Goal: Task Accomplishment & Management: Manage account settings

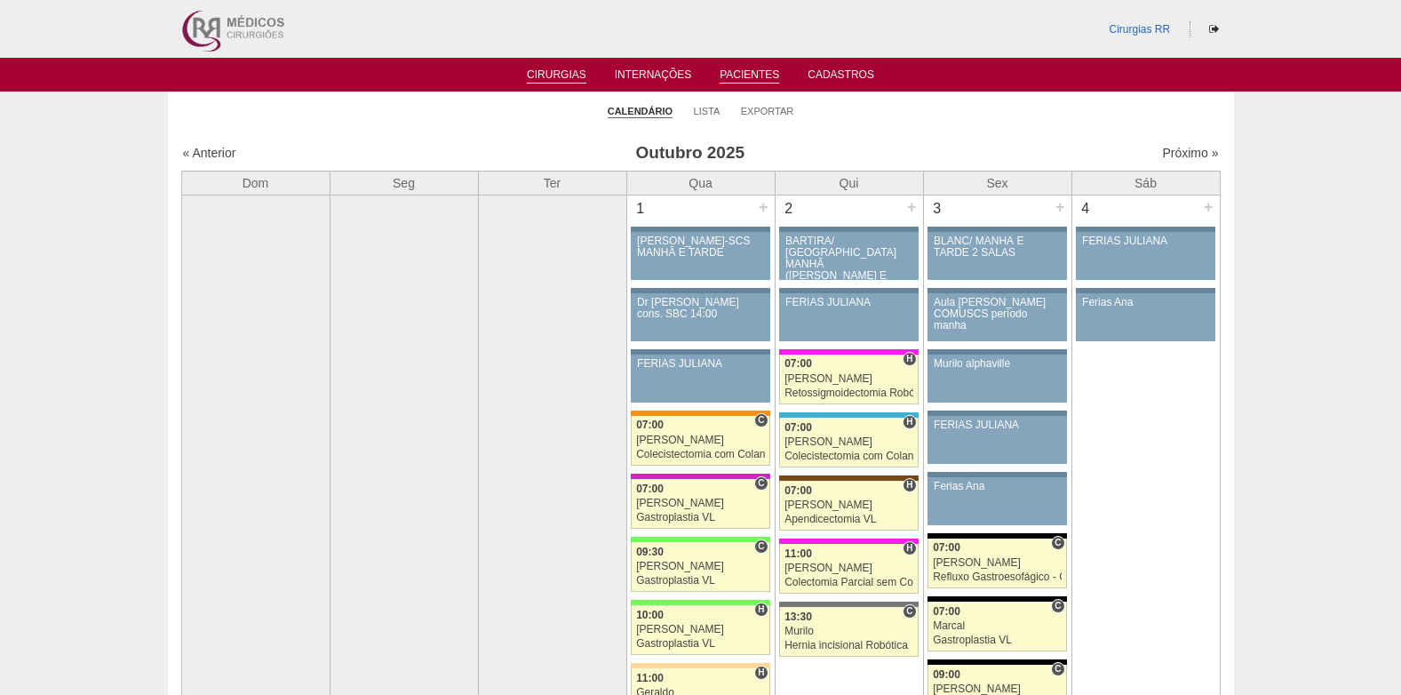
click at [733, 77] on link "Pacientes" at bounding box center [750, 75] width 60 height 15
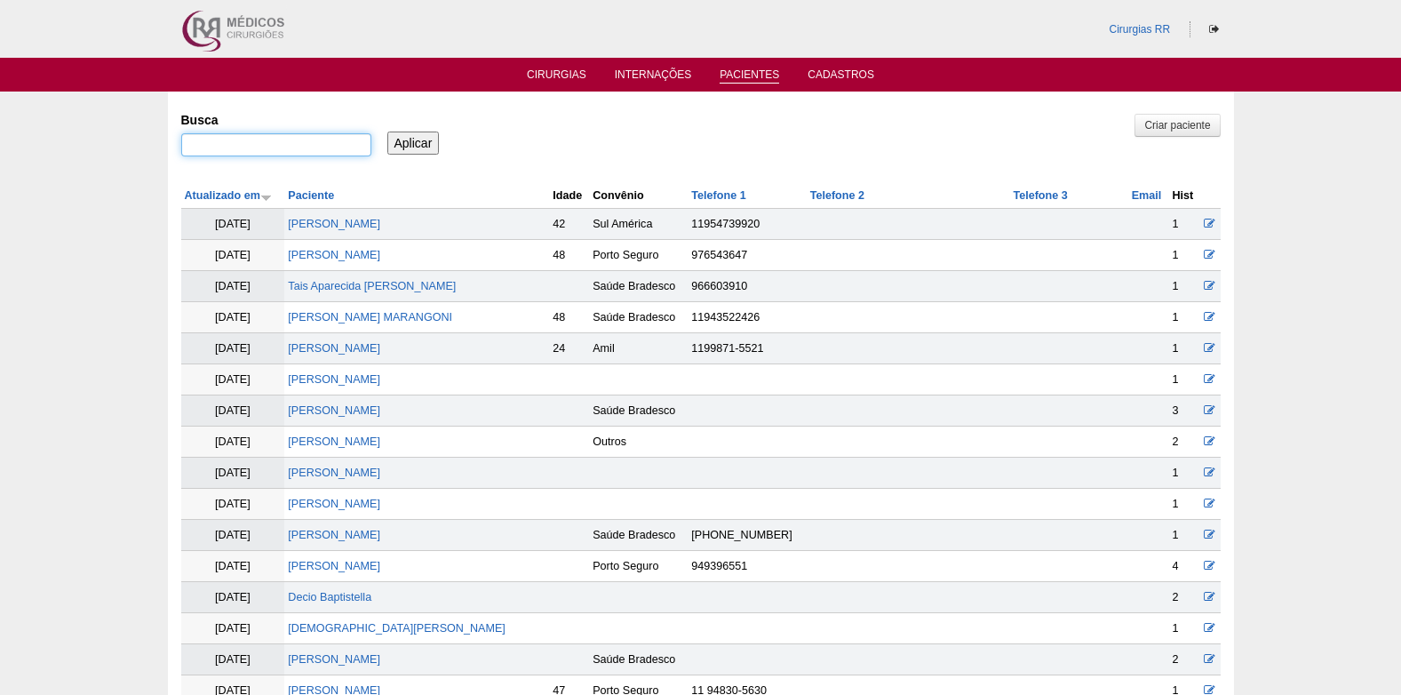
click at [342, 148] on input "Busca" at bounding box center [276, 144] width 190 height 23
click at [219, 151] on input "natalis usto" at bounding box center [276, 144] width 190 height 23
type input "natalia usto"
click at [402, 144] on input "Aplicar" at bounding box center [413, 142] width 52 height 23
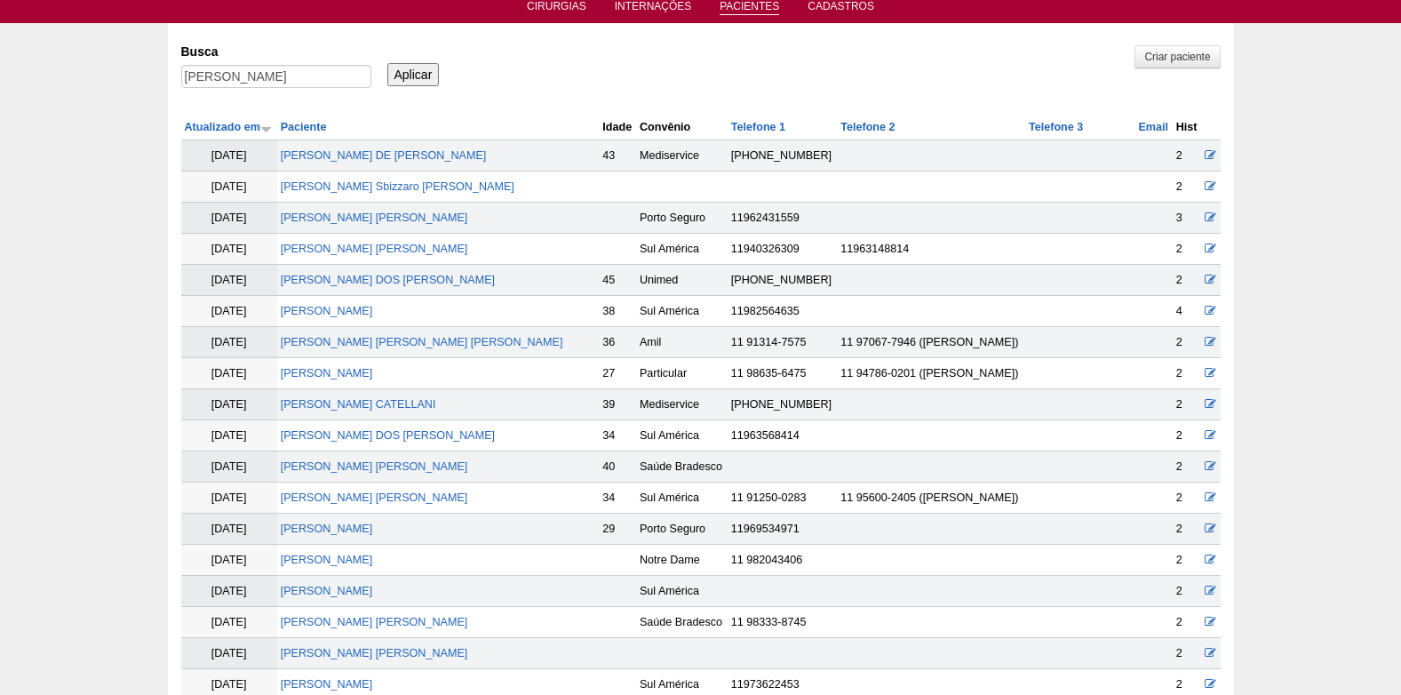
scroll to position [89, 0]
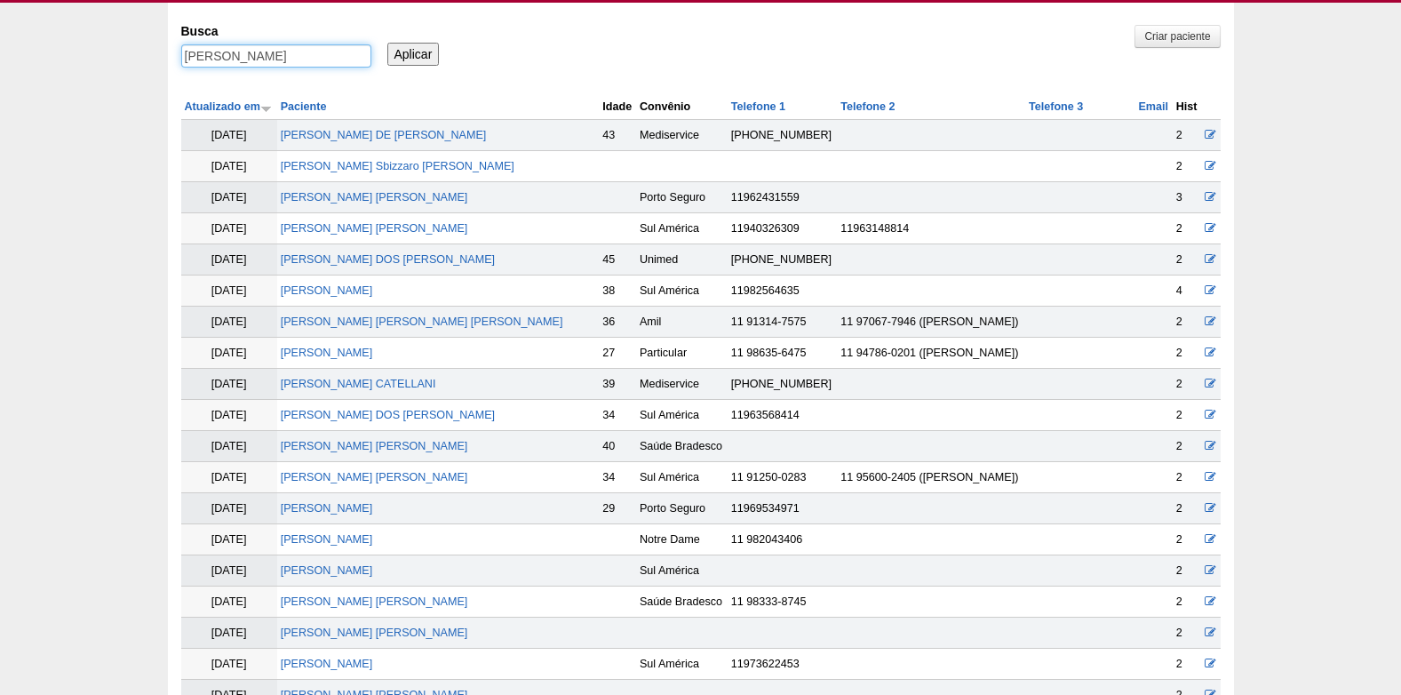
click at [324, 55] on input "natalia usto" at bounding box center [276, 55] width 190 height 23
type input "[PERSON_NAME]"
click at [410, 52] on input "Aplicar" at bounding box center [413, 54] width 52 height 23
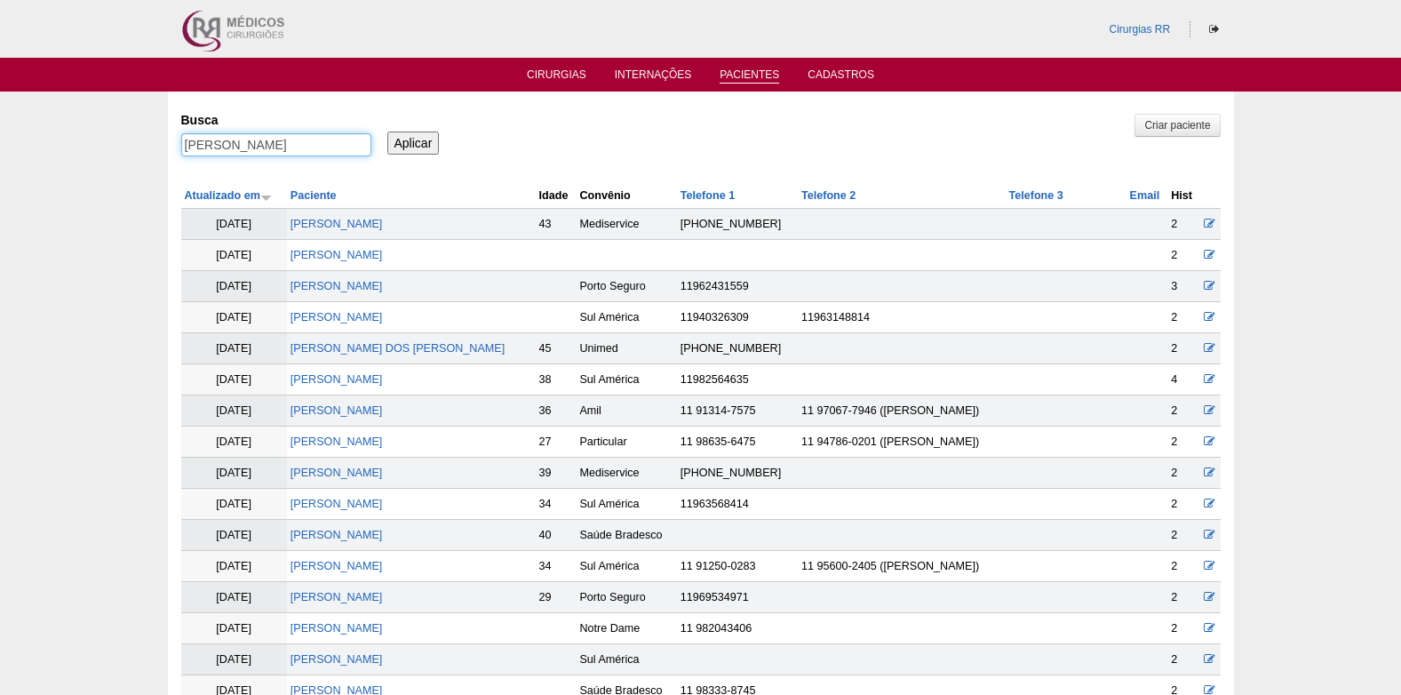
drag, startPoint x: 199, startPoint y: 147, endPoint x: 154, endPoint y: 147, distance: 45.3
paste input "[PERSON_NAME]"
type input "[PERSON_NAME]"
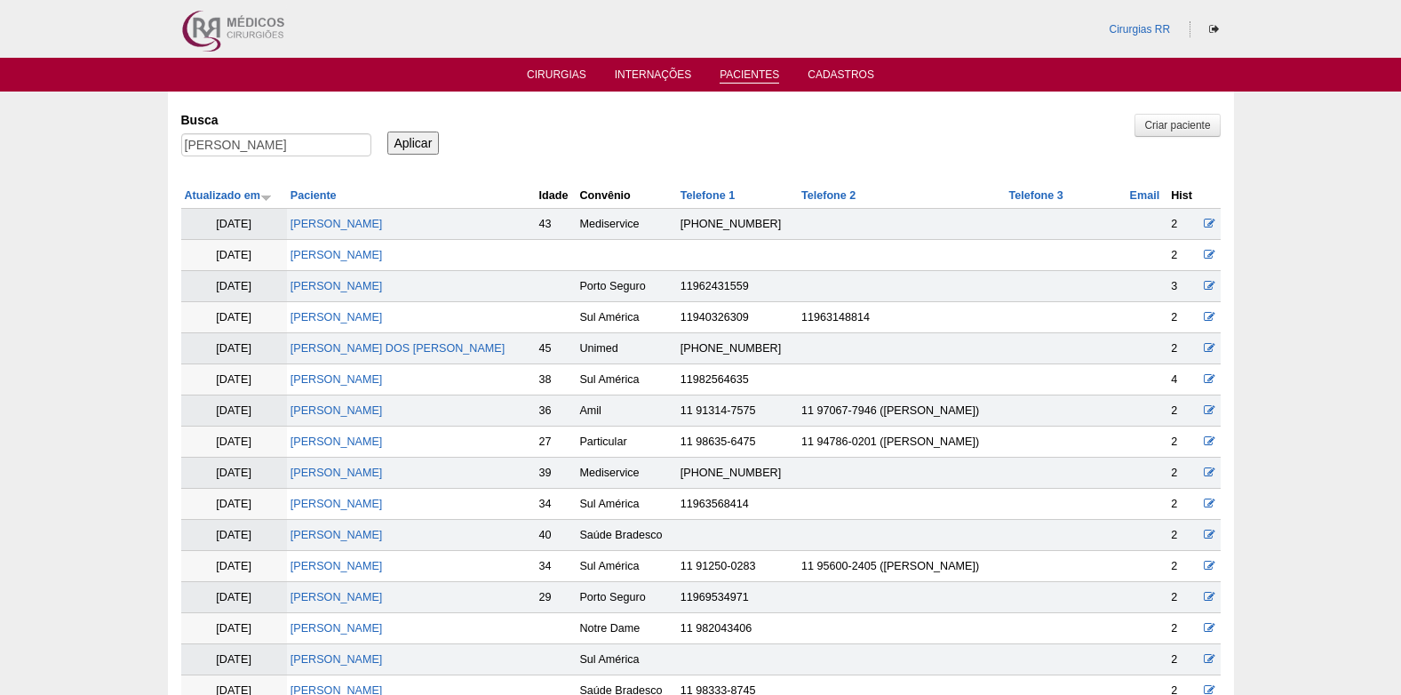
scroll to position [0, 0]
click at [416, 145] on input "Aplicar" at bounding box center [413, 142] width 52 height 23
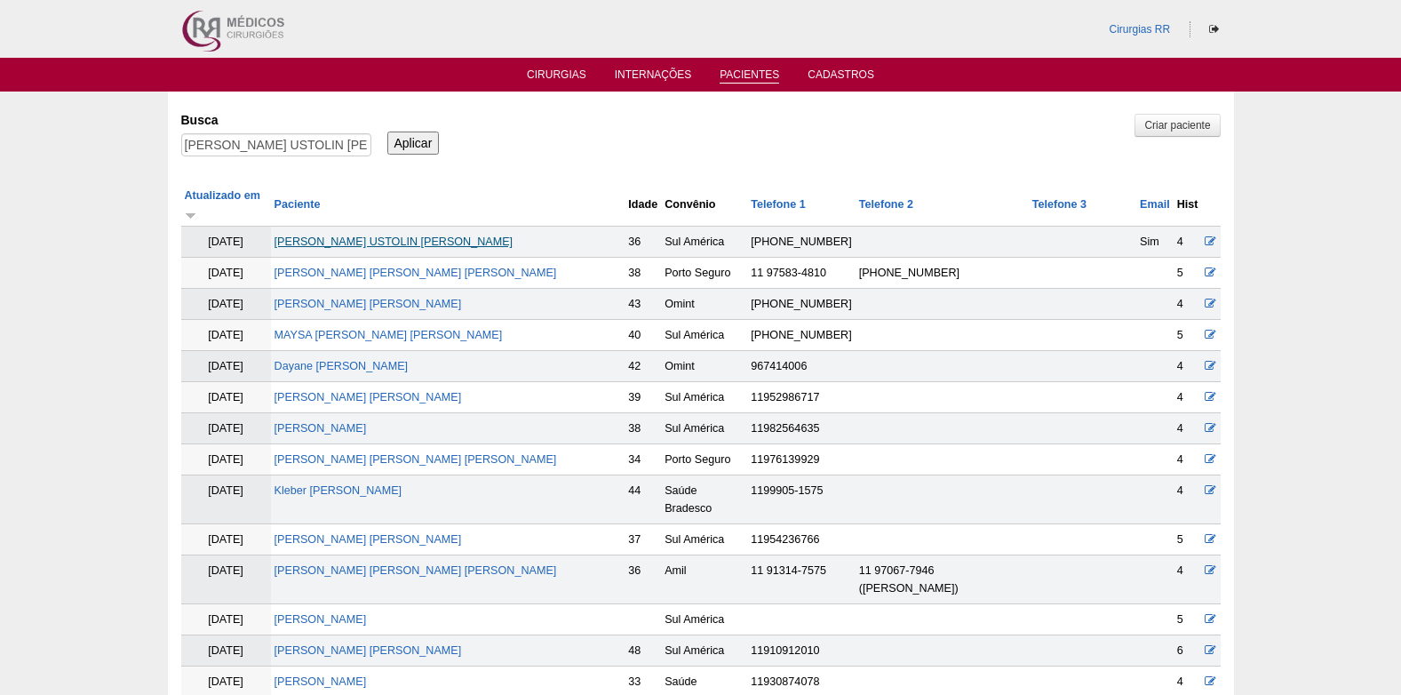
click at [410, 235] on link "NATALIA USTOLIN GOMES CORREA" at bounding box center [394, 241] width 239 height 12
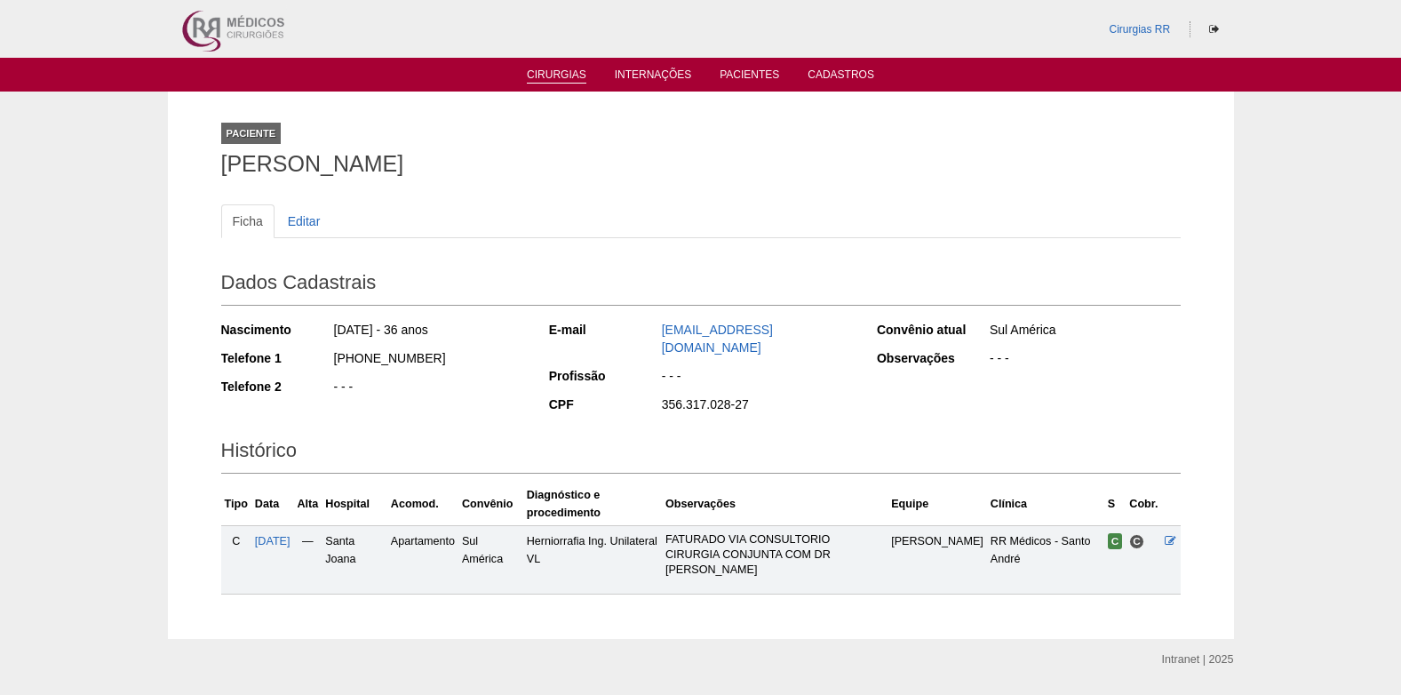
click at [548, 71] on link "Cirurgias" at bounding box center [557, 75] width 60 height 15
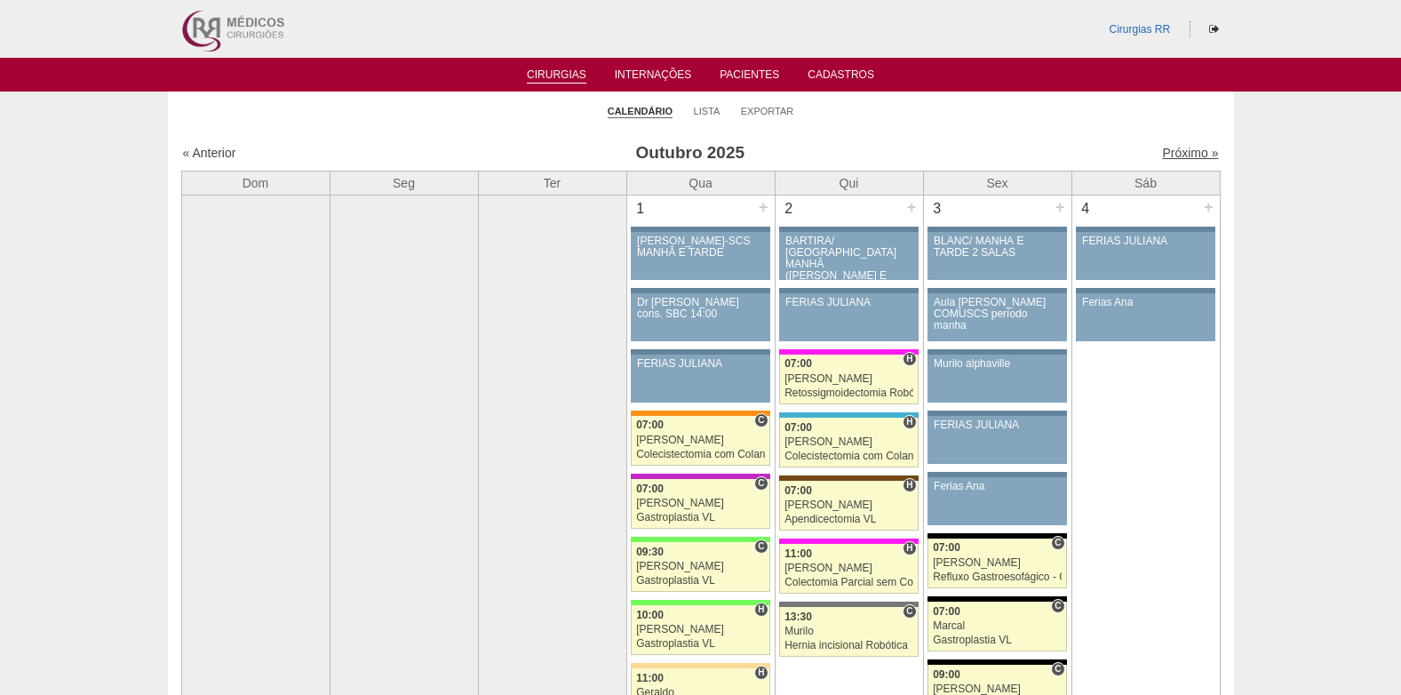
click at [1176, 154] on link "Próximo »" at bounding box center [1190, 153] width 56 height 14
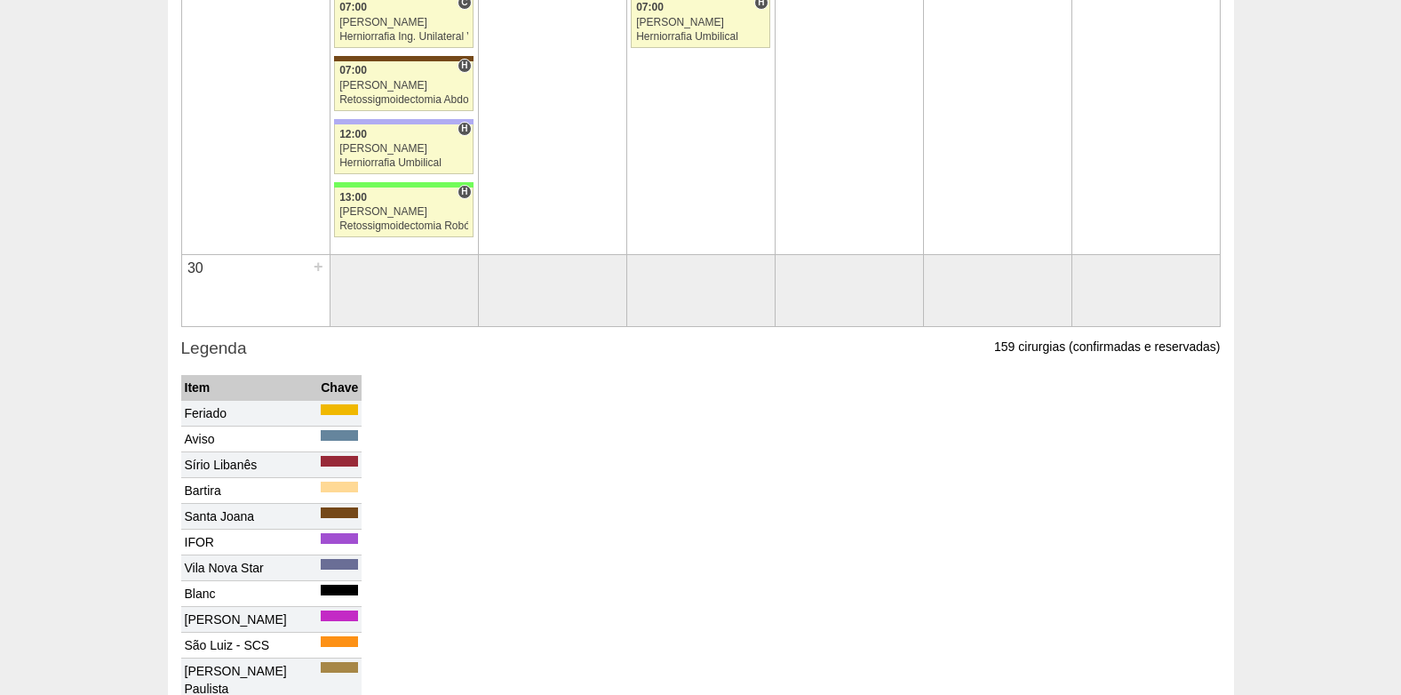
scroll to position [1777, 0]
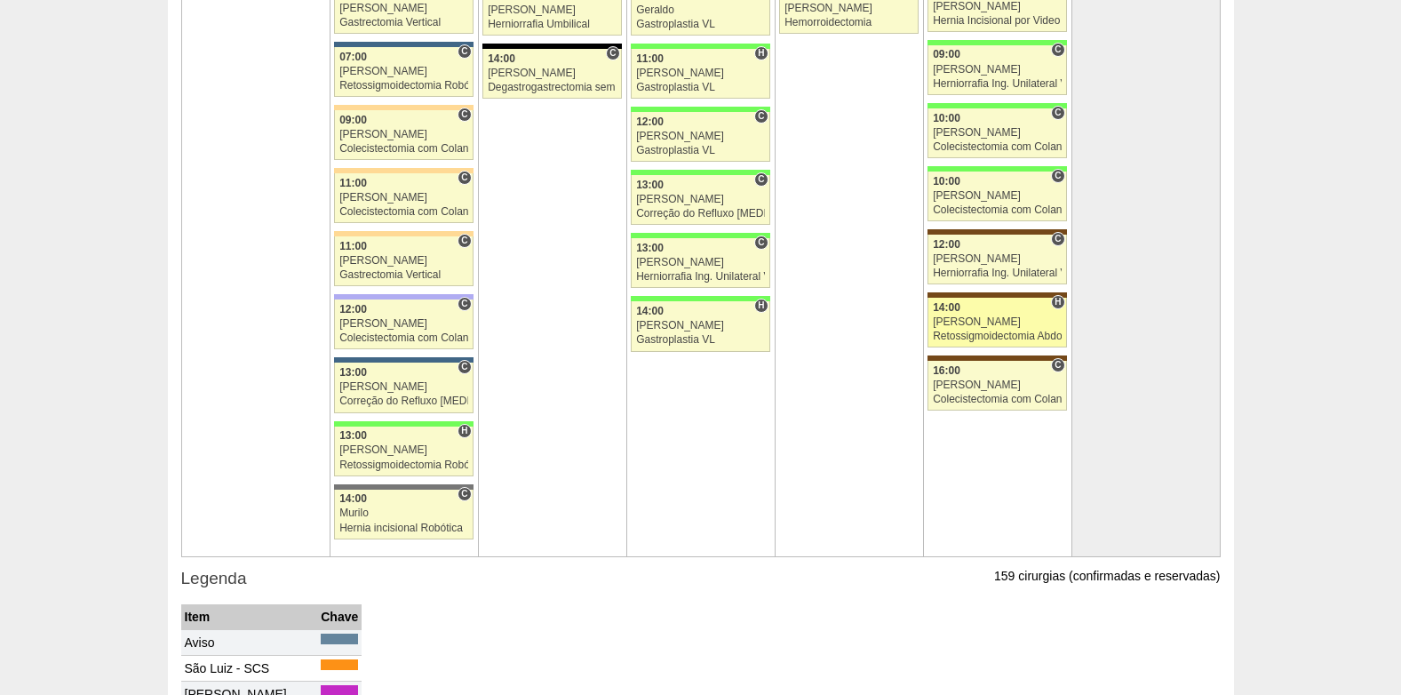
scroll to position [4087, 0]
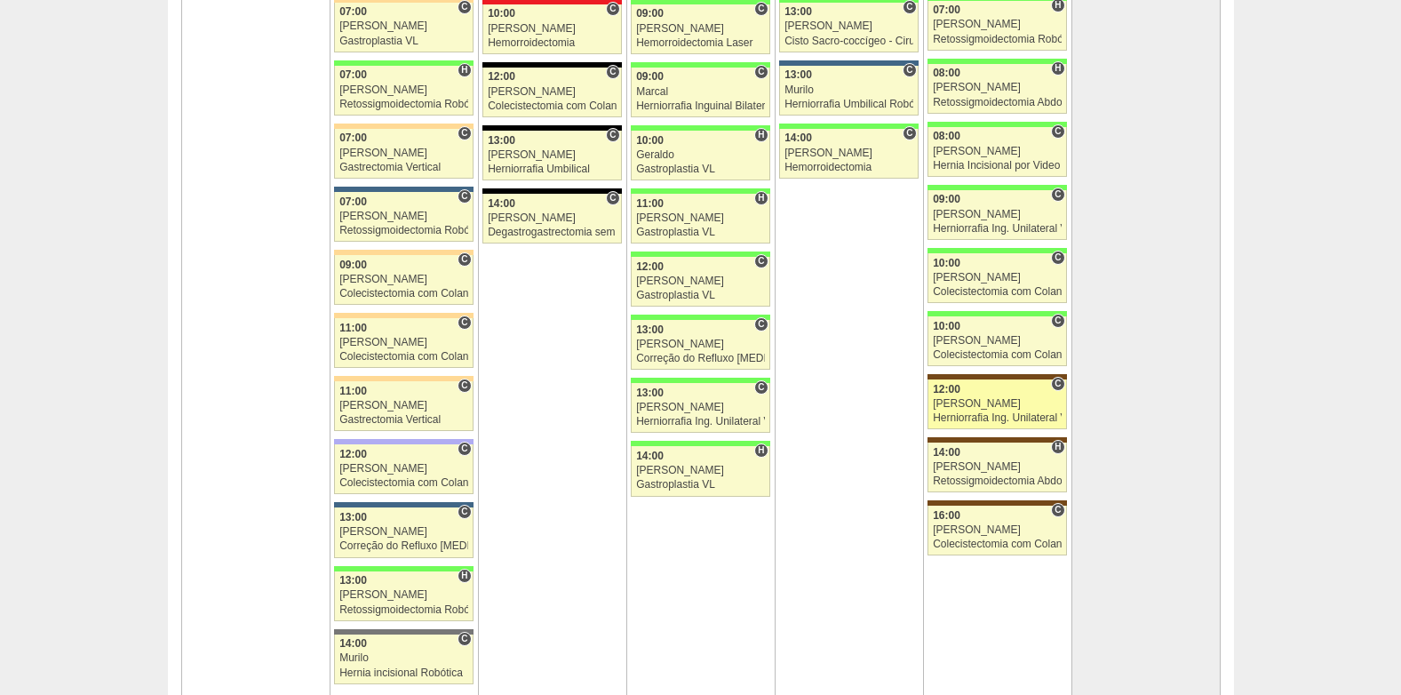
click at [973, 402] on div "[PERSON_NAME]" at bounding box center [997, 404] width 129 height 12
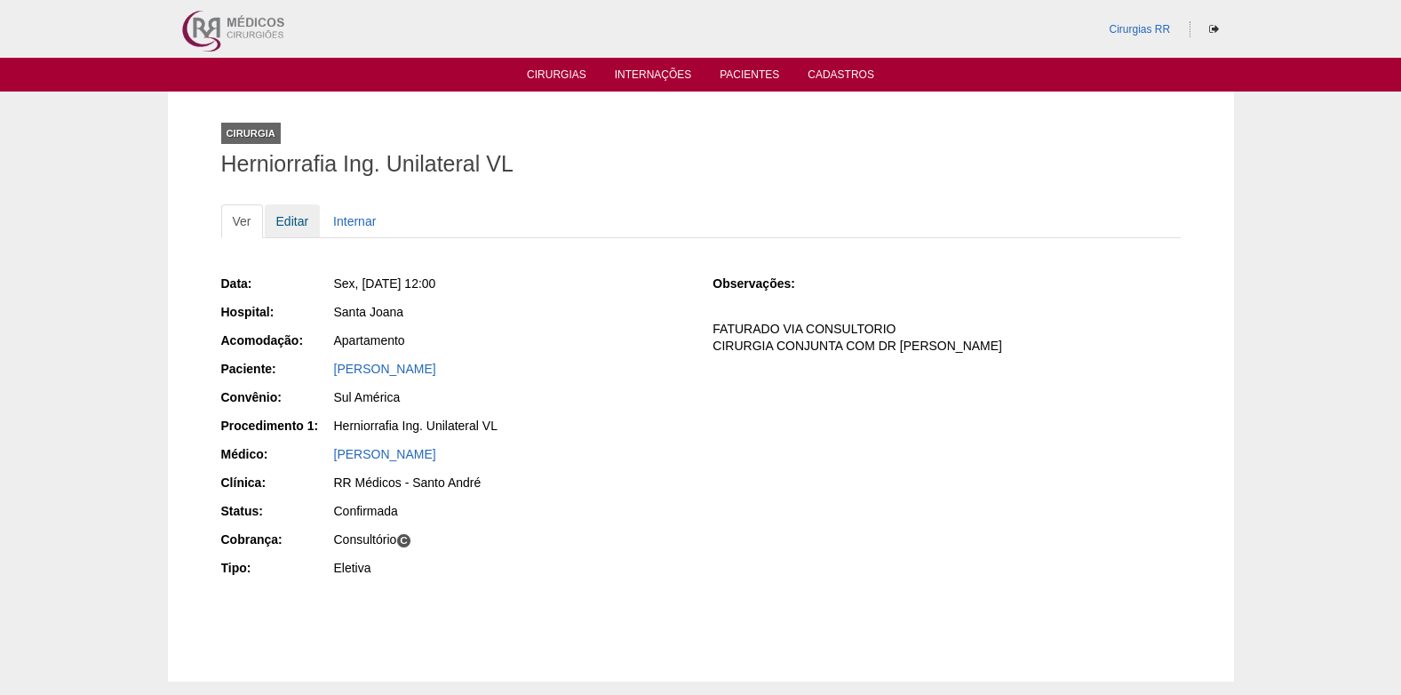
click at [300, 219] on link "Editar" at bounding box center [293, 221] width 56 height 34
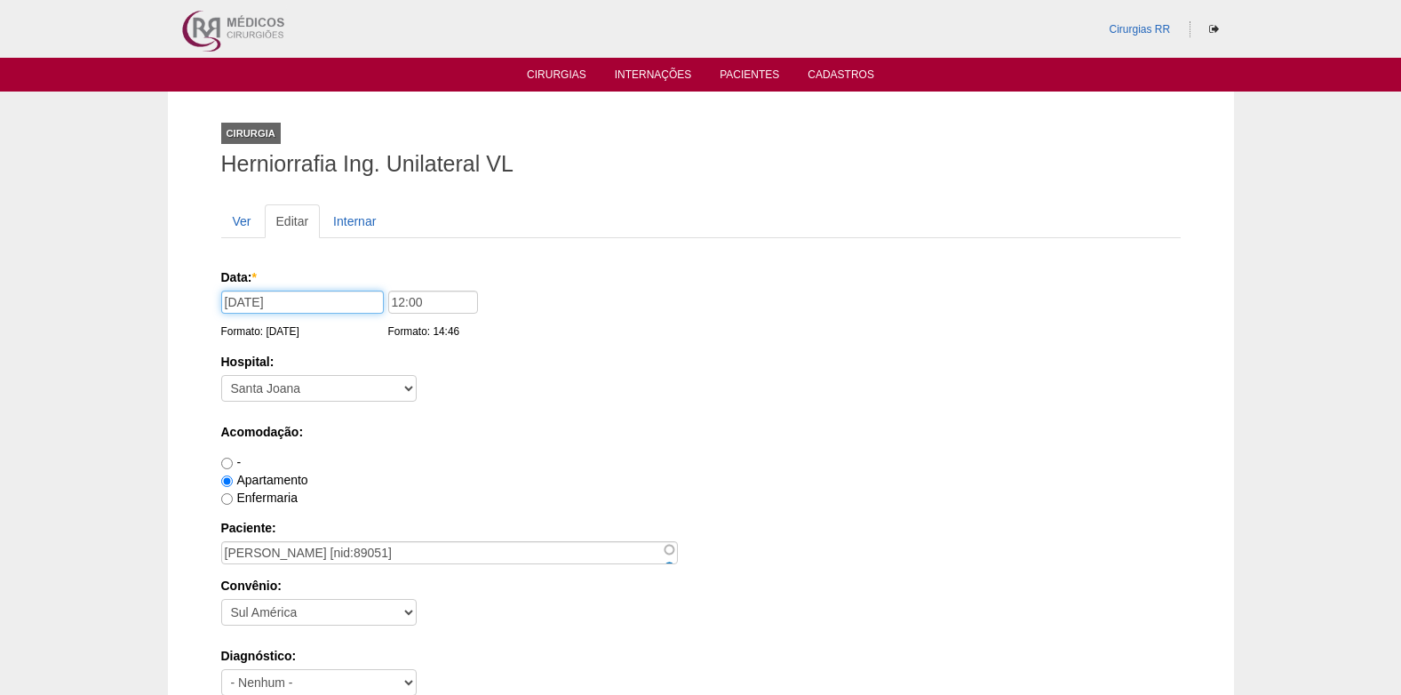
click at [318, 311] on input "[DATE]" at bounding box center [302, 302] width 163 height 23
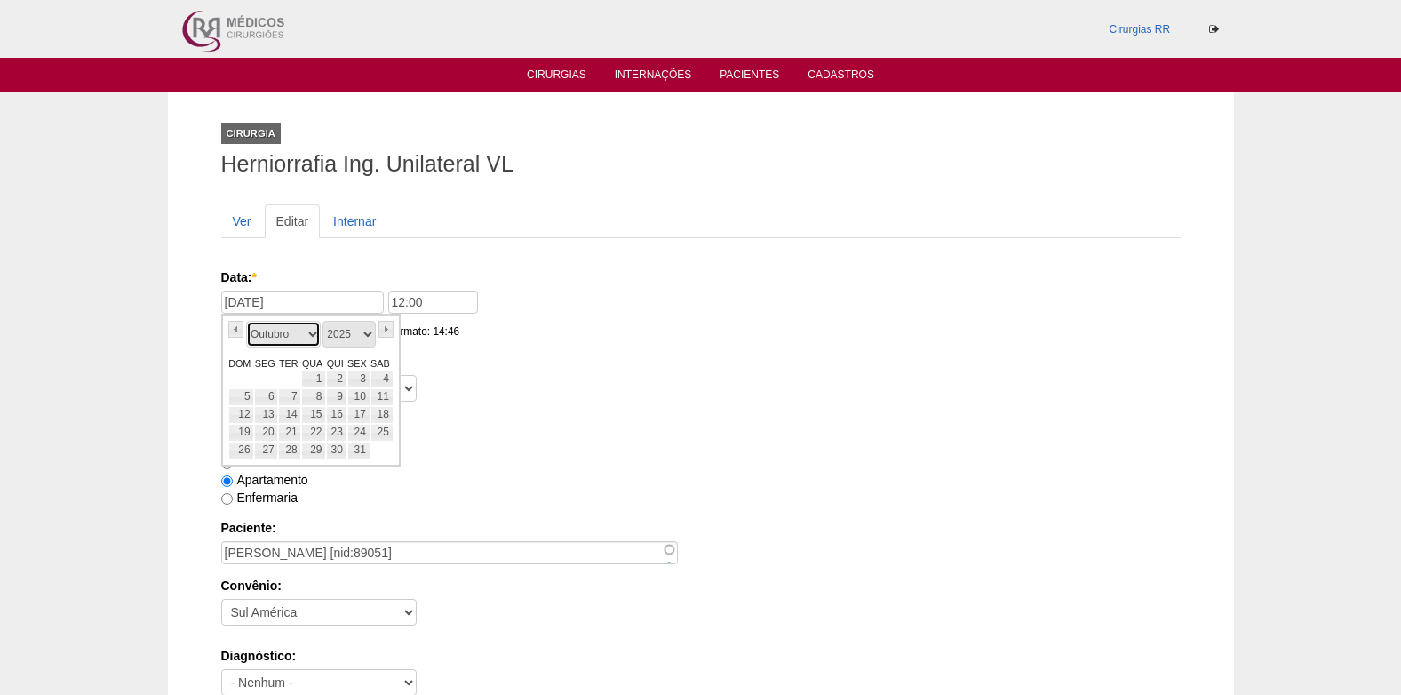
click at [310, 329] on select "Janeiro Fevereiro Março Abril Maio Junho Julho Agosto Setembro Outubro Novembro…" at bounding box center [283, 334] width 75 height 27
click at [362, 444] on link "28" at bounding box center [358, 451] width 23 height 18
type input "28/11/2025"
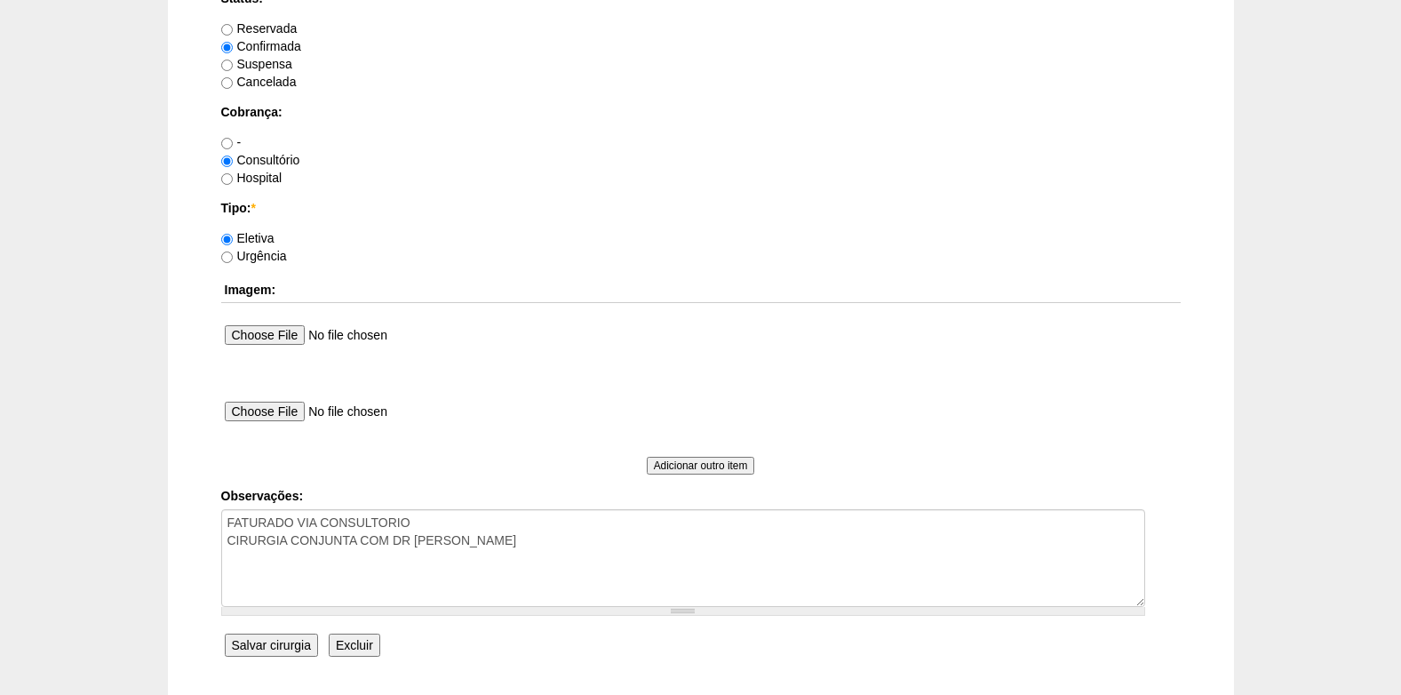
scroll to position [1595, 0]
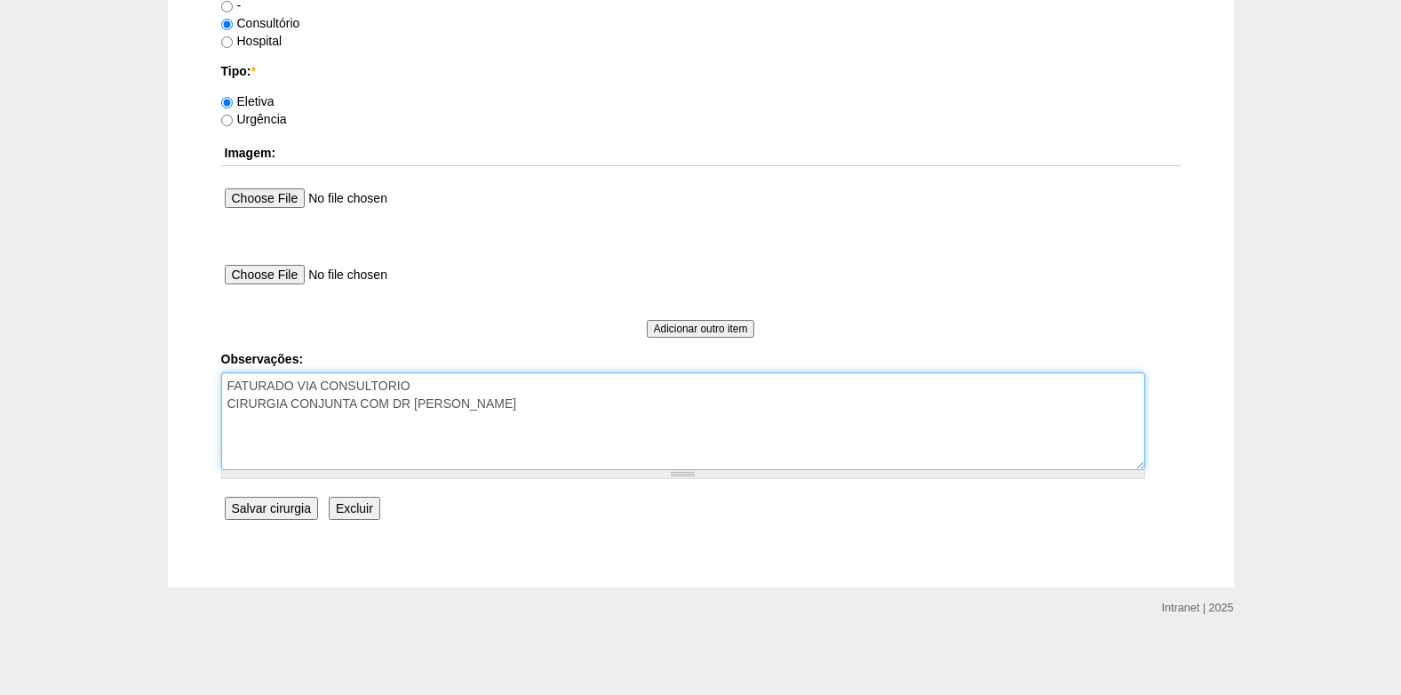
click at [503, 408] on textarea "FATURADO VIA CONSULTORIO CIRURGIA CONJUNTA COM DR MAURICI" at bounding box center [683, 421] width 924 height 98
type textarea "FATURADO VIA CONSULTORIO CIRURGIA CONJUNTA COM DR MAURICI AUTORIZADO"
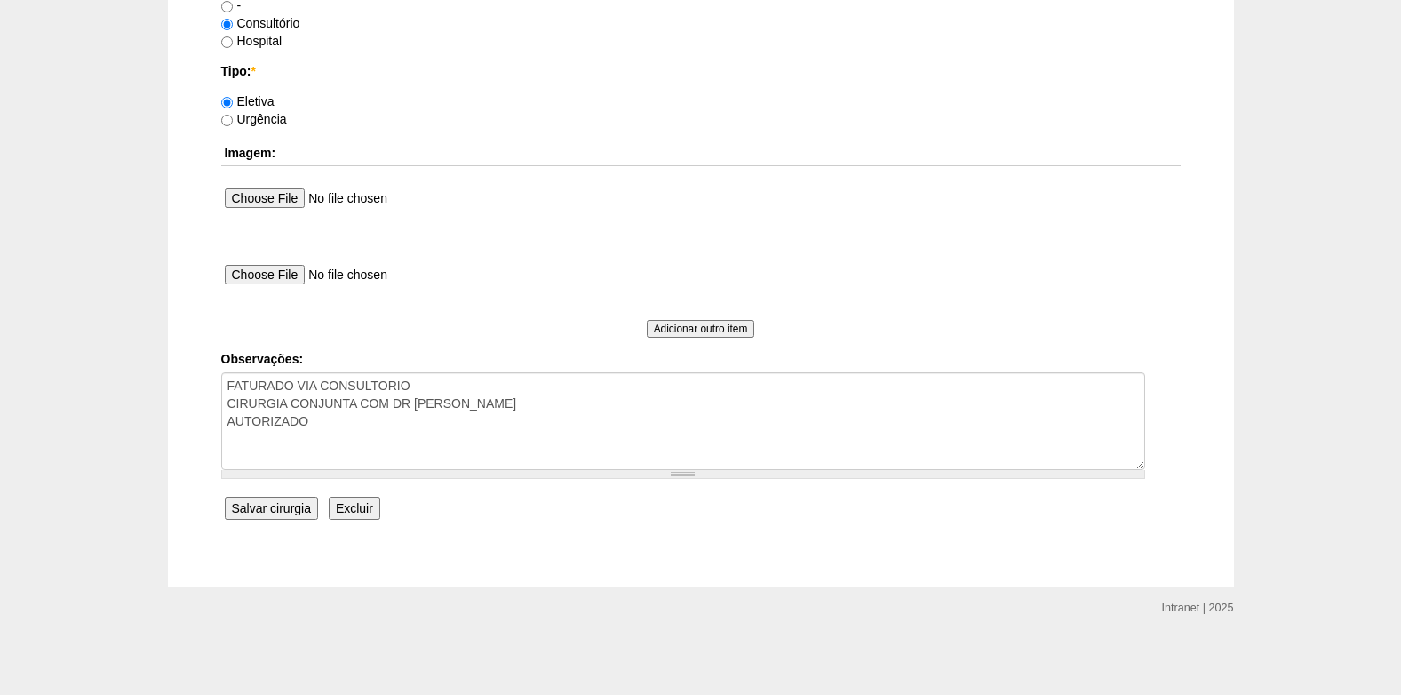
click at [269, 503] on input "Salvar cirurgia" at bounding box center [271, 508] width 93 height 23
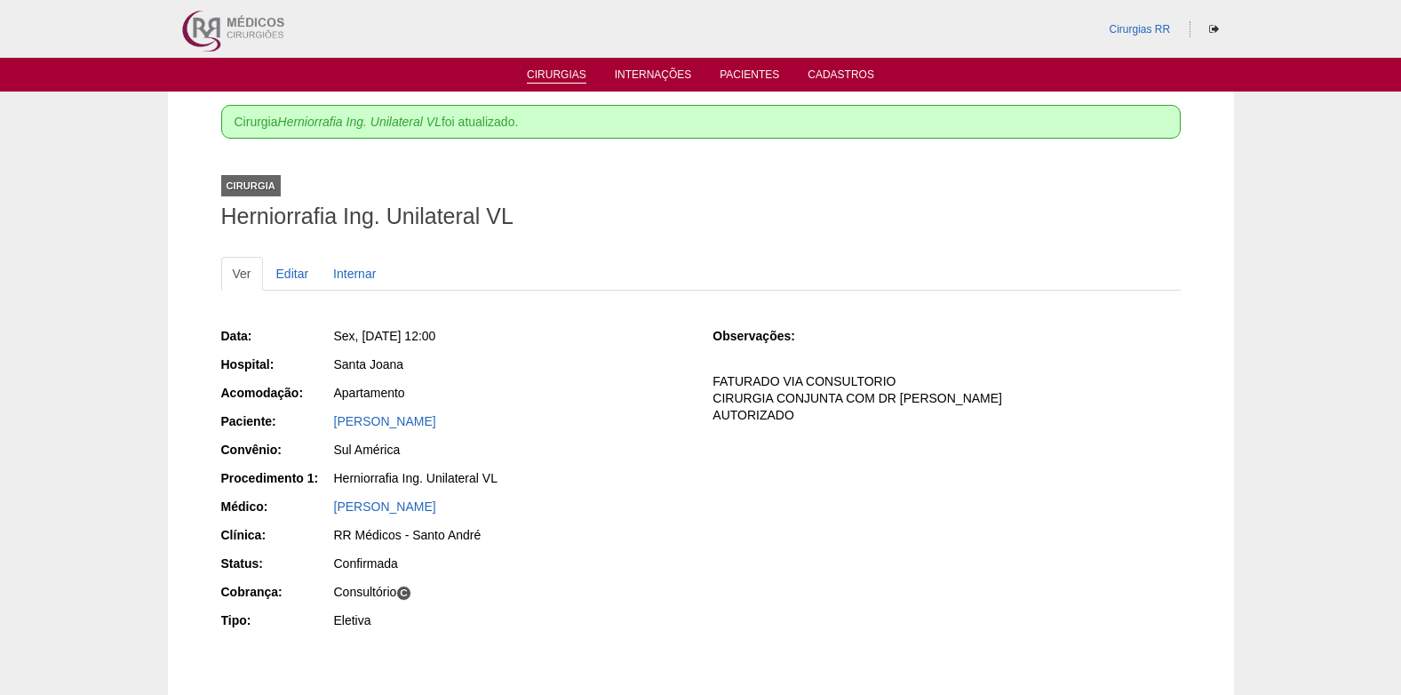
click at [559, 73] on link "Cirurgias" at bounding box center [557, 75] width 60 height 15
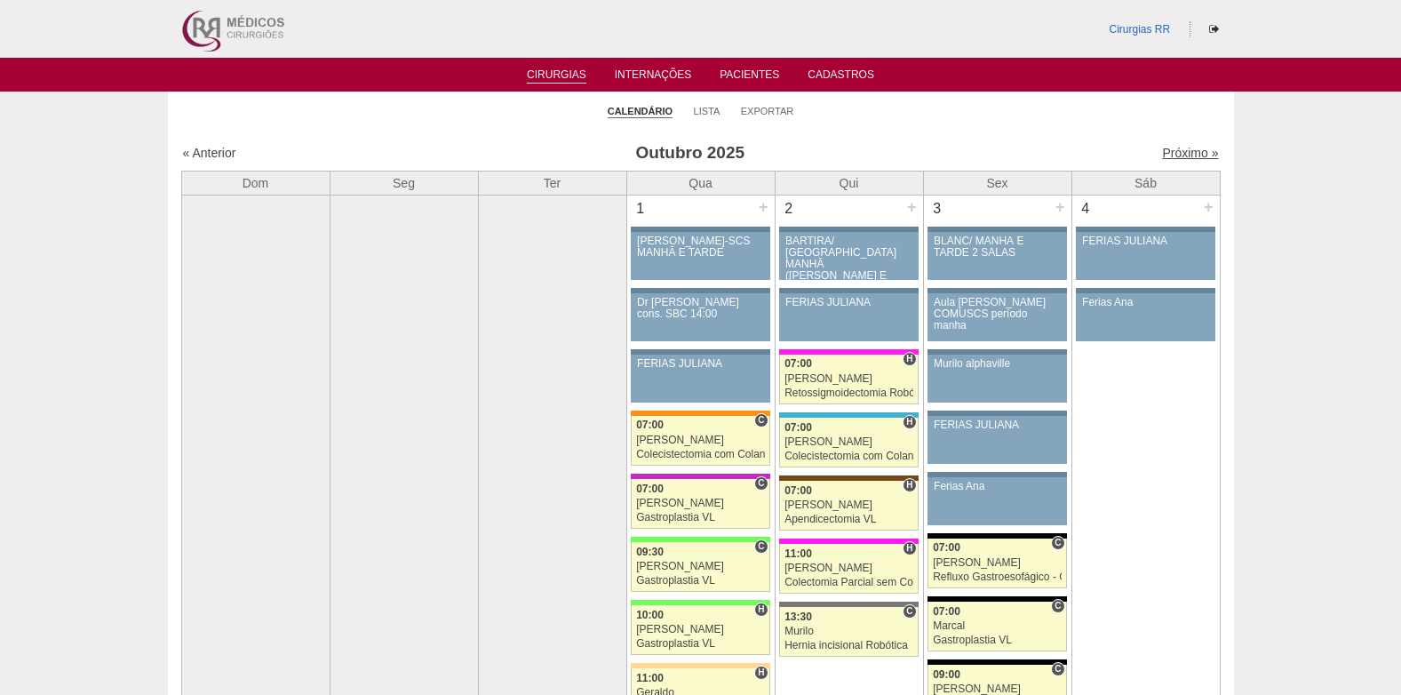
click at [1180, 158] on link "Próximo »" at bounding box center [1190, 153] width 56 height 14
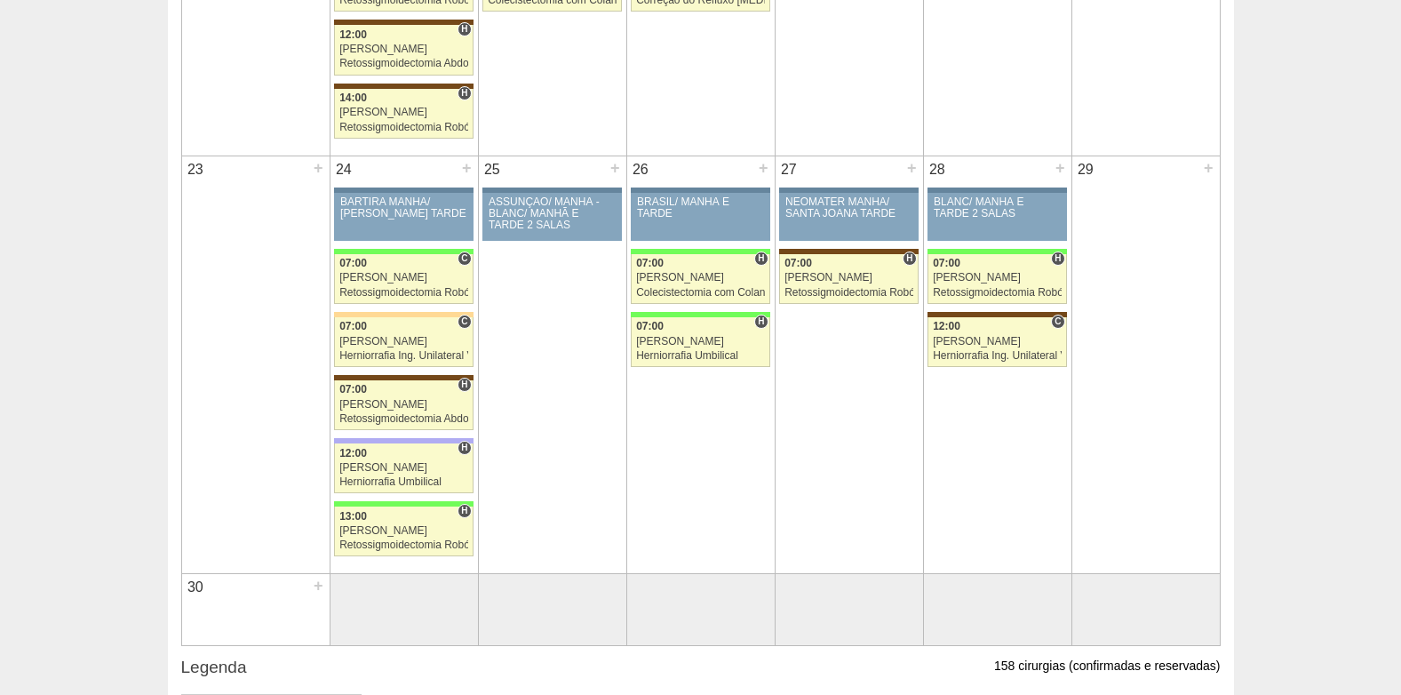
scroll to position [1599, 0]
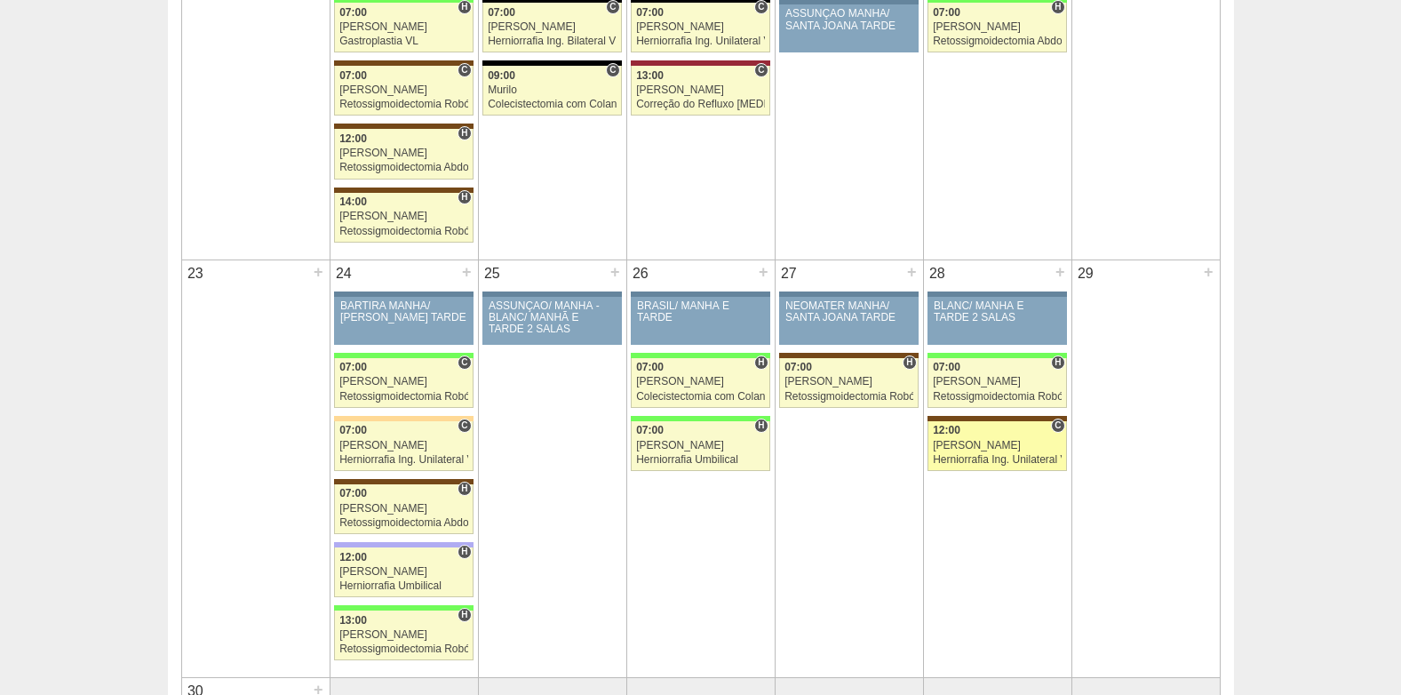
click at [991, 446] on div "[PERSON_NAME]" at bounding box center [997, 446] width 129 height 12
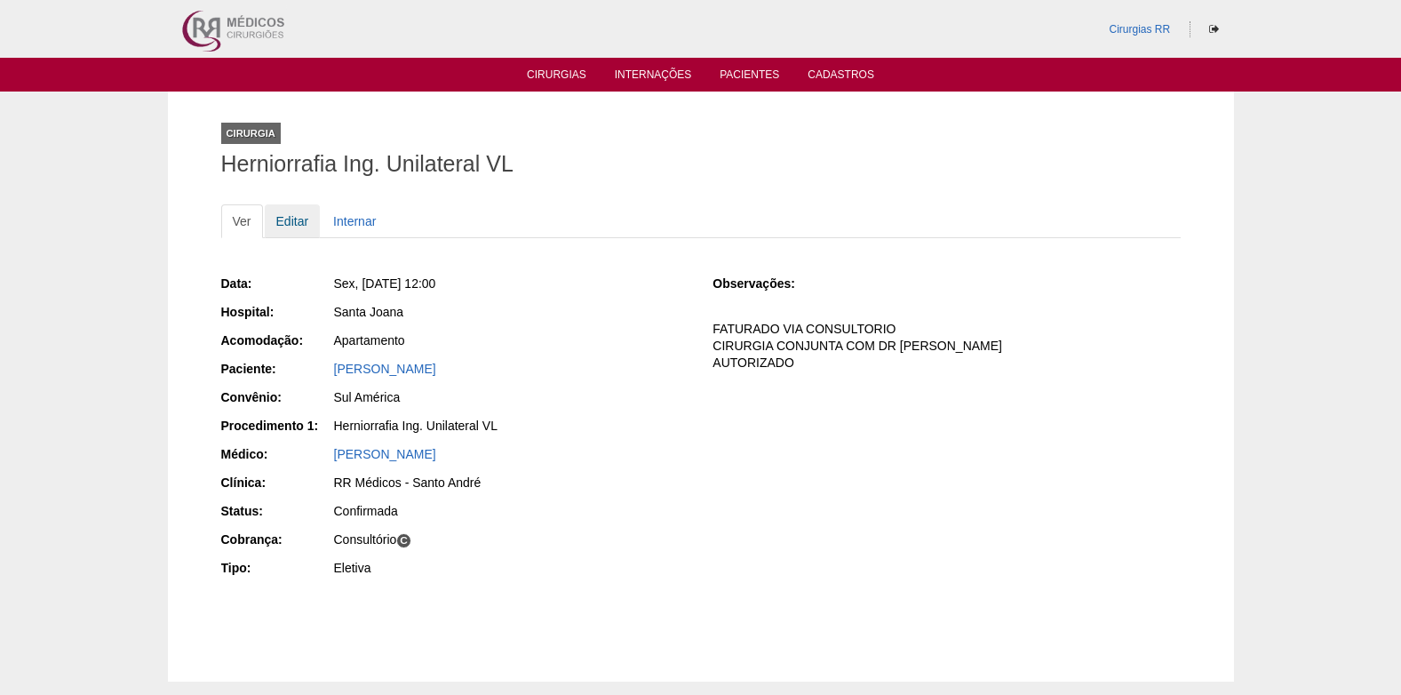
click at [277, 219] on link "Editar" at bounding box center [293, 221] width 56 height 34
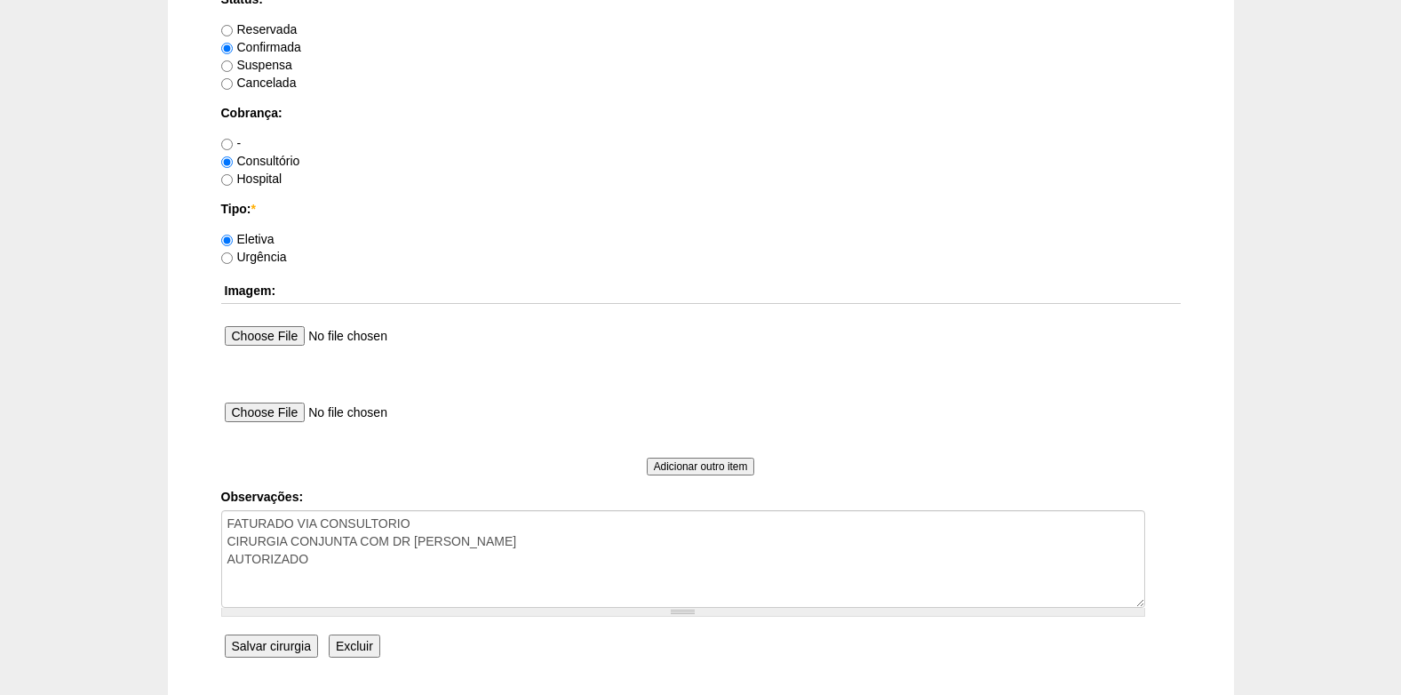
scroll to position [1595, 0]
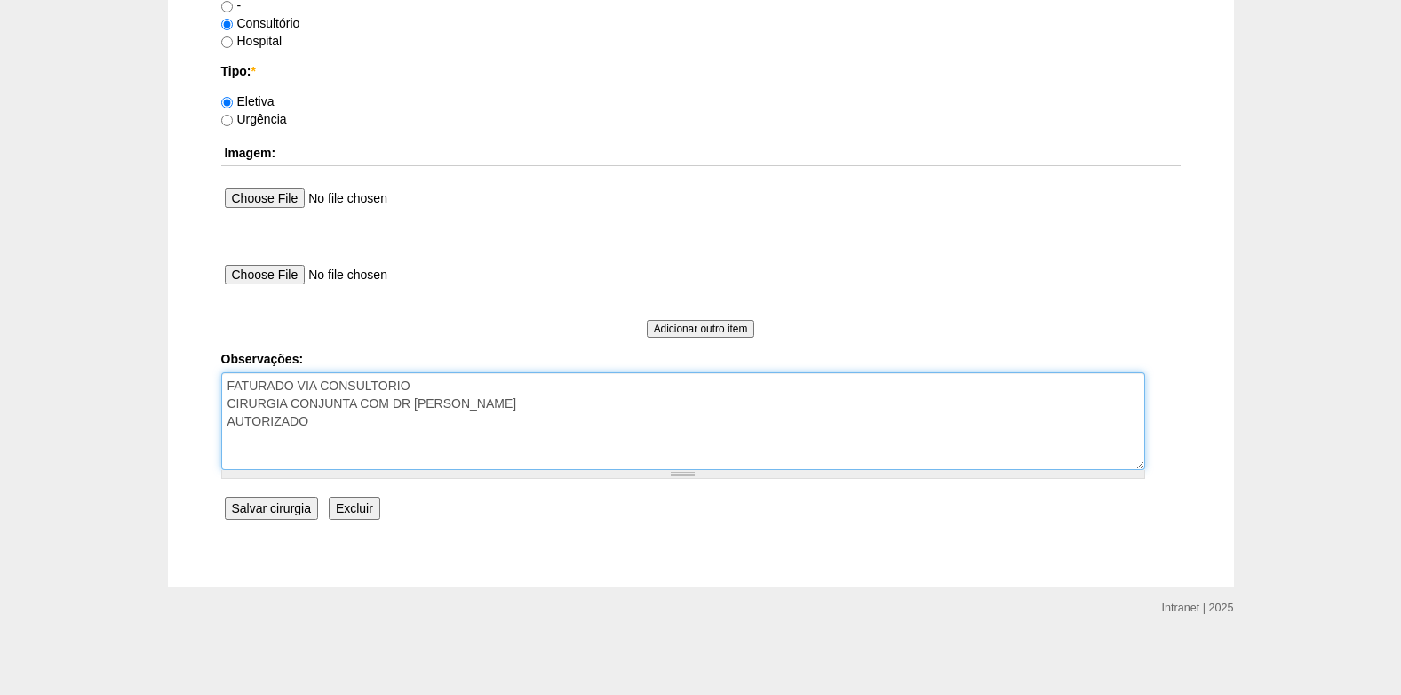
click at [354, 422] on textarea "FATURADO VIA CONSULTORIO CIRURGIA CONJUNTA COM DR MAURICI AUTORIZADO" at bounding box center [683, 421] width 924 height 98
type textarea "FATURADO VIA CONSULTORIO CIRURGIA CONJUNTA COM DR MAURICI AUTORIZADO VENCE 05/1…"
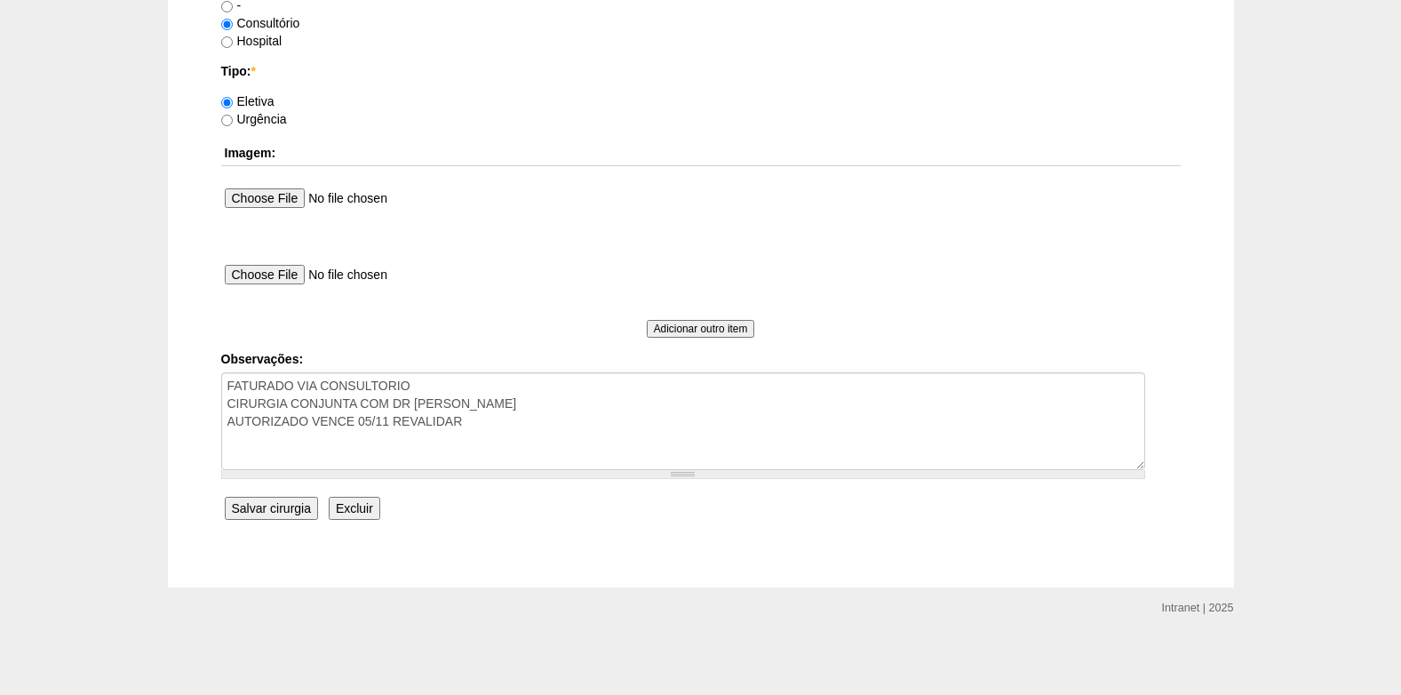
click at [278, 508] on input "Salvar cirurgia" at bounding box center [271, 508] width 93 height 23
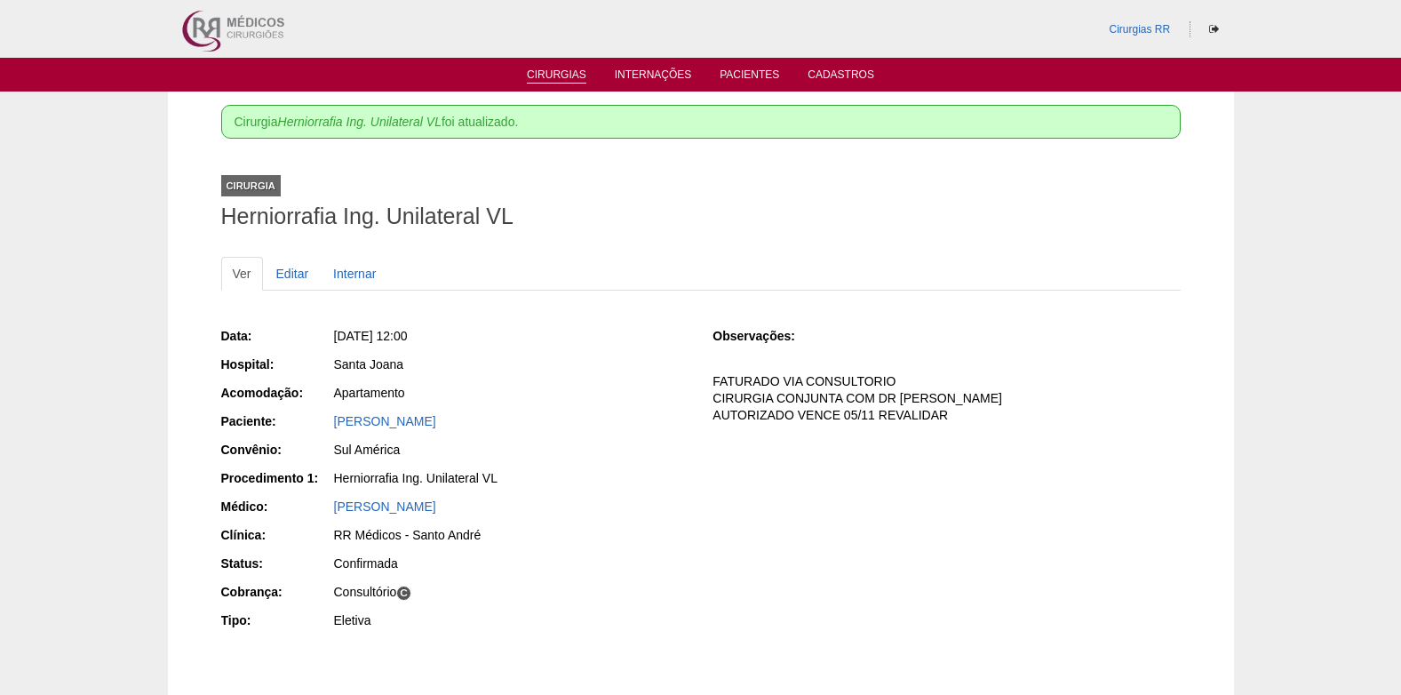
click at [568, 77] on link "Cirurgias" at bounding box center [557, 75] width 60 height 15
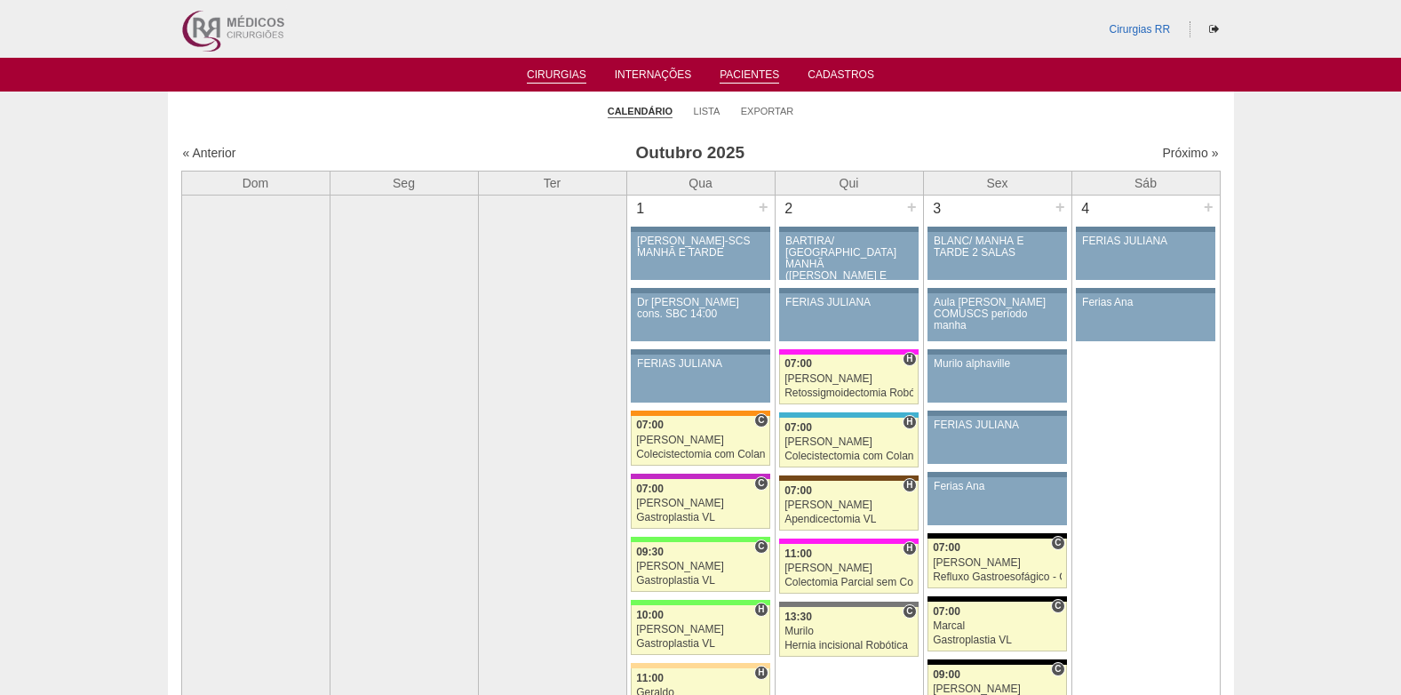
click at [737, 78] on link "Pacientes" at bounding box center [750, 75] width 60 height 15
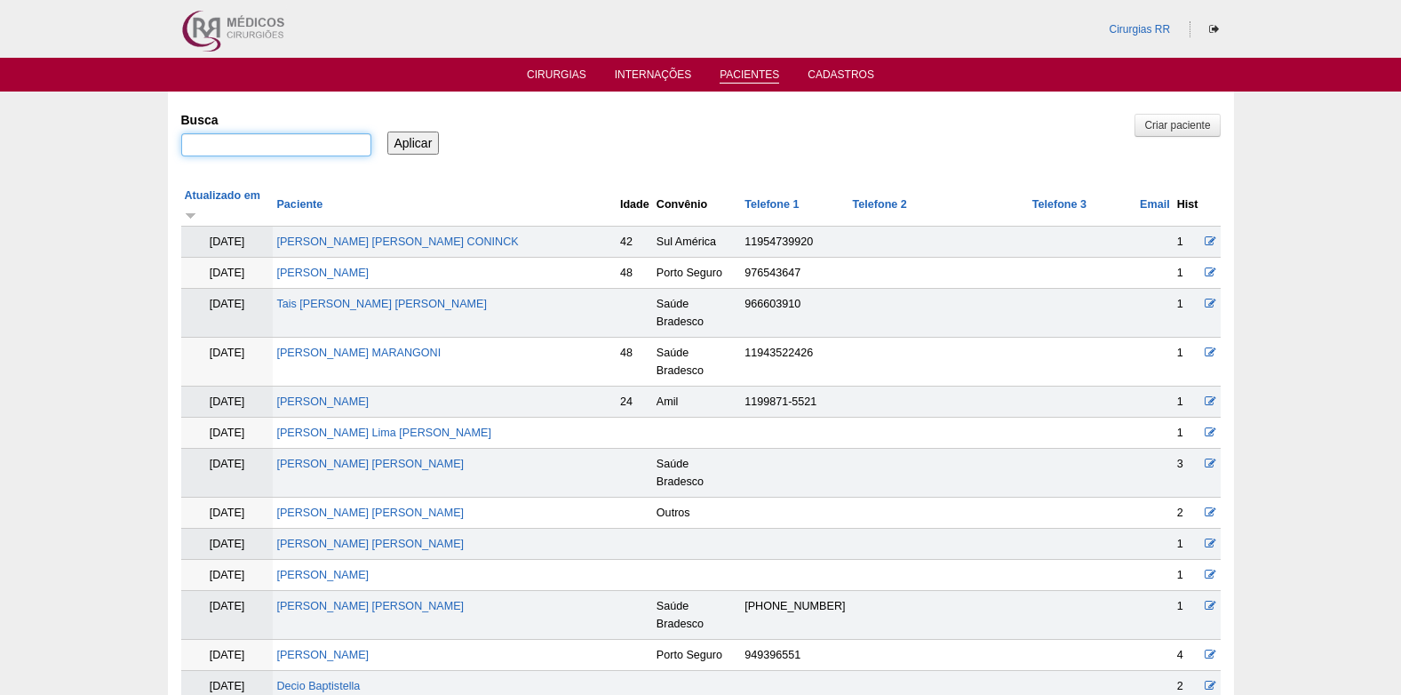
click at [284, 153] on input "Busca" at bounding box center [276, 144] width 190 height 23
type input "NILSA"
click at [405, 145] on input "Aplicar" at bounding box center [413, 142] width 52 height 23
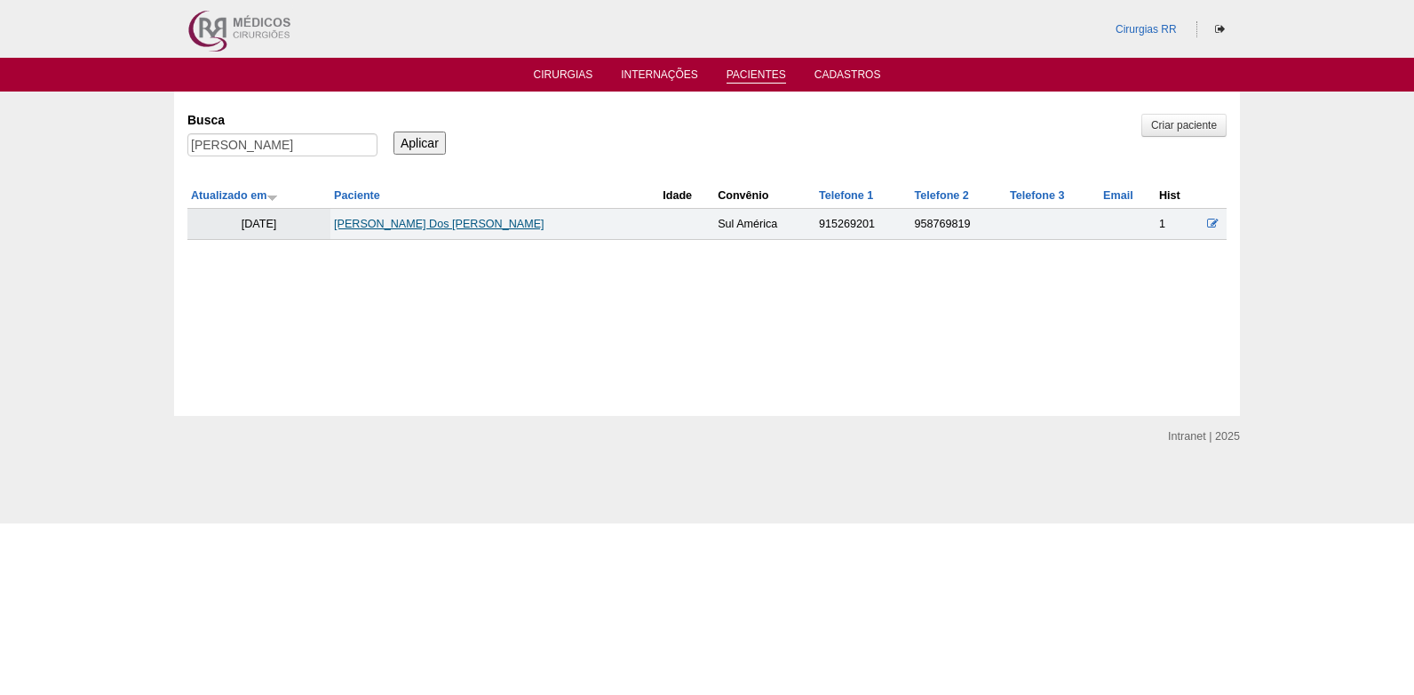
click at [414, 223] on link "[PERSON_NAME] Dos [PERSON_NAME]" at bounding box center [439, 224] width 211 height 12
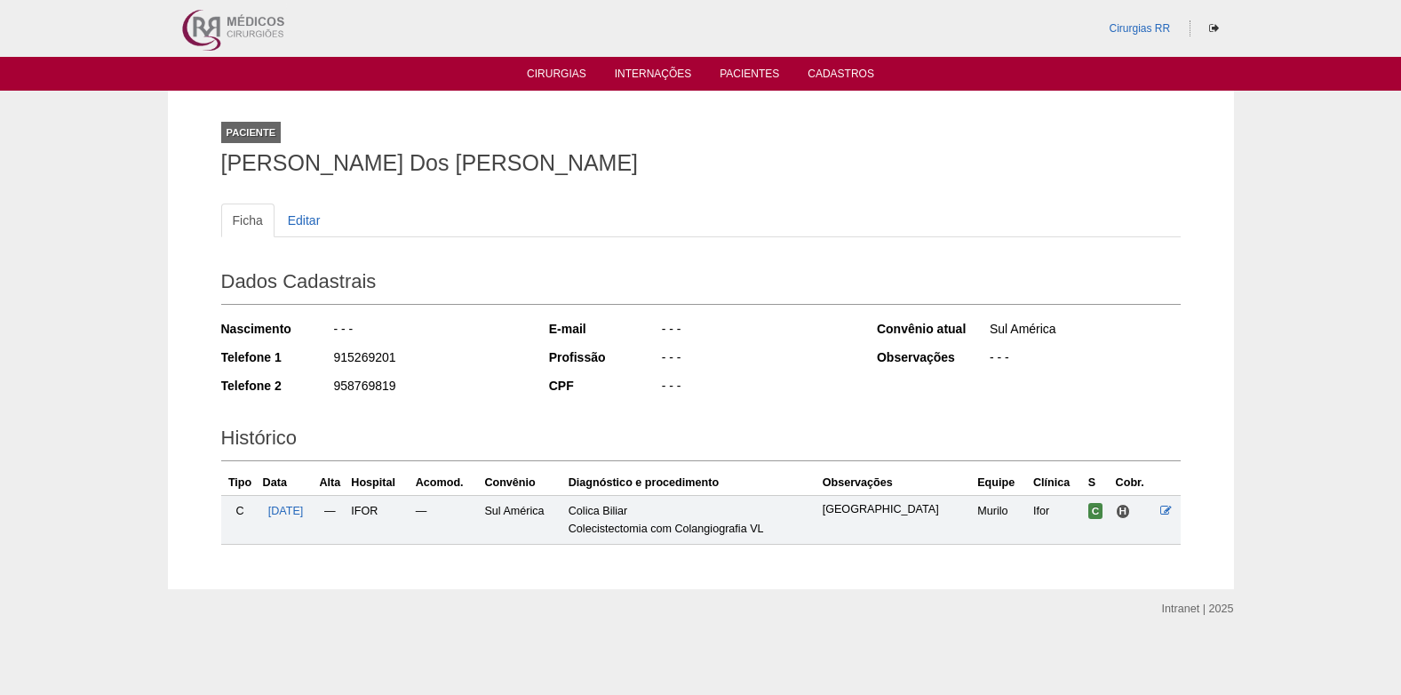
scroll to position [3, 0]
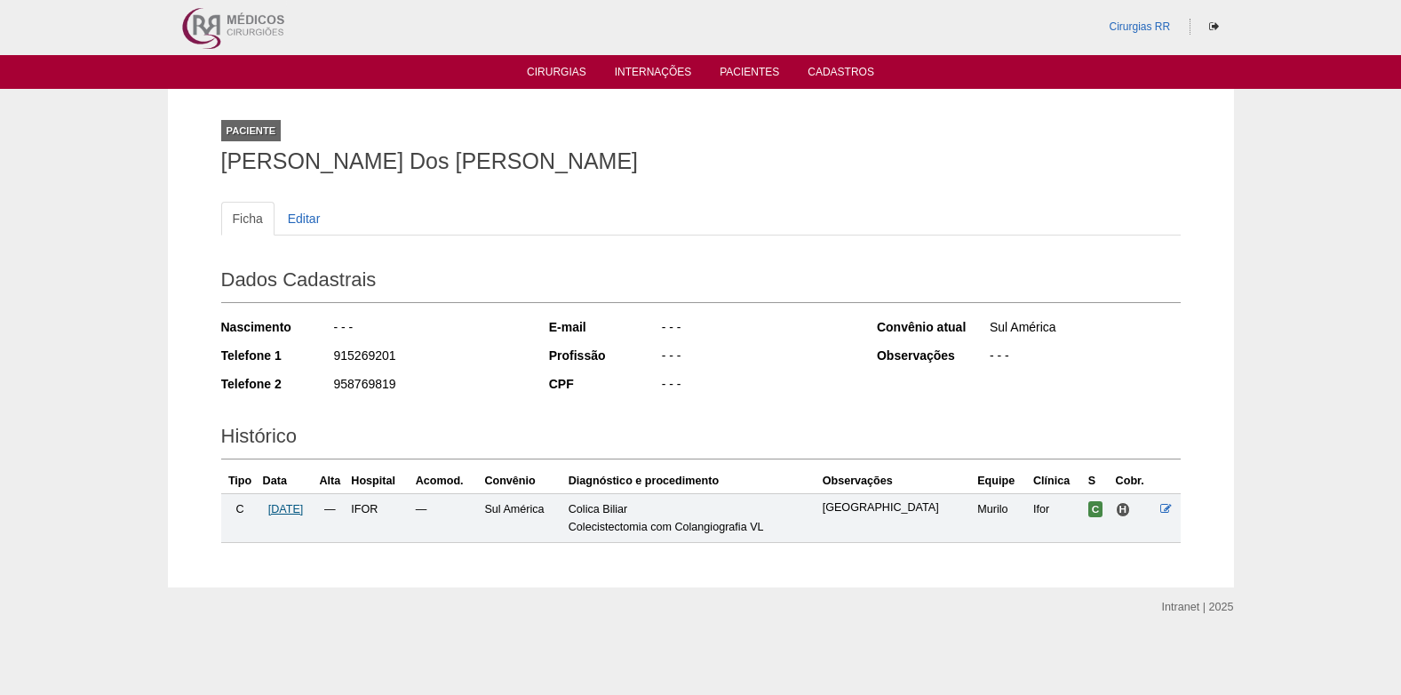
click at [304, 511] on span "03/11/2025" at bounding box center [286, 509] width 36 height 12
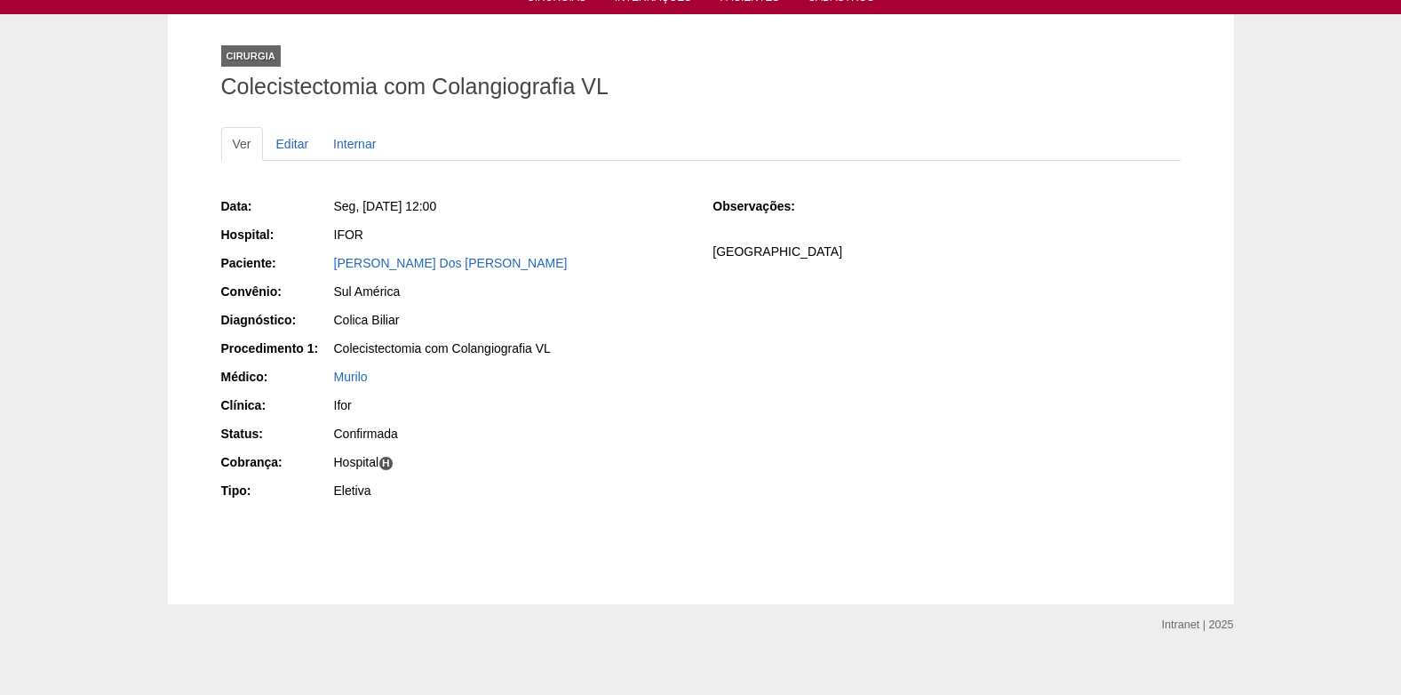
scroll to position [94, 0]
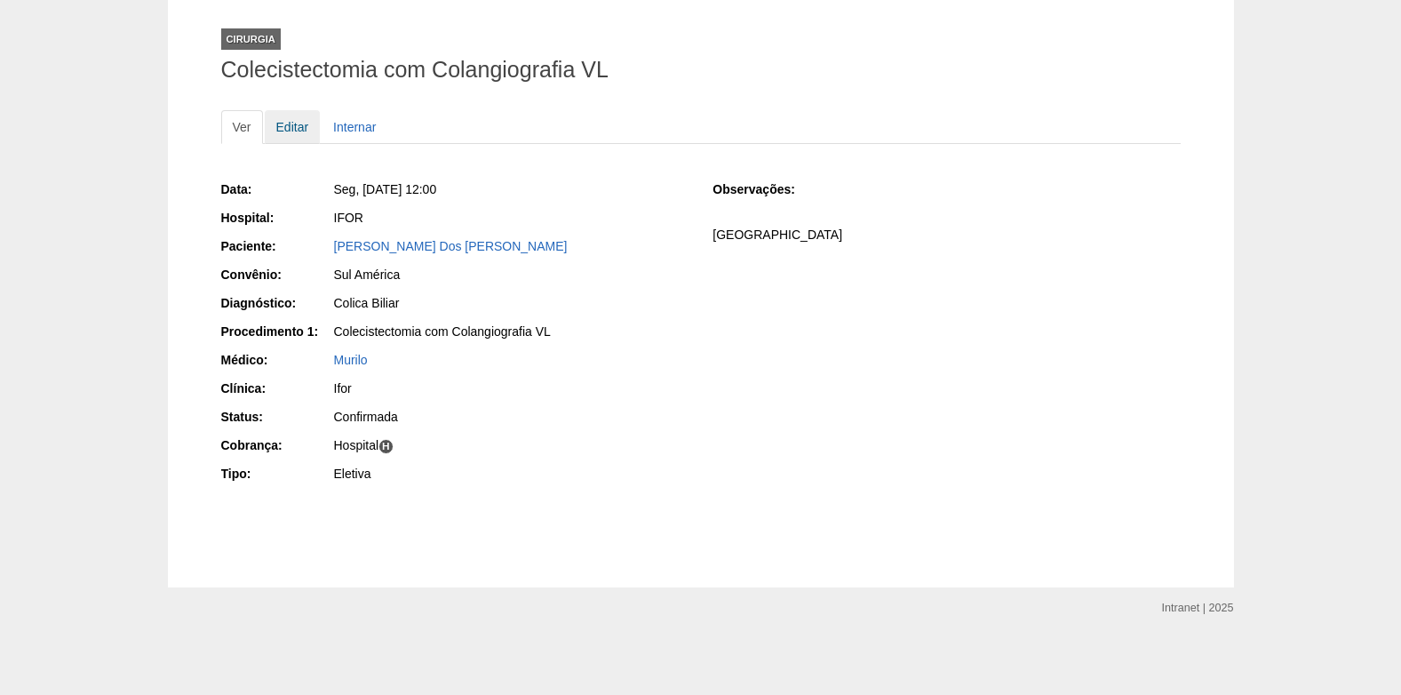
click at [295, 117] on link "Editar" at bounding box center [293, 127] width 56 height 34
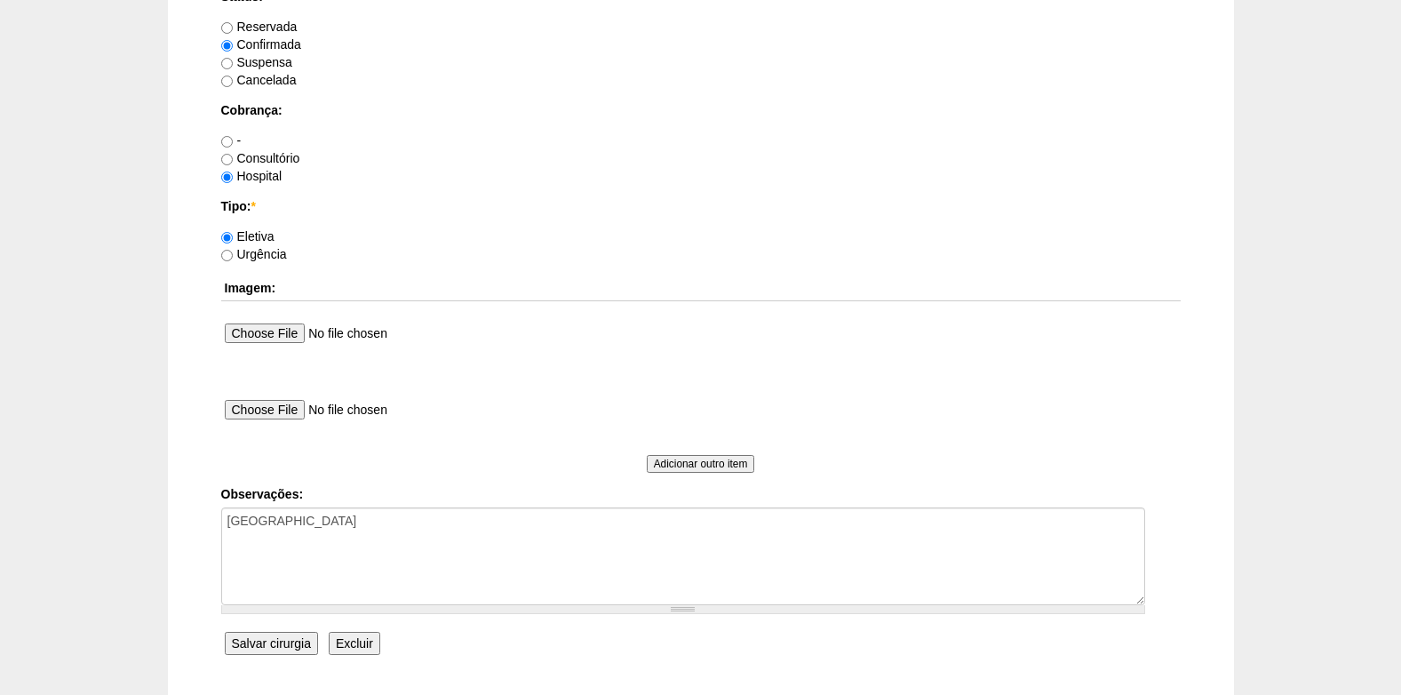
scroll to position [1595, 0]
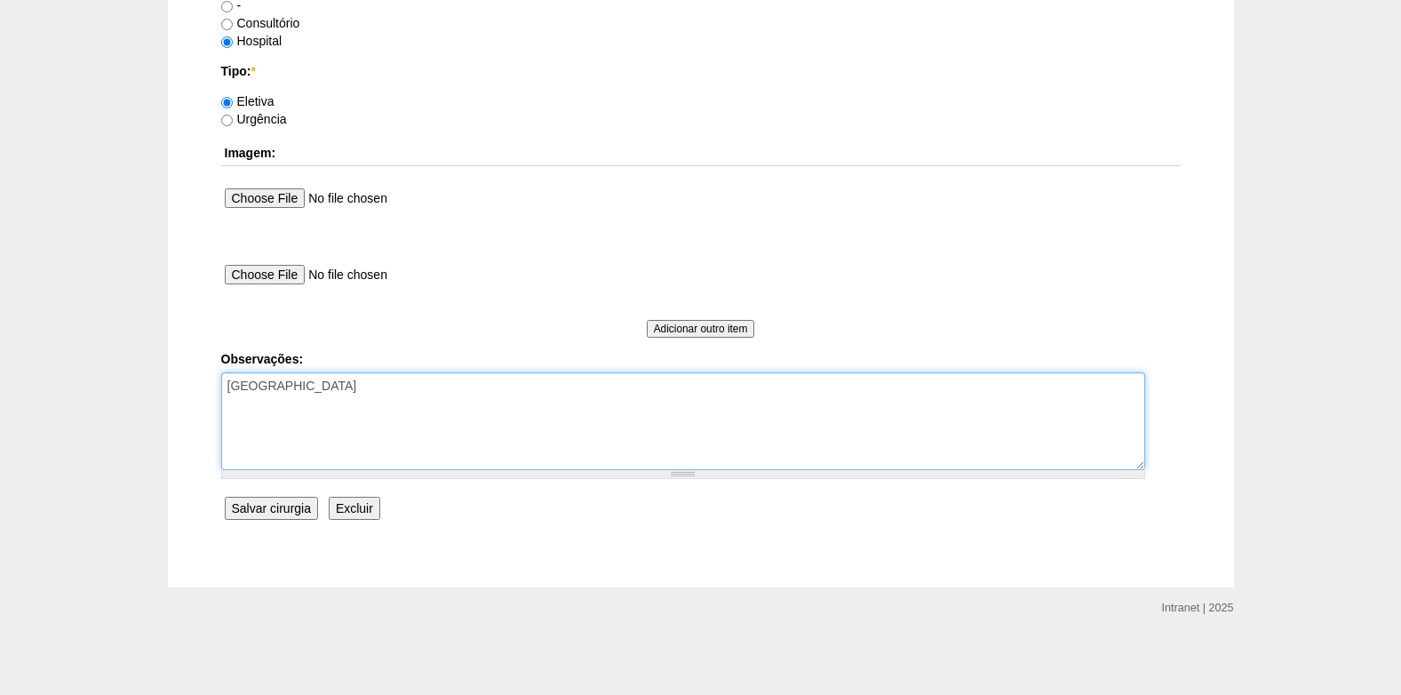
drag, startPoint x: 431, startPoint y: 409, endPoint x: 457, endPoint y: 402, distance: 26.7
click at [441, 406] on textarea "[GEOGRAPHIC_DATA]" at bounding box center [683, 421] width 924 height 98
type textarea "FATURADA HOSPITAL AUTORIZADO VENCE 08/11"
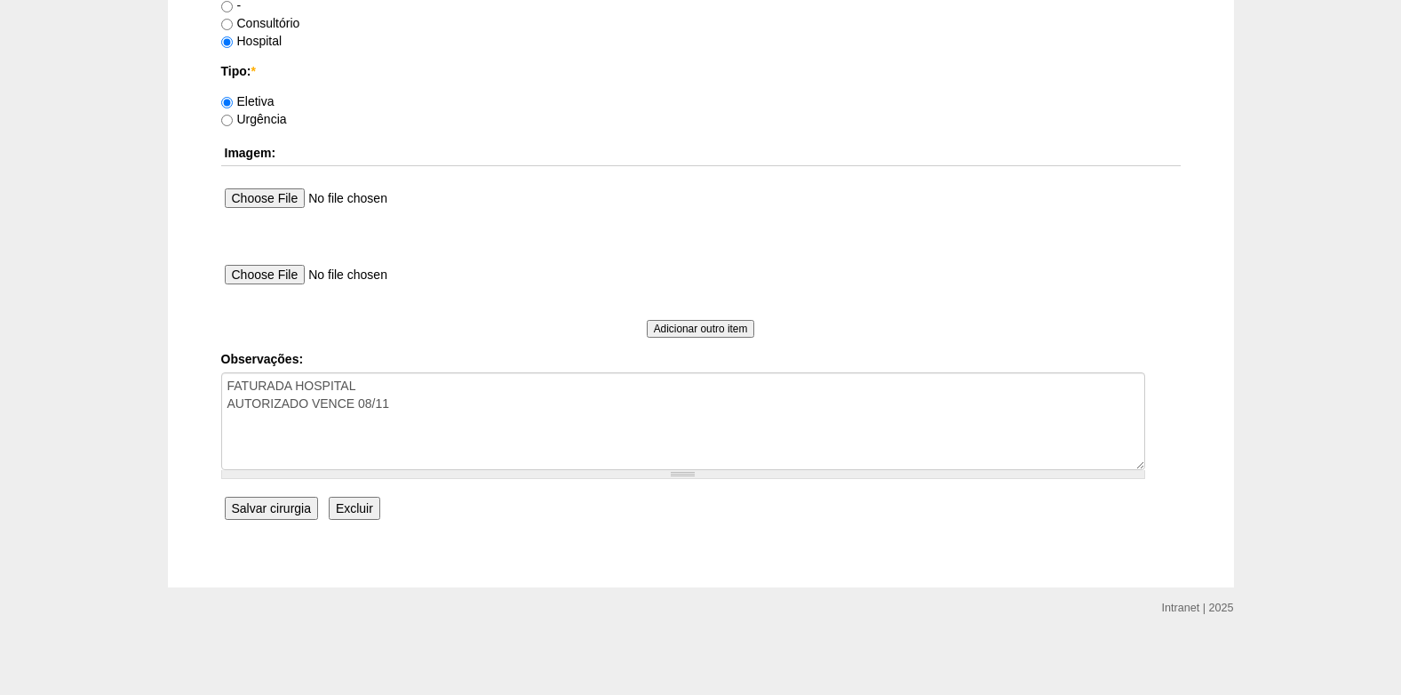
click at [260, 504] on input "Salvar cirurgia" at bounding box center [271, 508] width 93 height 23
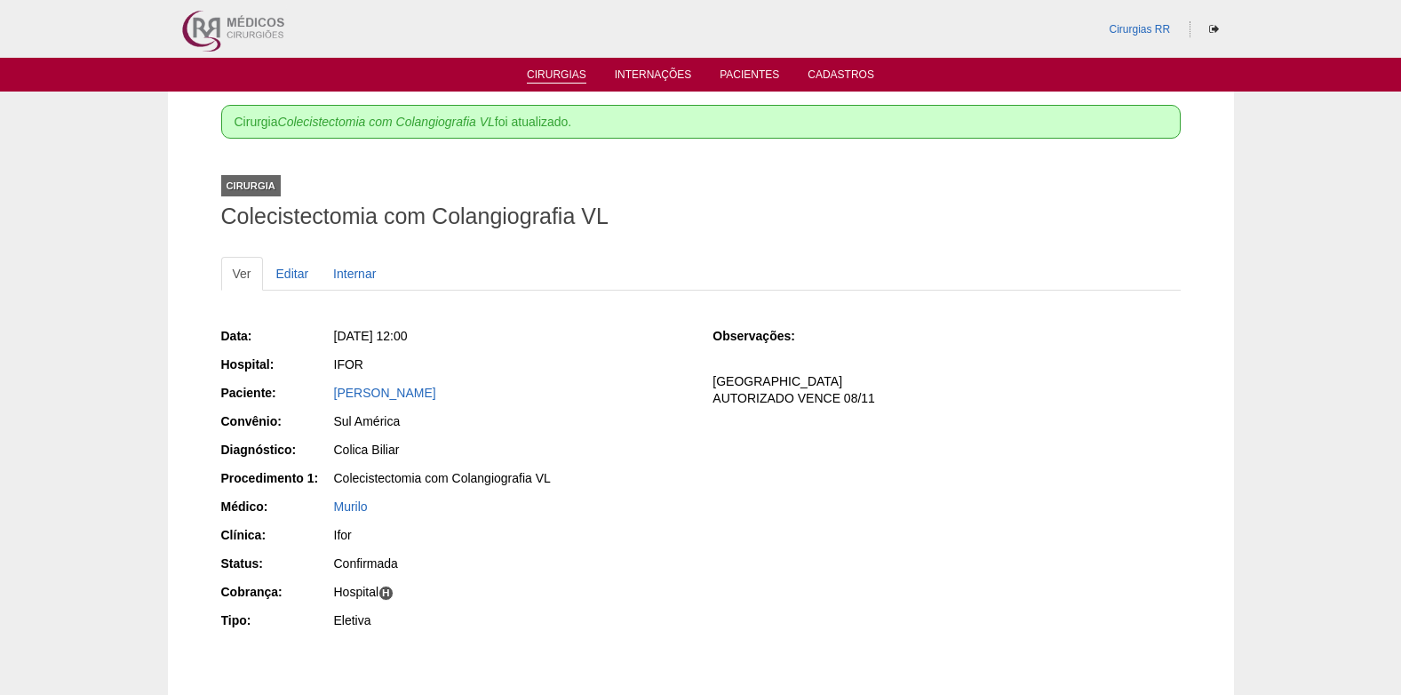
click at [558, 78] on link "Cirurgias" at bounding box center [557, 75] width 60 height 15
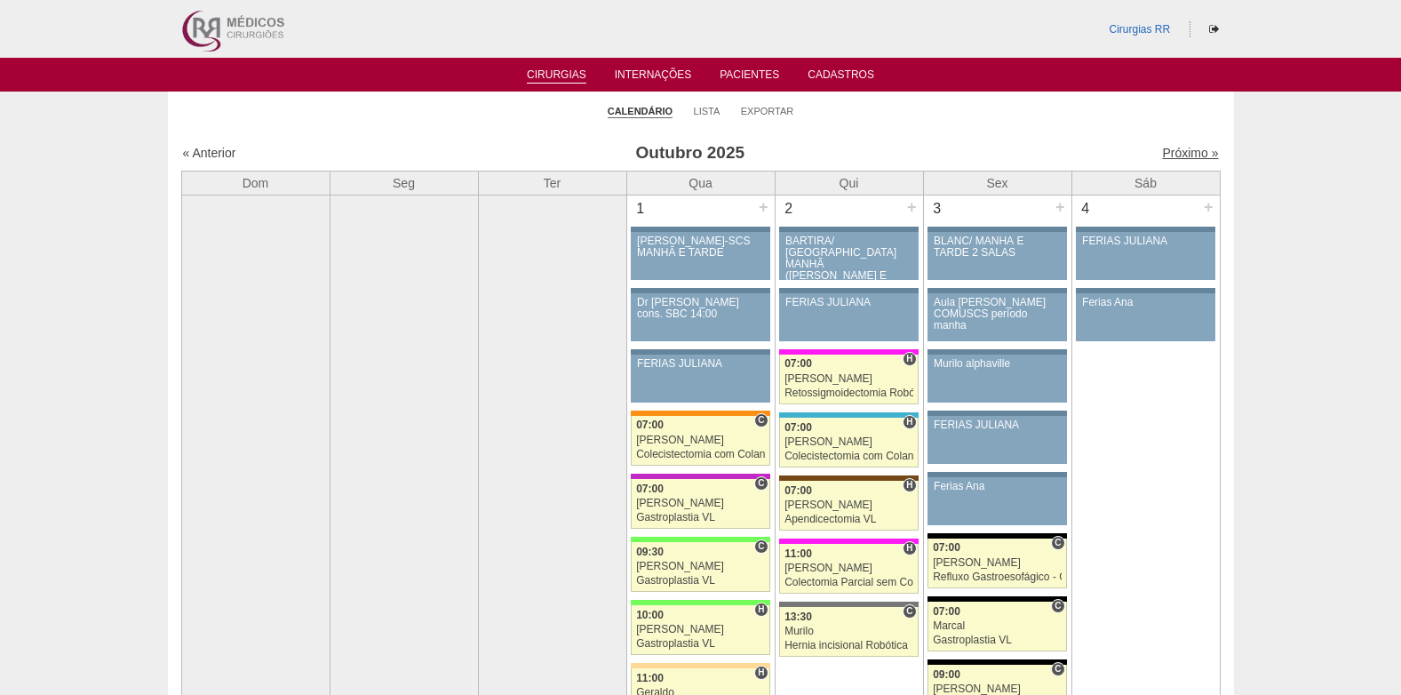
click at [1173, 155] on link "Próximo »" at bounding box center [1190, 153] width 56 height 14
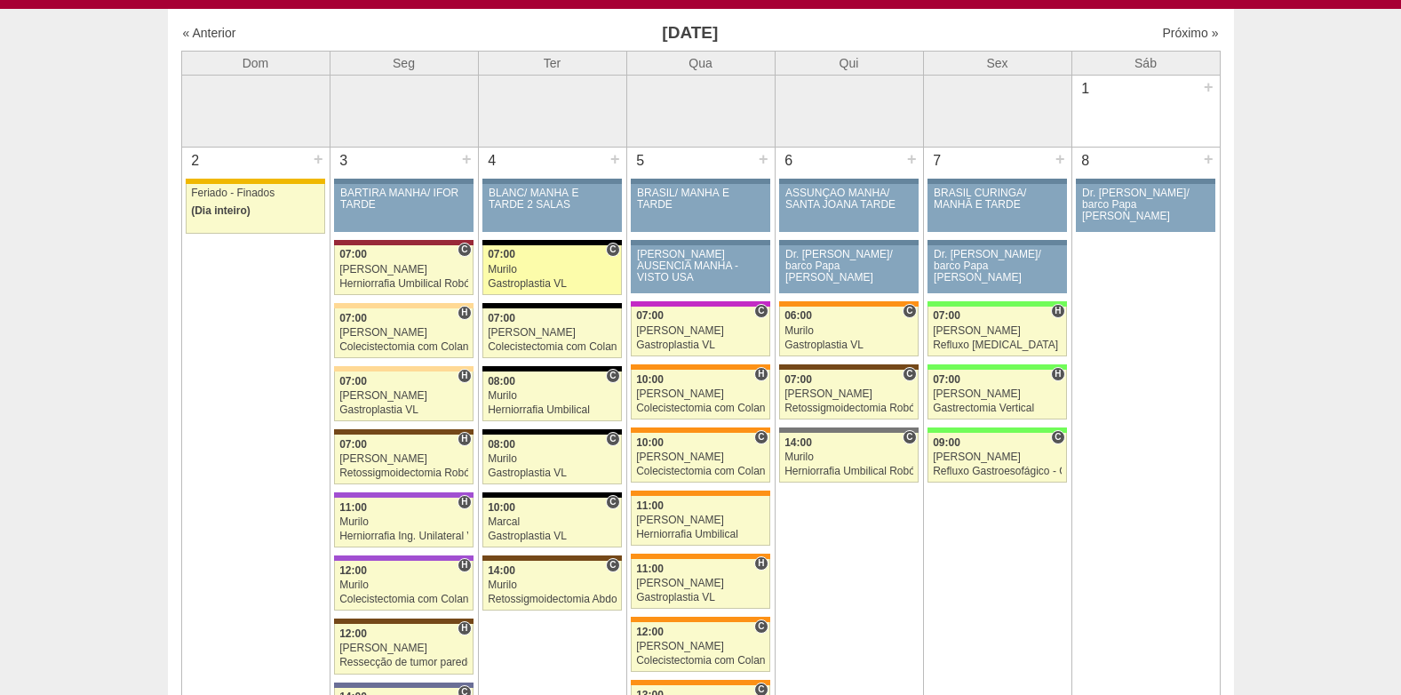
scroll to position [178, 0]
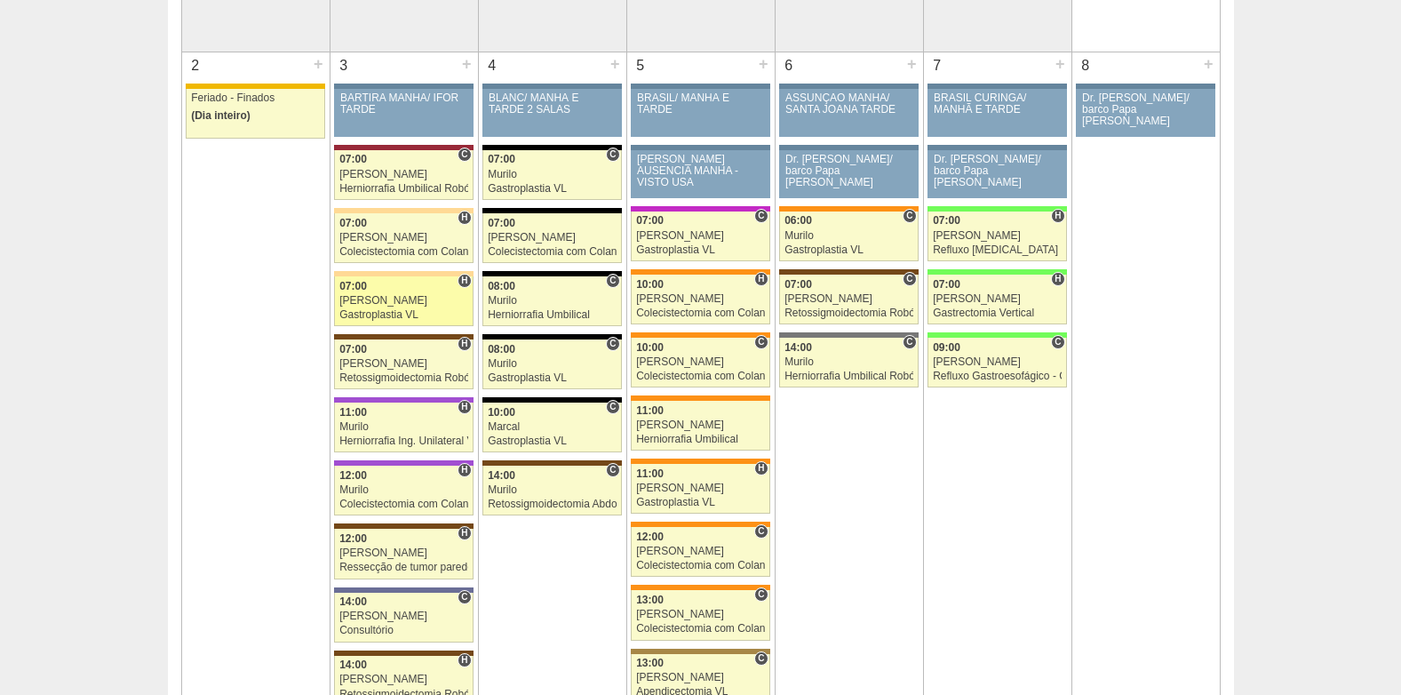
click at [387, 308] on link "89481 Felipe Rossi H 07:00 Felipe Rossi Gastroplastia VL Hospital Bartira Barti…" at bounding box center [403, 301] width 139 height 50
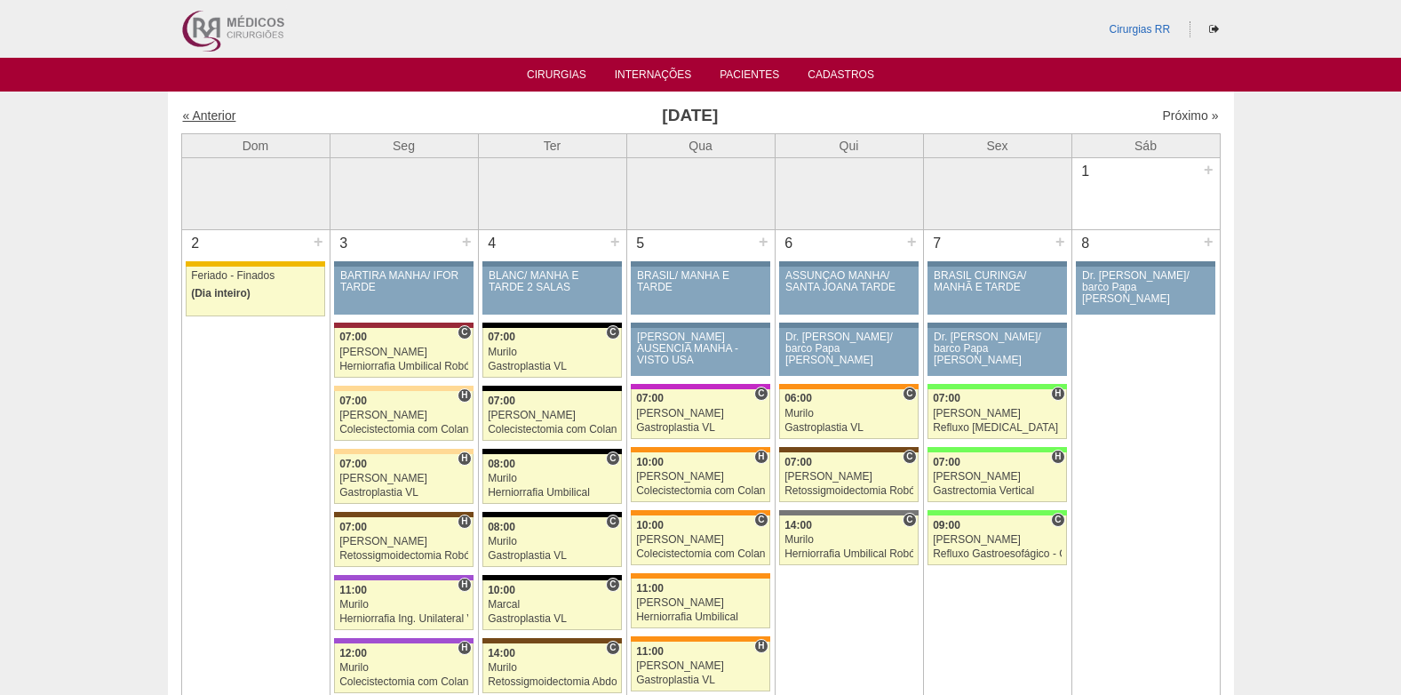
click at [213, 113] on link "« Anterior" at bounding box center [209, 115] width 53 height 14
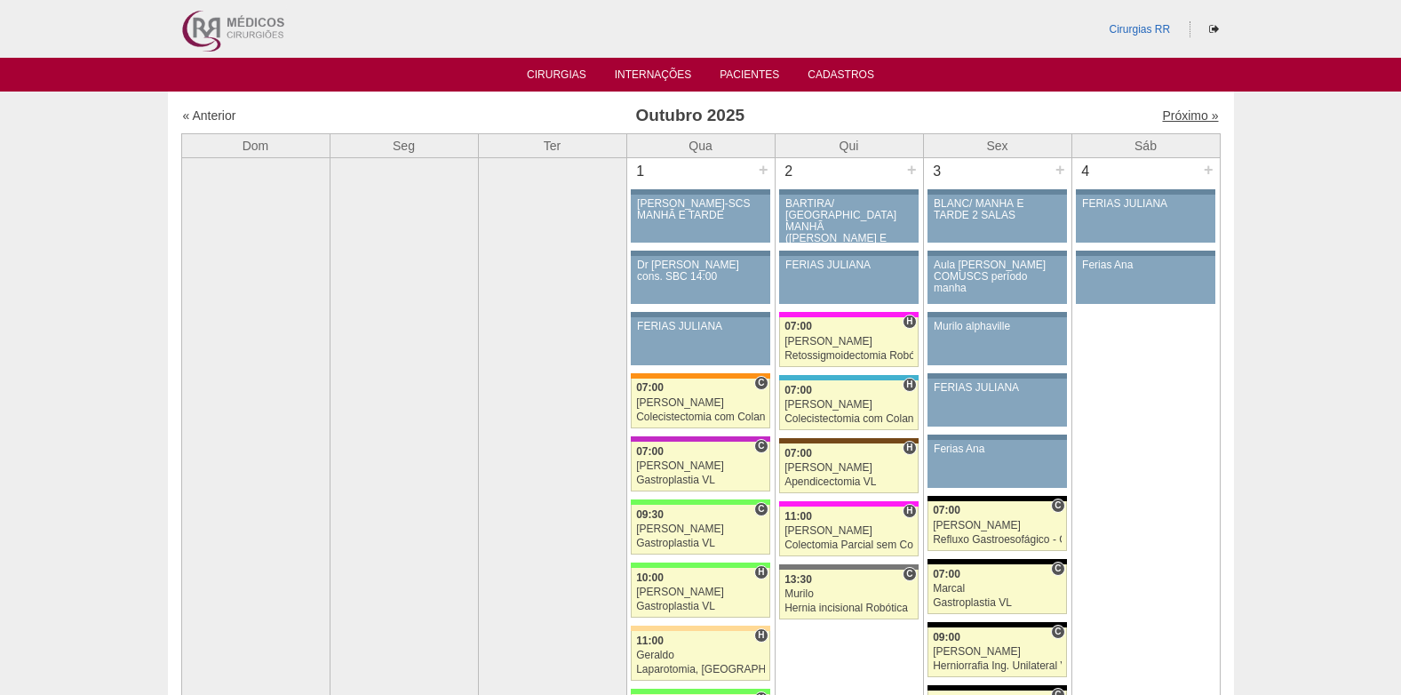
click at [1185, 110] on link "Próximo »" at bounding box center [1190, 115] width 56 height 14
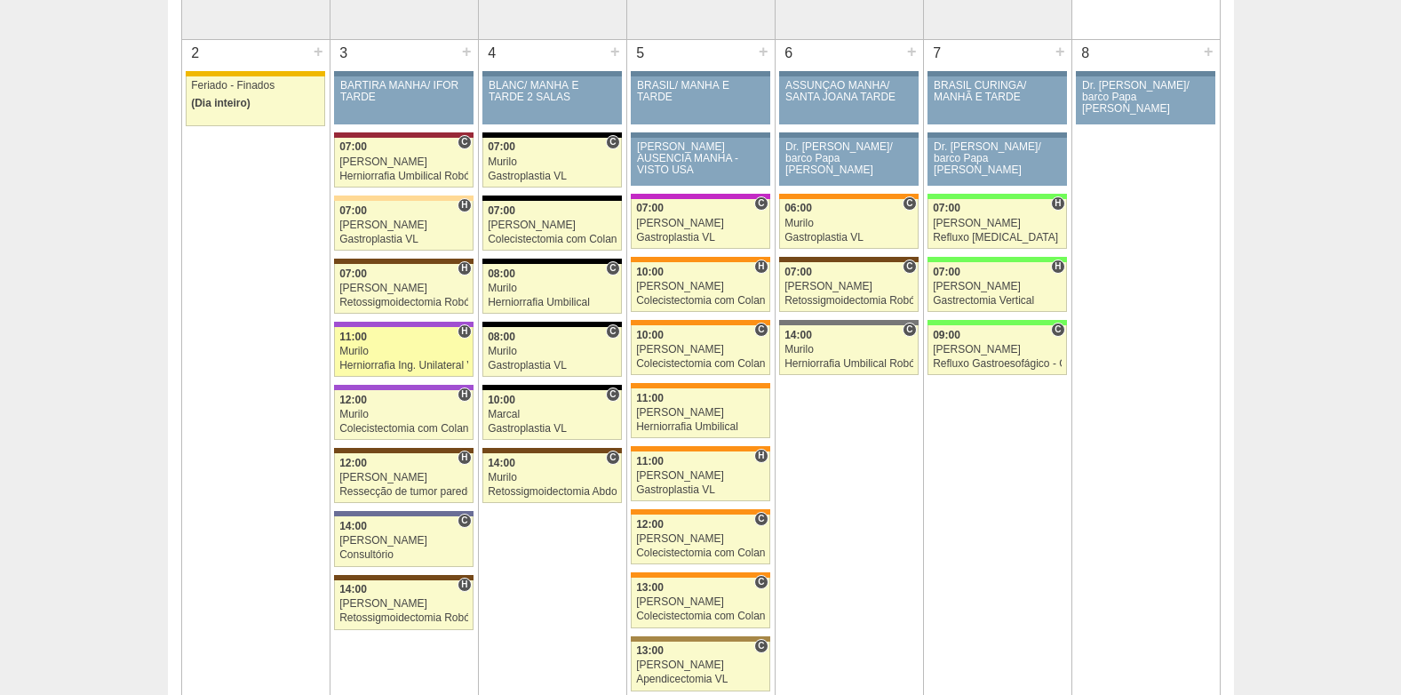
scroll to position [267, 0]
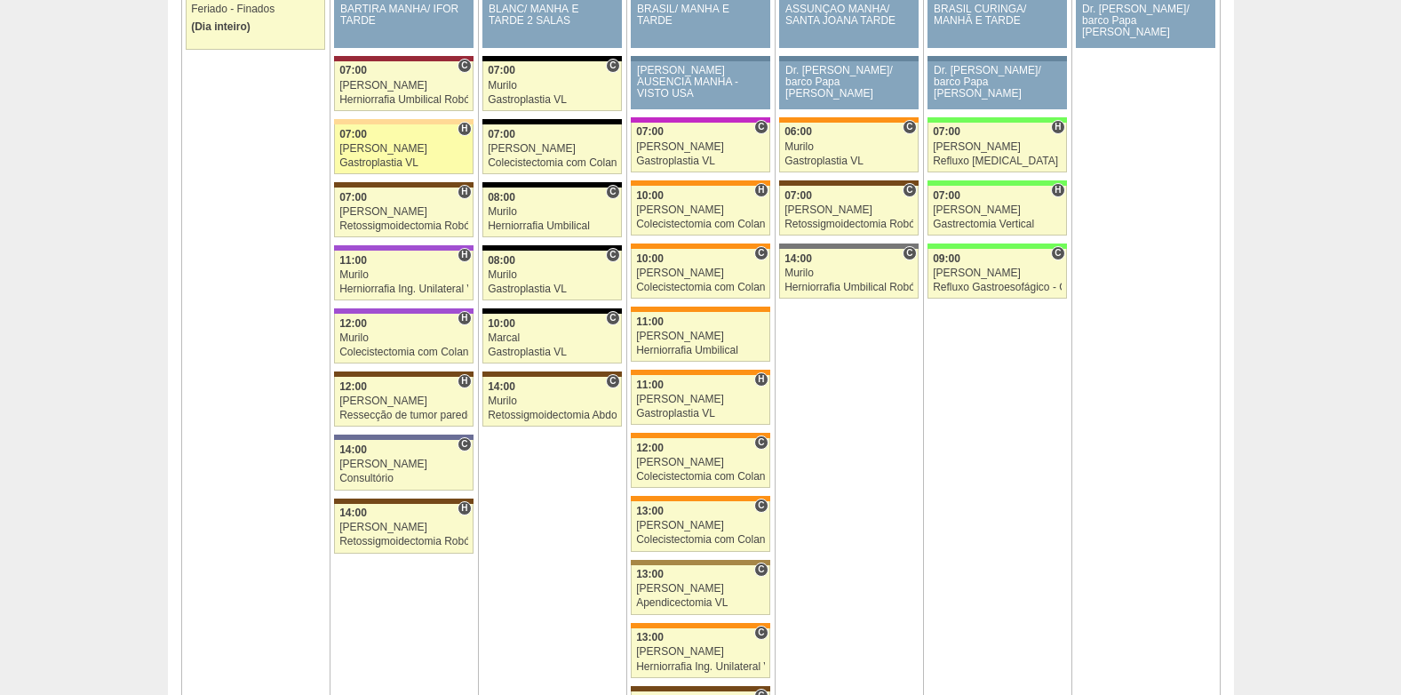
click at [363, 149] on div "[PERSON_NAME]" at bounding box center [403, 149] width 129 height 12
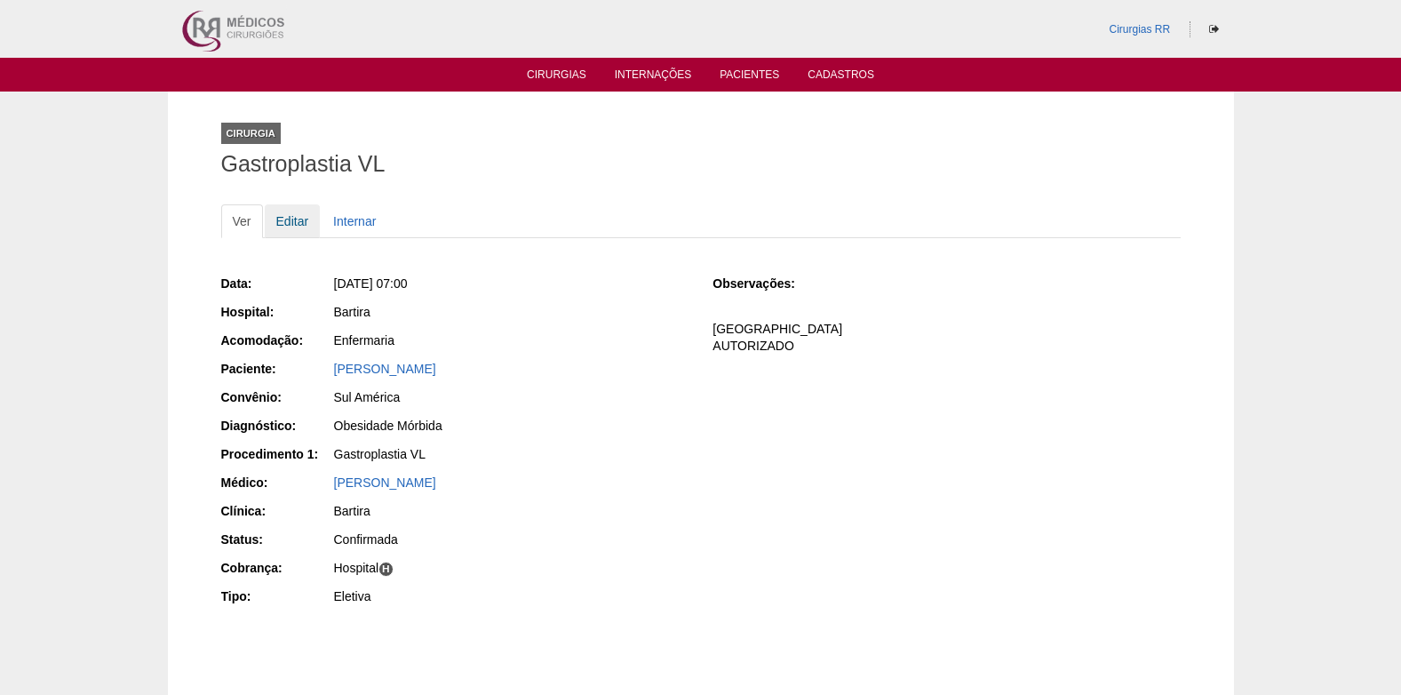
click at [289, 223] on link "Editar" at bounding box center [293, 221] width 56 height 34
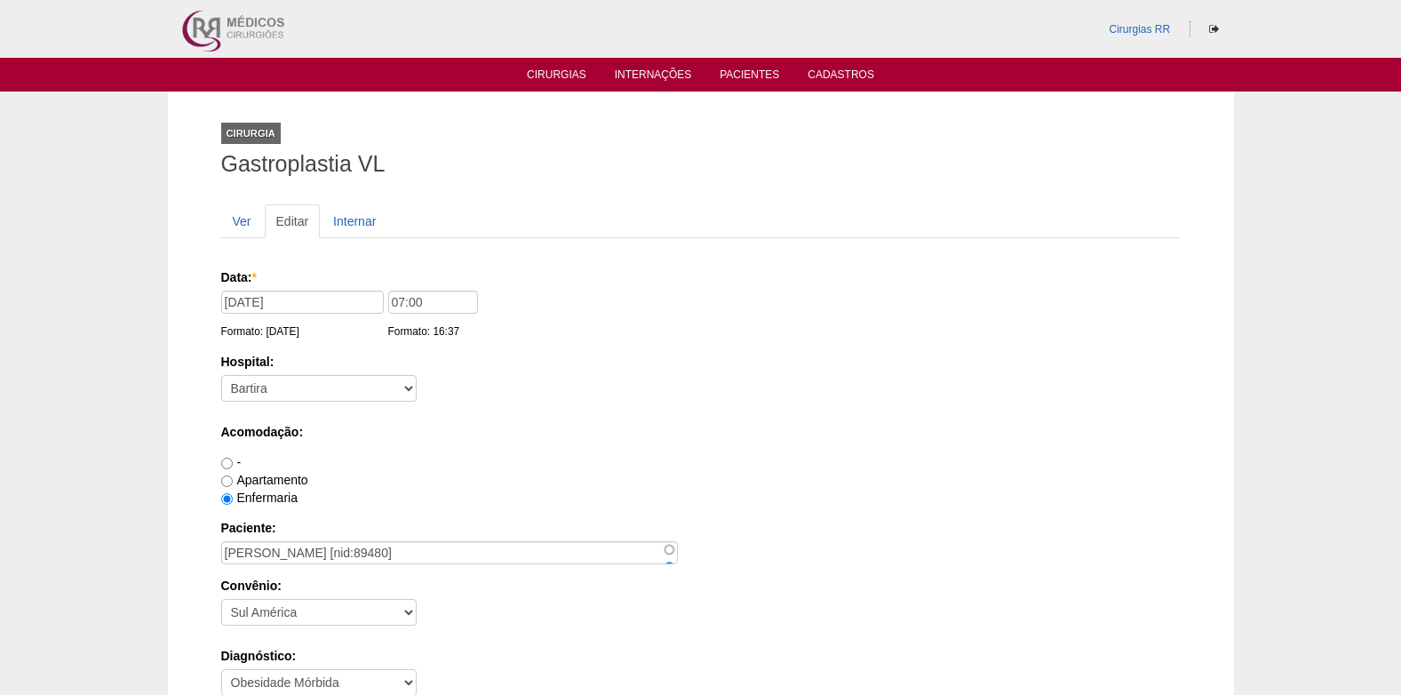
click at [324, 289] on div "Data: * [DATE] Formato: [DATE] 07:00 Formato: 16:37" at bounding box center [697, 304] width 953 height 72
click at [324, 292] on input "[DATE]" at bounding box center [302, 302] width 163 height 23
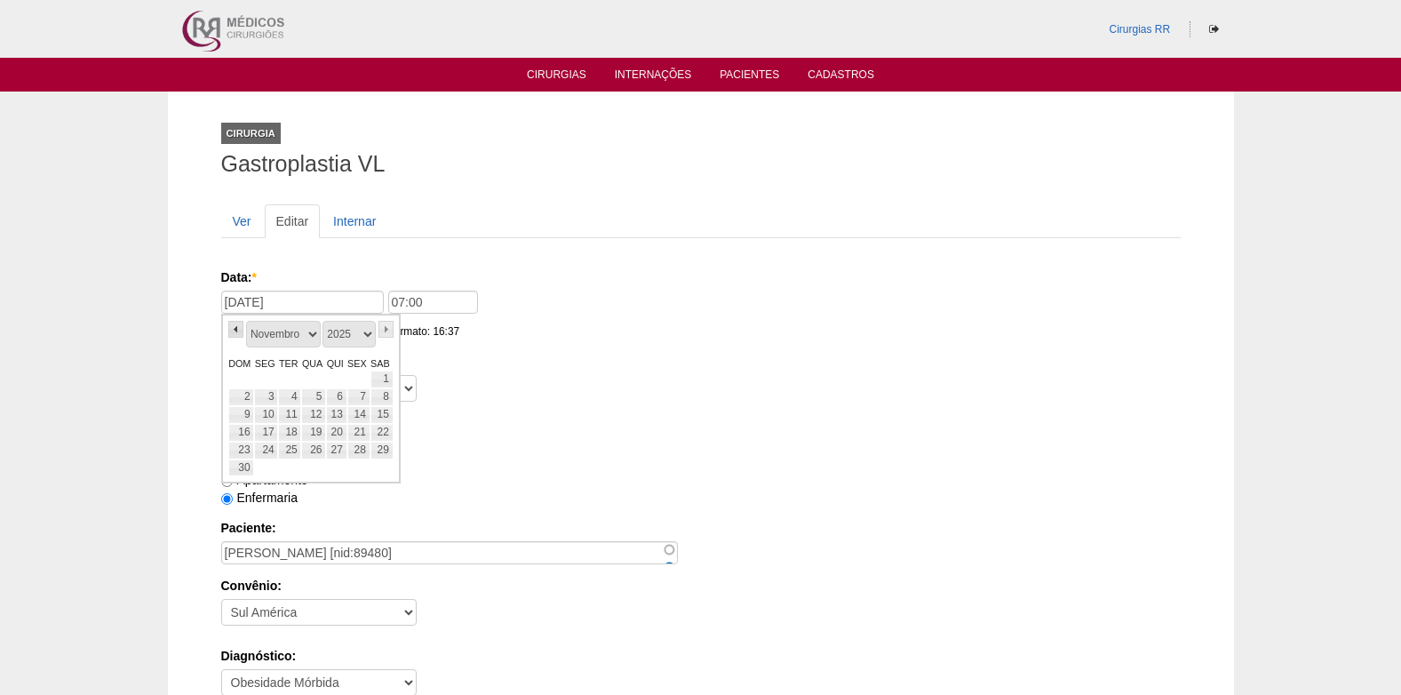
click at [236, 328] on link "«" at bounding box center [236, 329] width 16 height 17
click at [269, 455] on link "27" at bounding box center [266, 451] width 24 height 18
type input "27/10/2025"
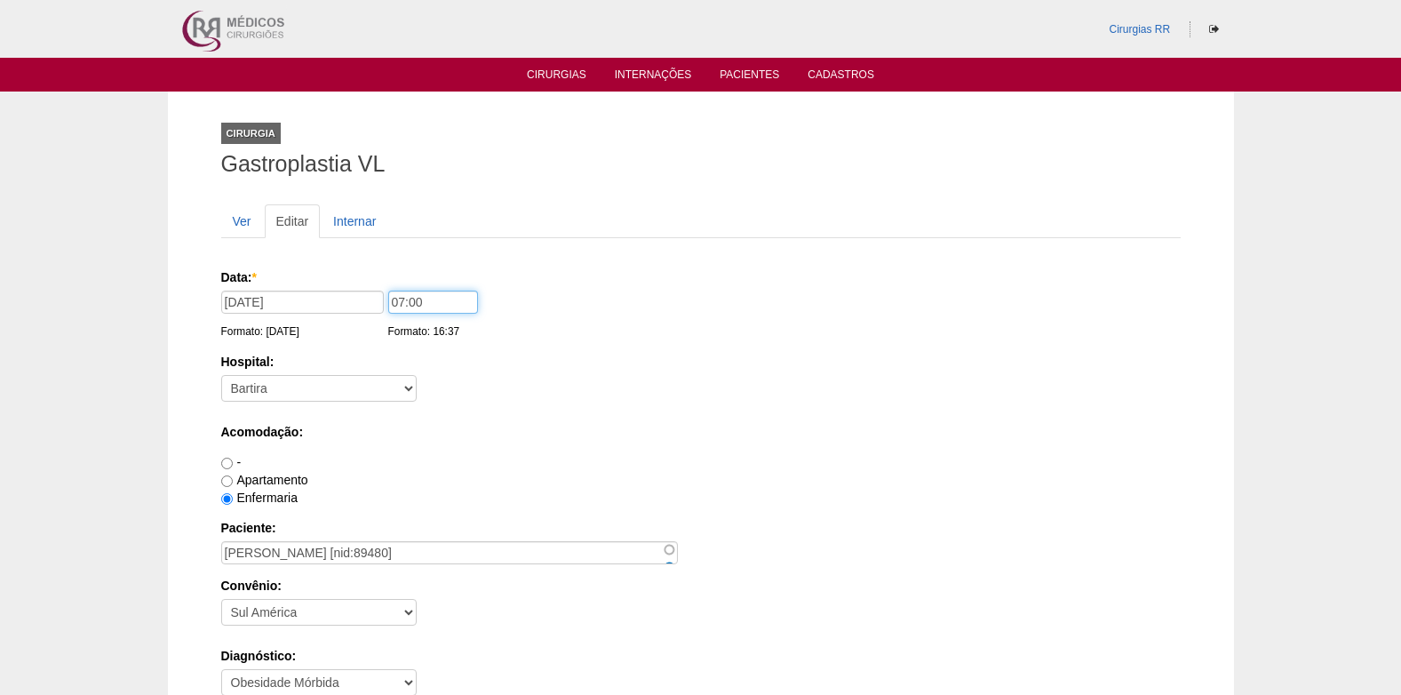
drag, startPoint x: 442, startPoint y: 301, endPoint x: 358, endPoint y: 314, distance: 84.6
click at [358, 286] on div "Data: * 27/10/2025 Formato: 13/10/2025 07:00 Formato: 16:37" at bounding box center [697, 277] width 953 height 18
type input "09:00"
click at [629, 387] on div "Hospital: - Nenhum - 9 de Julho Albert Einstein Alvorada América Assunção Barti…" at bounding box center [700, 382] width 959 height 58
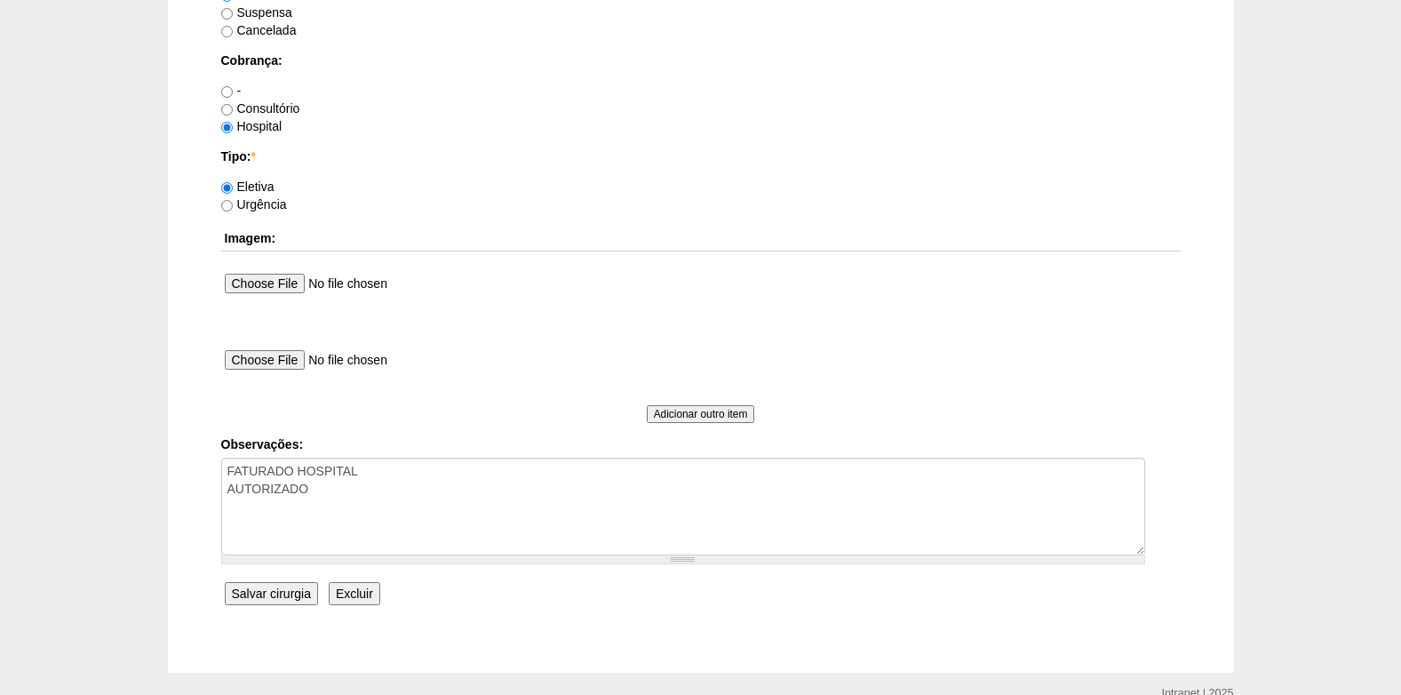
scroll to position [1510, 0]
click at [277, 594] on input "Salvar cirurgia" at bounding box center [271, 592] width 93 height 23
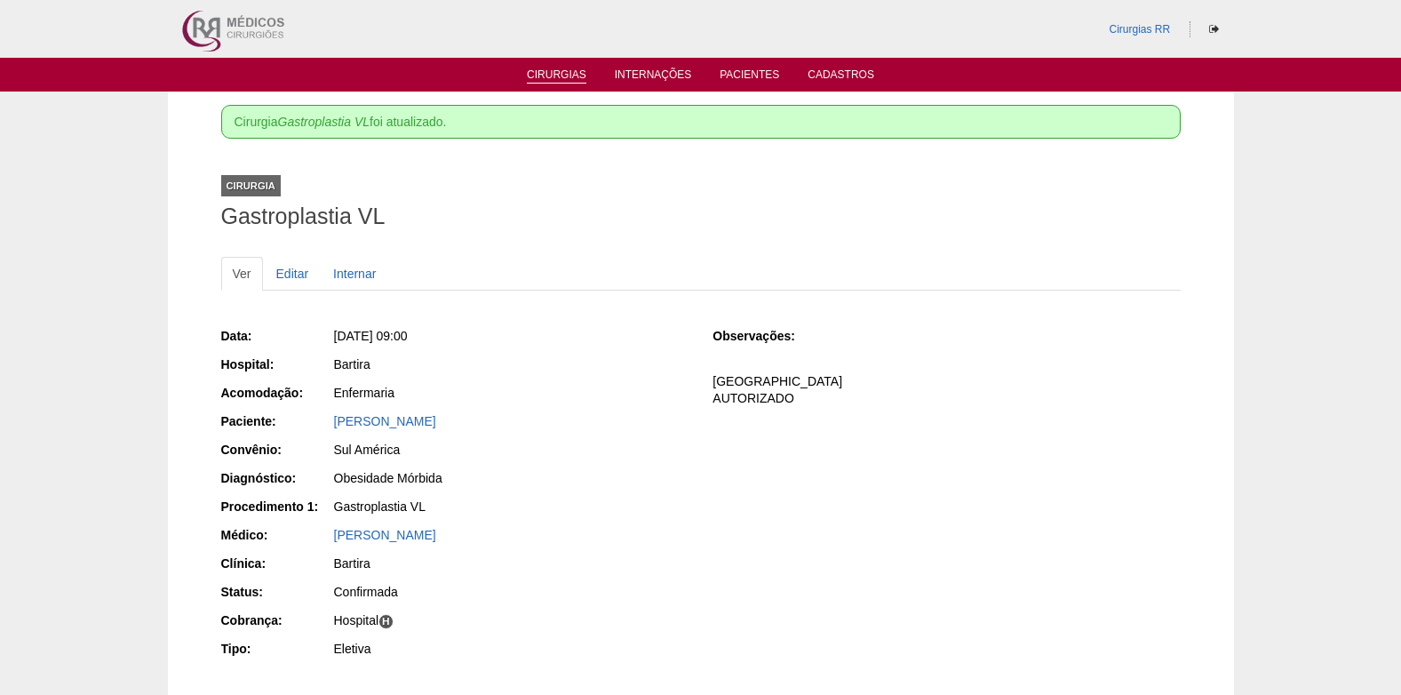
click at [553, 75] on link "Cirurgias" at bounding box center [557, 75] width 60 height 15
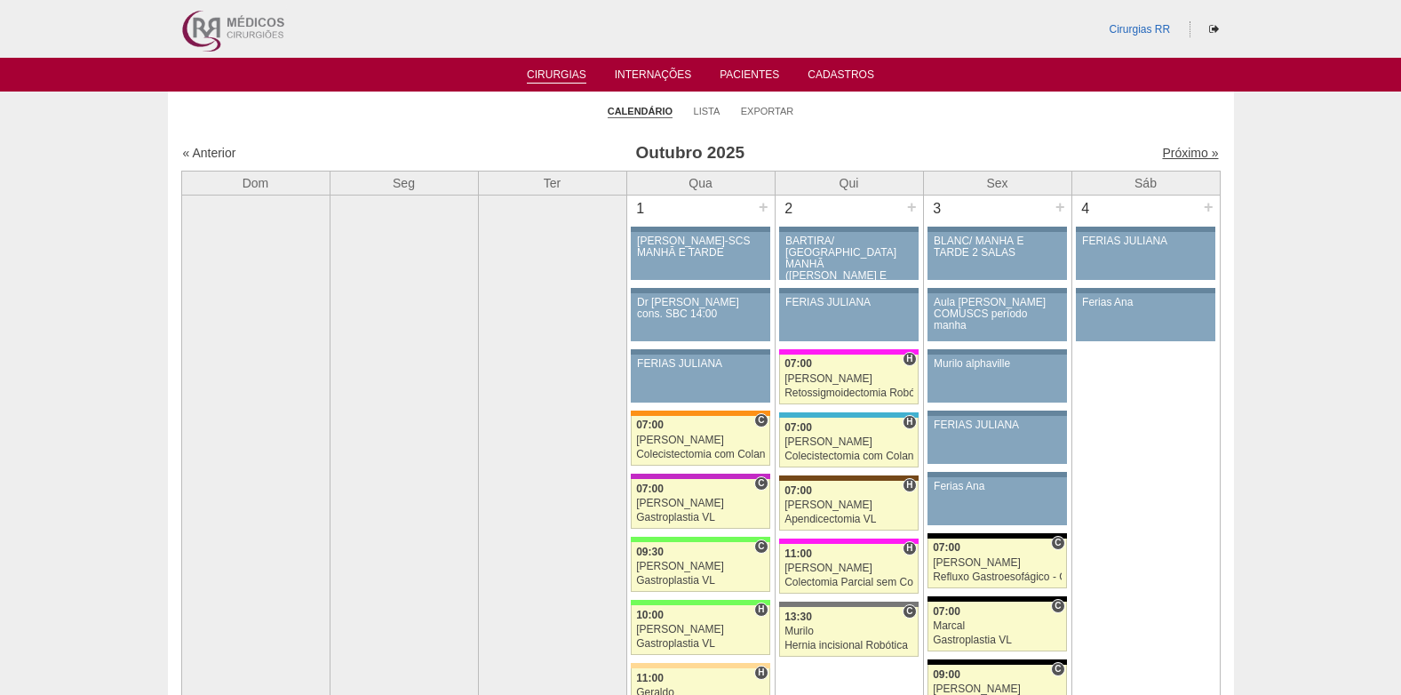
click at [1168, 153] on link "Próximo »" at bounding box center [1190, 153] width 56 height 14
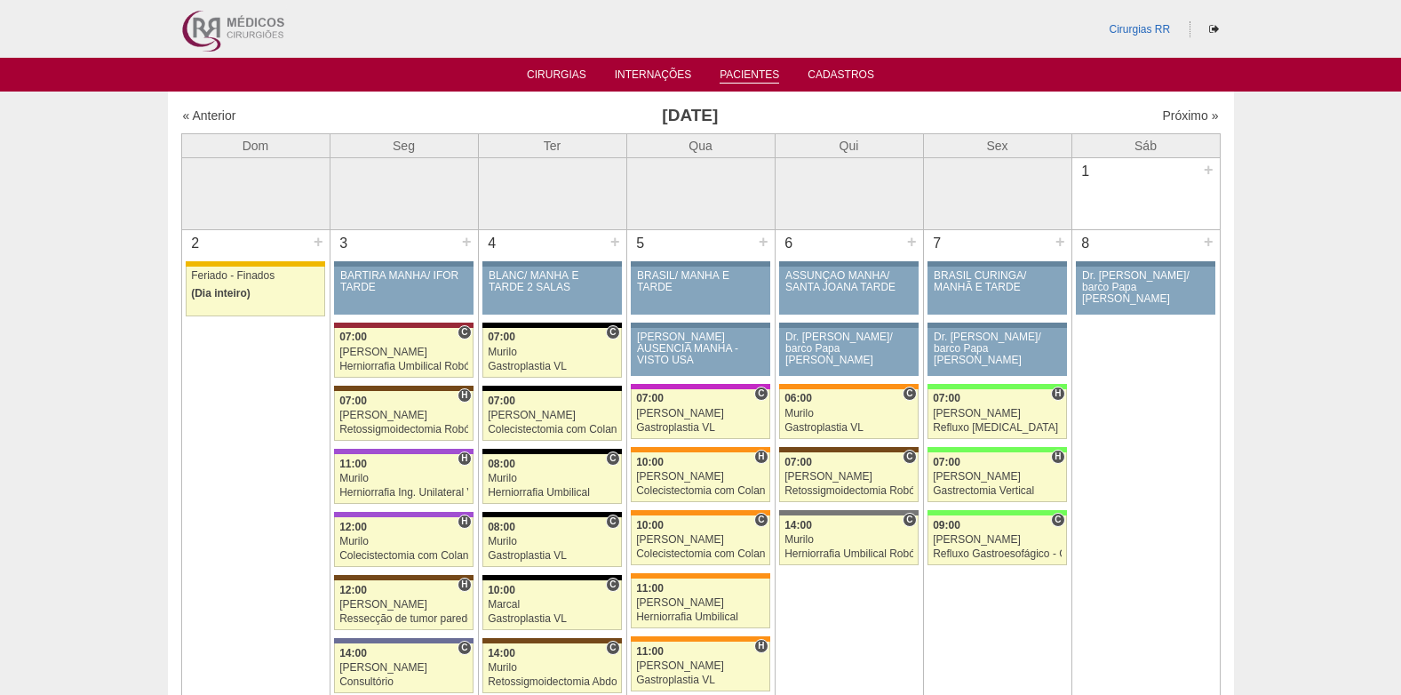
click at [736, 73] on link "Pacientes" at bounding box center [750, 75] width 60 height 15
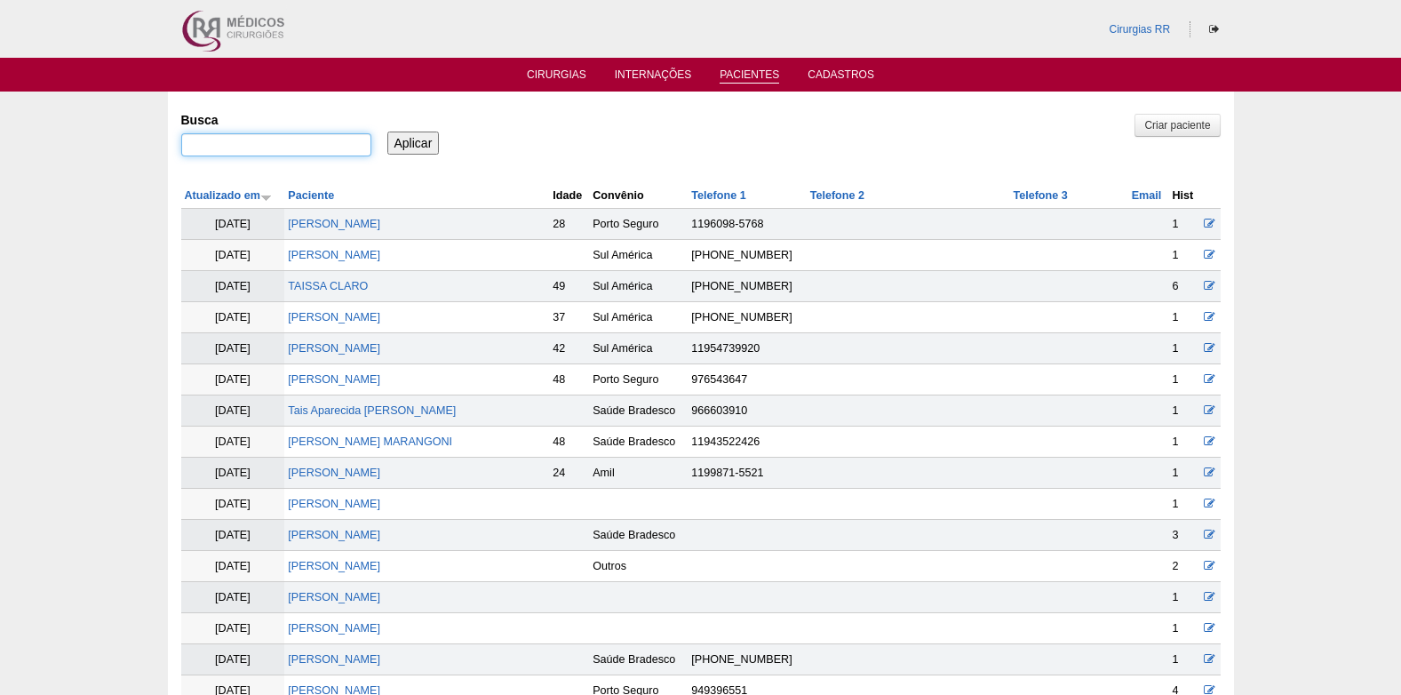
click at [312, 154] on input "Busca" at bounding box center [276, 144] width 190 height 23
type input "taynana"
click at [396, 149] on input "Aplicar" at bounding box center [413, 142] width 52 height 23
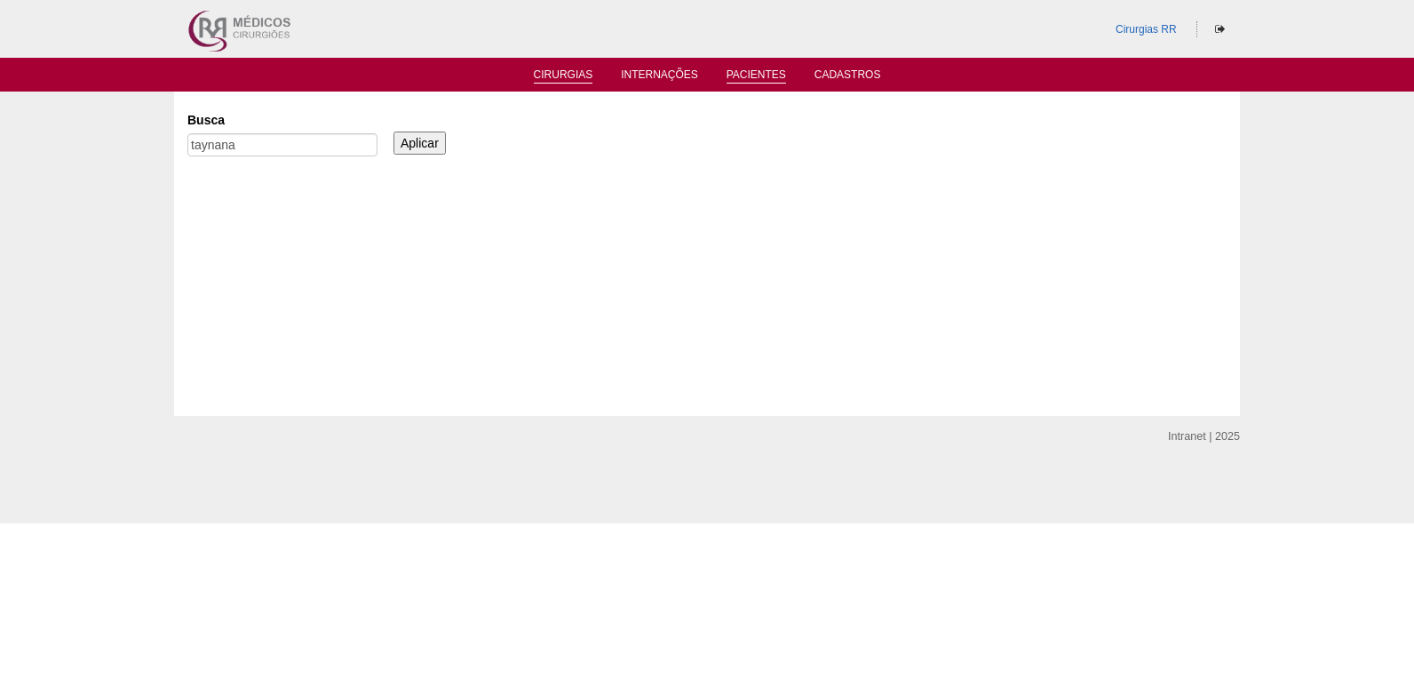
click at [565, 78] on link "Cirurgias" at bounding box center [564, 75] width 60 height 15
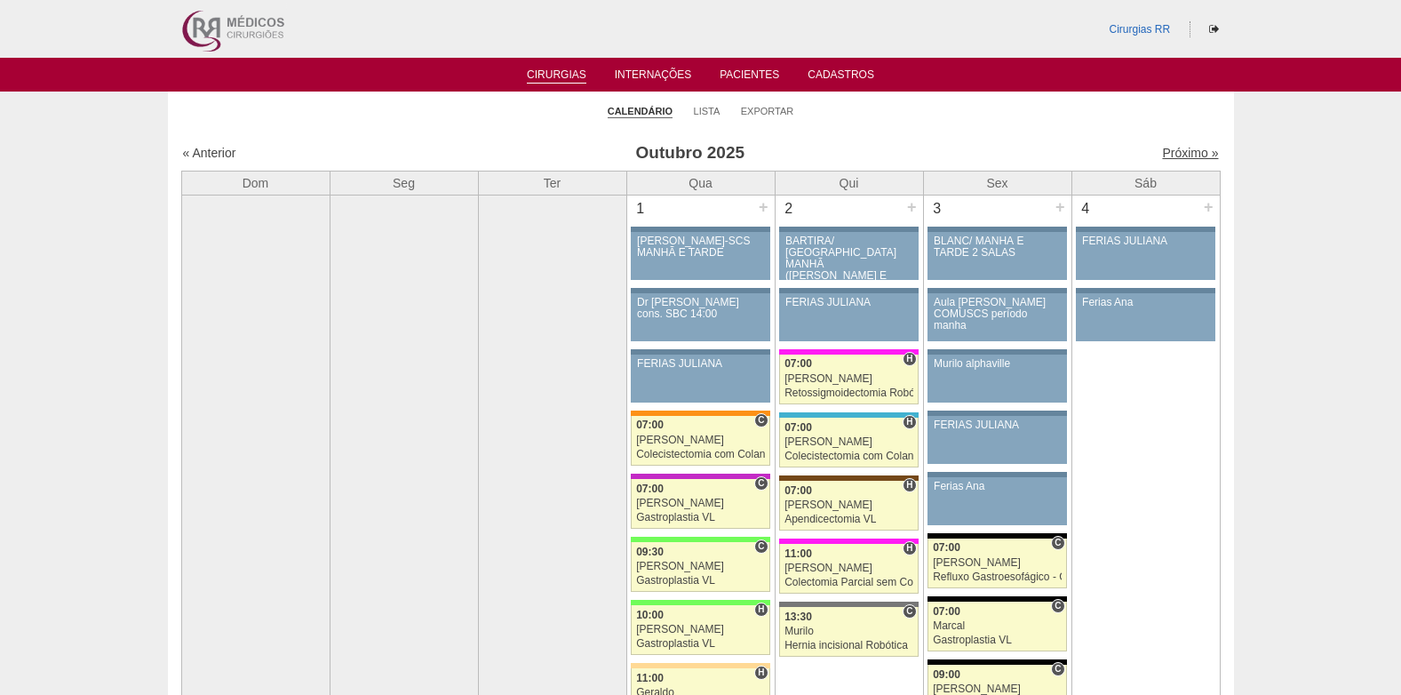
click at [1167, 152] on link "Próximo »" at bounding box center [1190, 153] width 56 height 14
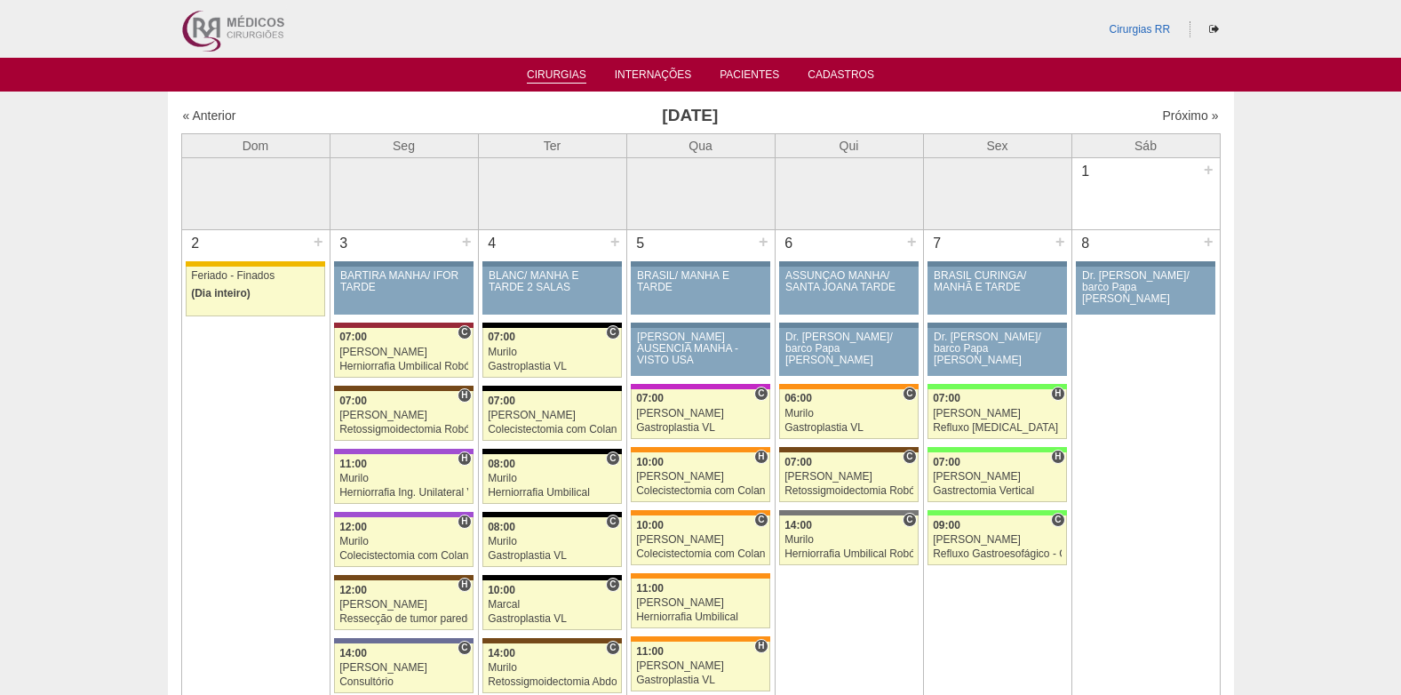
click at [557, 74] on link "Cirurgias" at bounding box center [557, 75] width 60 height 15
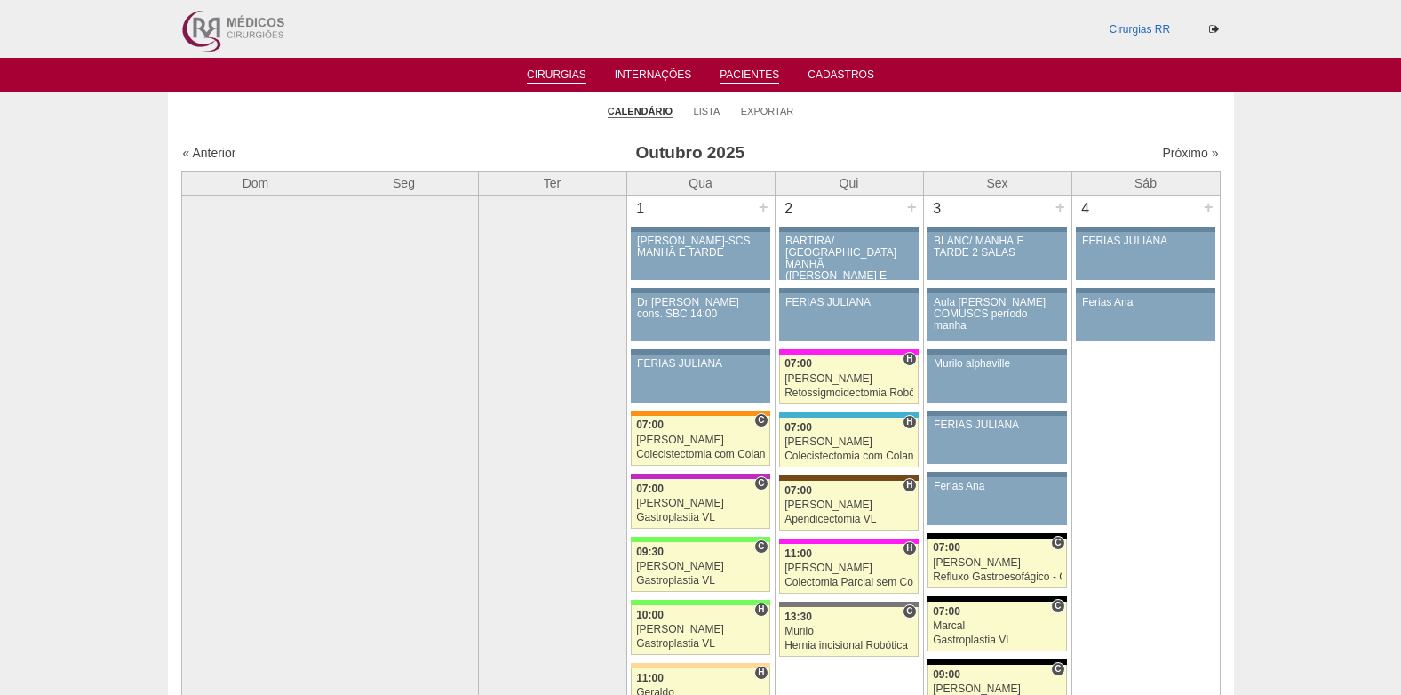
click at [745, 79] on link "Pacientes" at bounding box center [750, 75] width 60 height 15
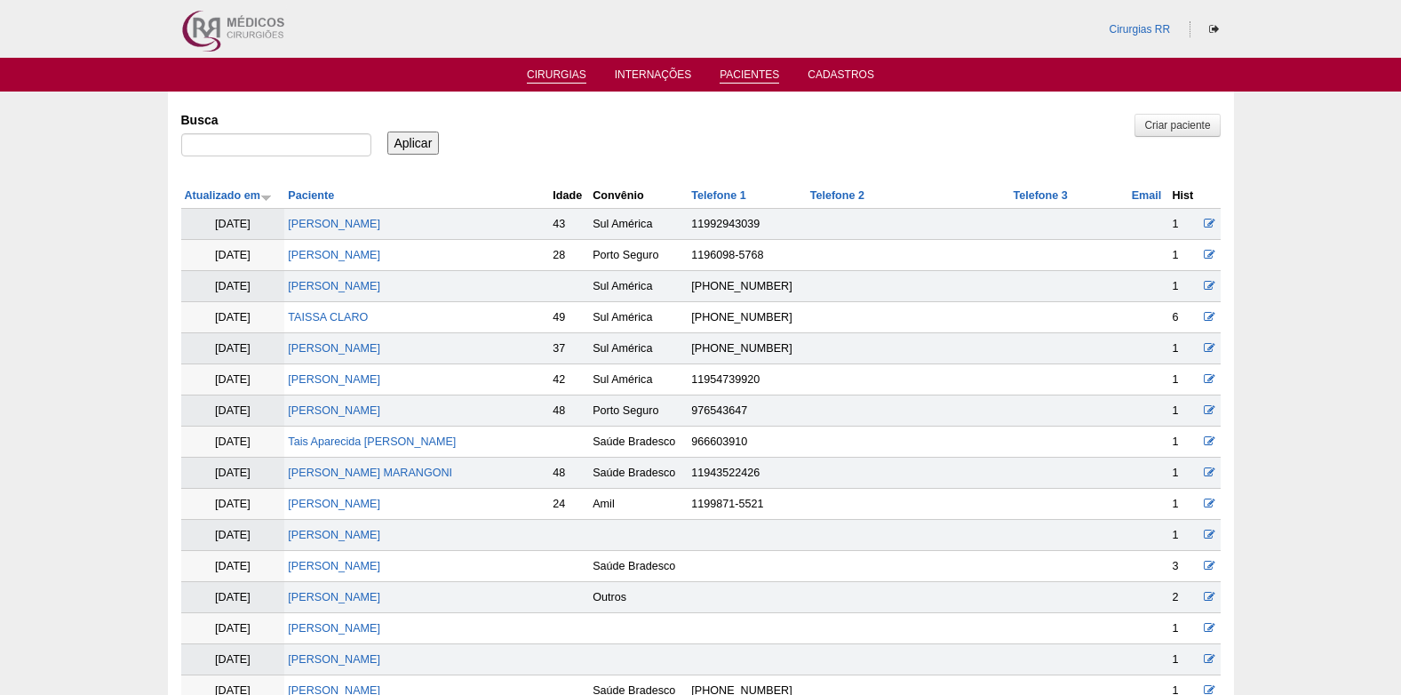
click at [556, 74] on link "Cirurgias" at bounding box center [557, 75] width 60 height 15
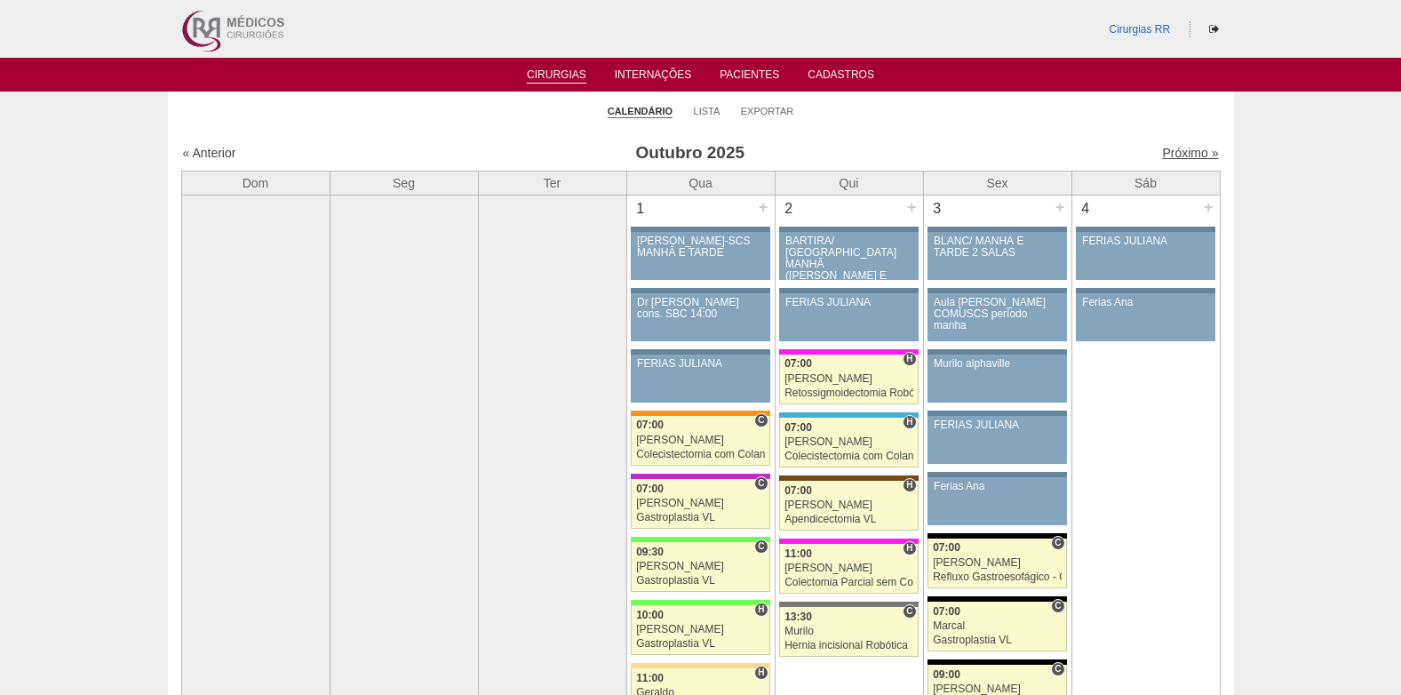
click at [1163, 148] on link "Próximo »" at bounding box center [1190, 153] width 56 height 14
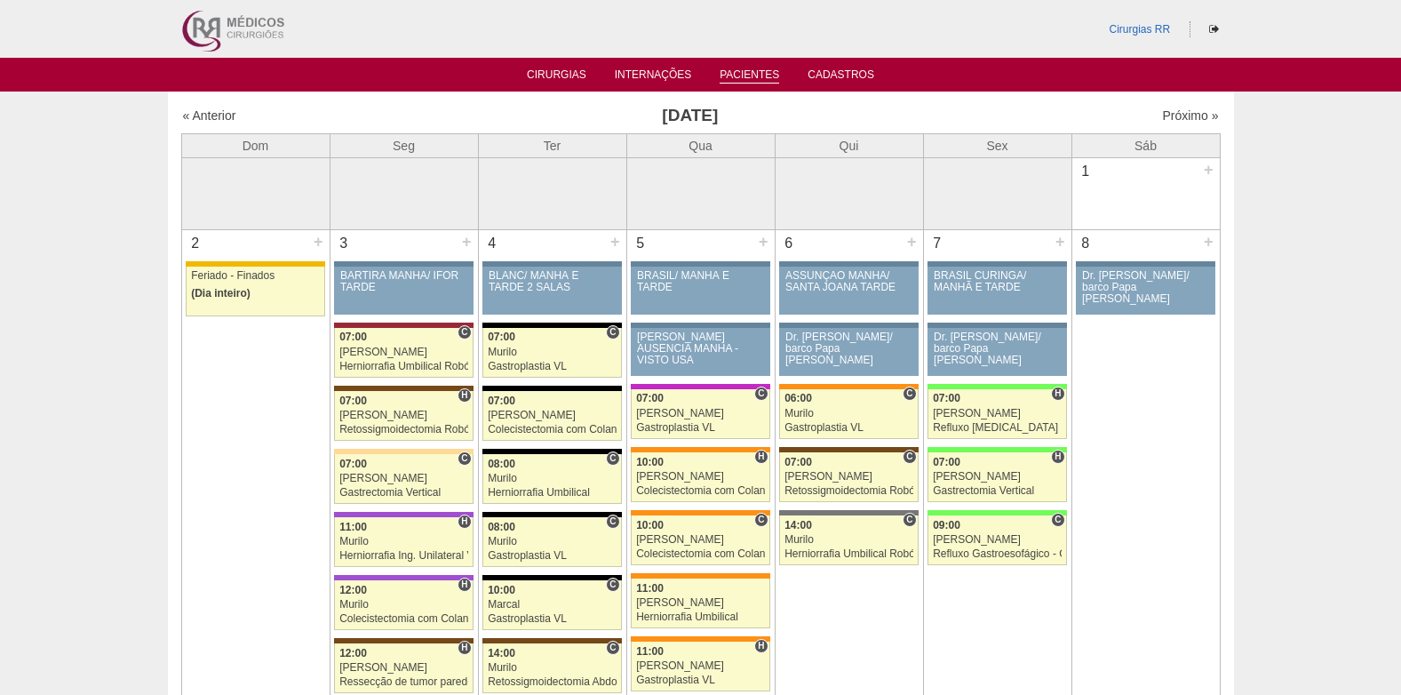
click at [751, 74] on link "Pacientes" at bounding box center [750, 75] width 60 height 15
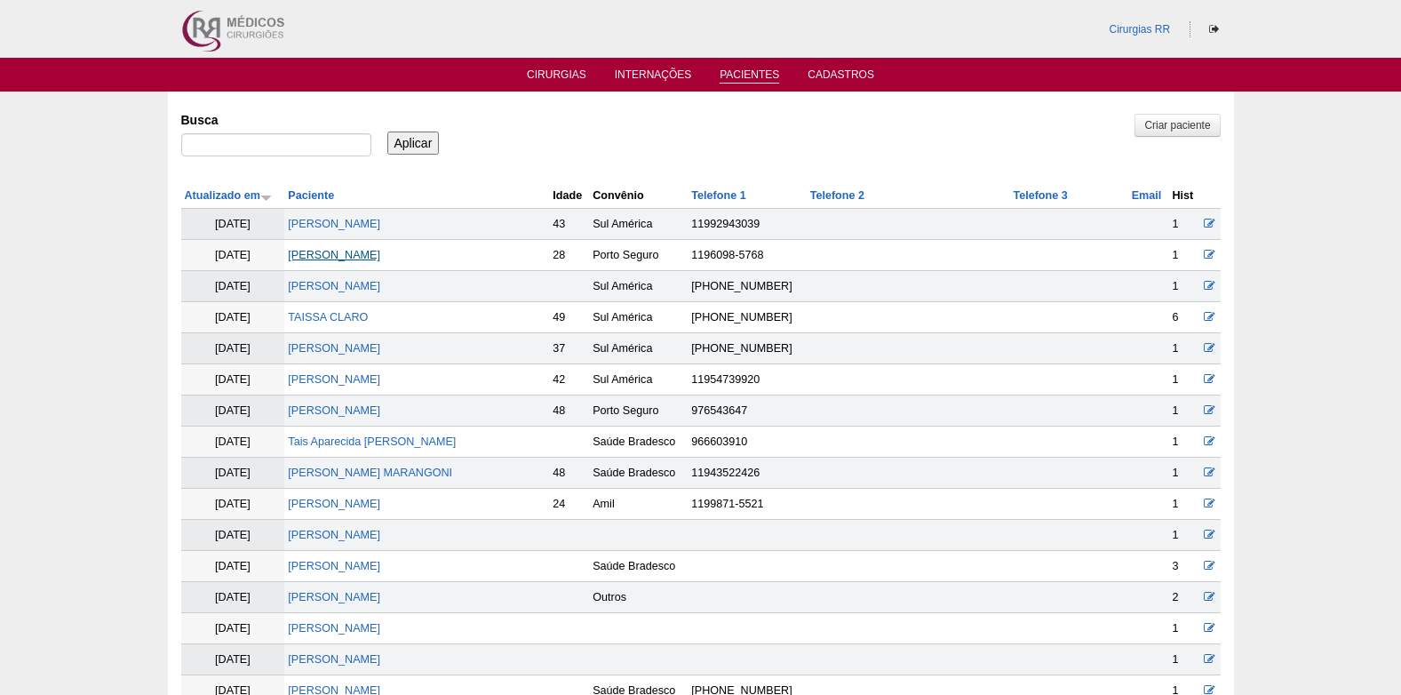
click at [354, 257] on link "[PERSON_NAME]" at bounding box center [334, 255] width 92 height 12
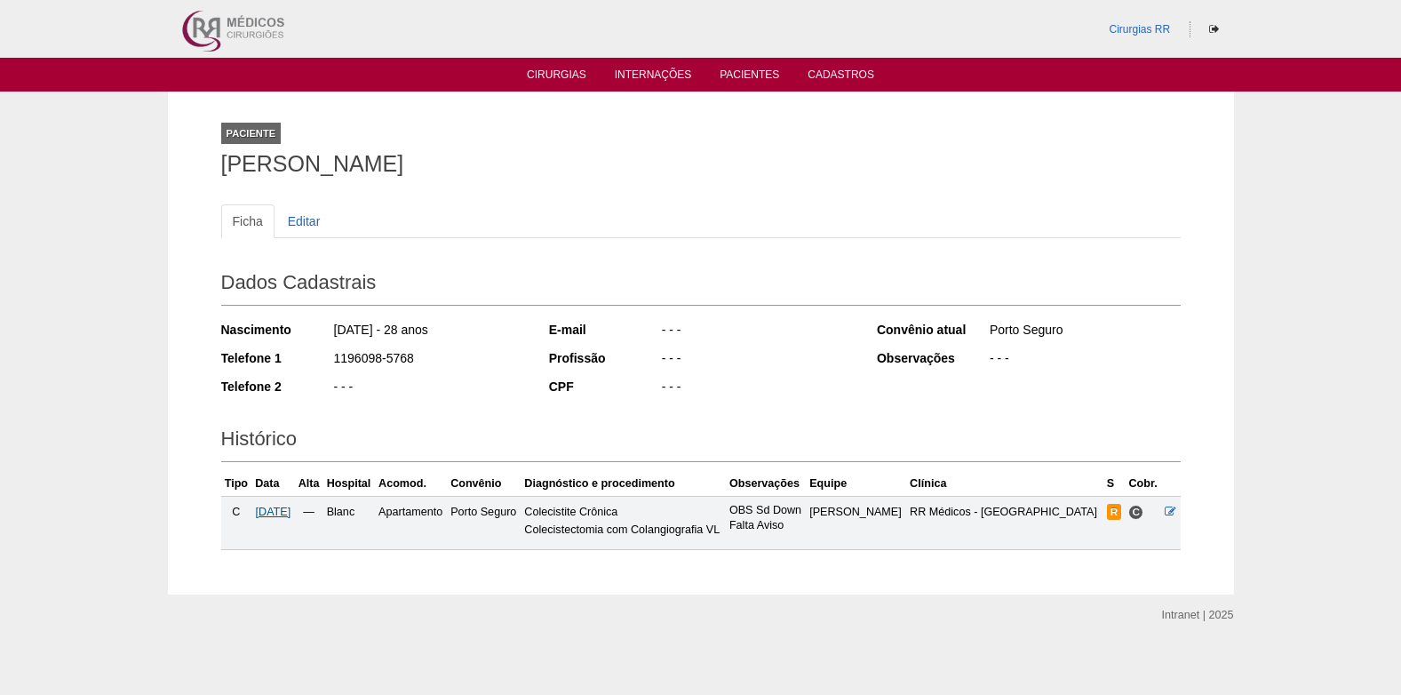
click at [285, 513] on span "19/11/2025" at bounding box center [274, 512] width 36 height 12
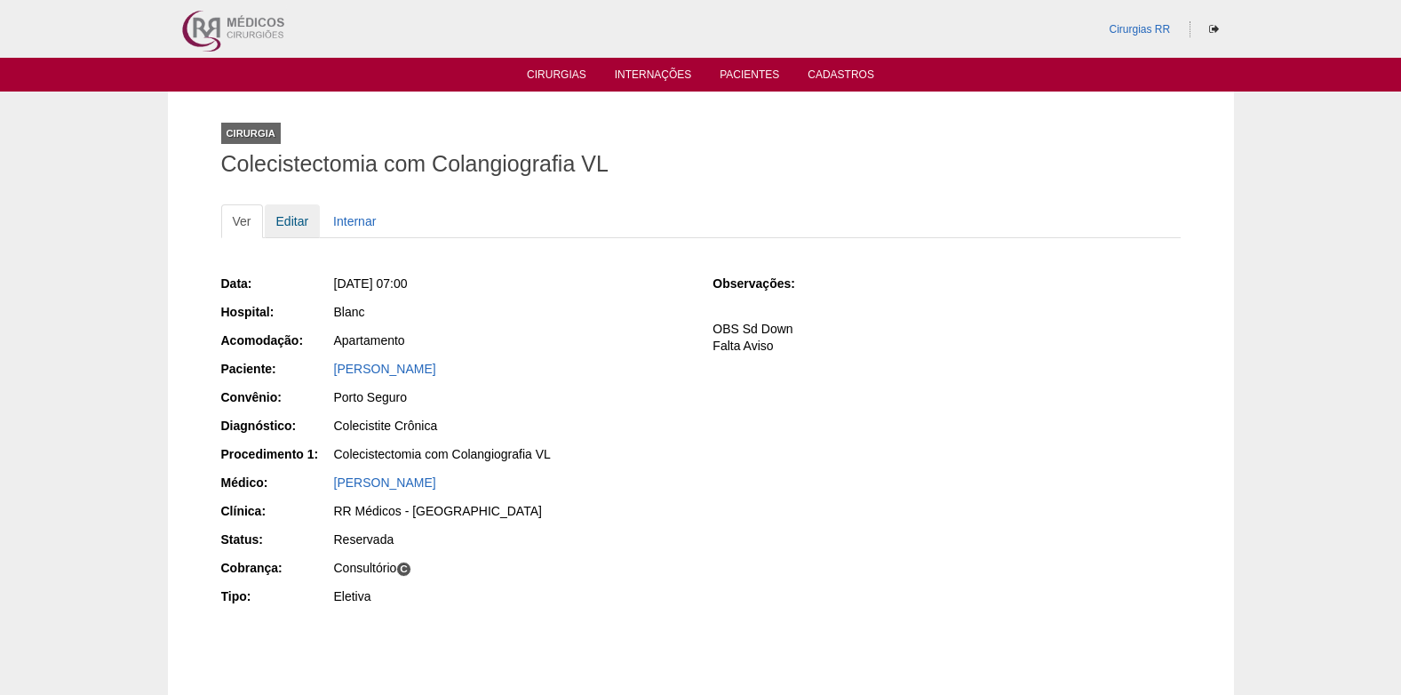
click at [275, 217] on link "Editar" at bounding box center [293, 221] width 56 height 34
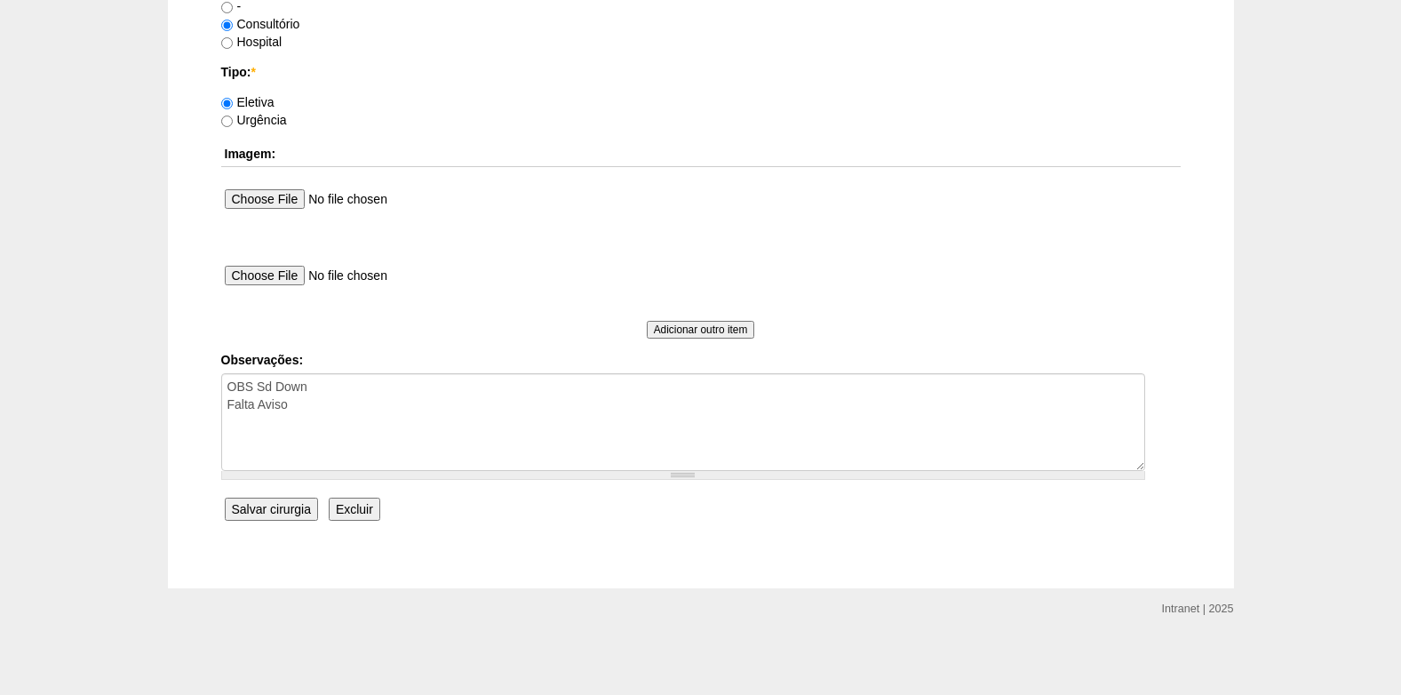
scroll to position [1595, 0]
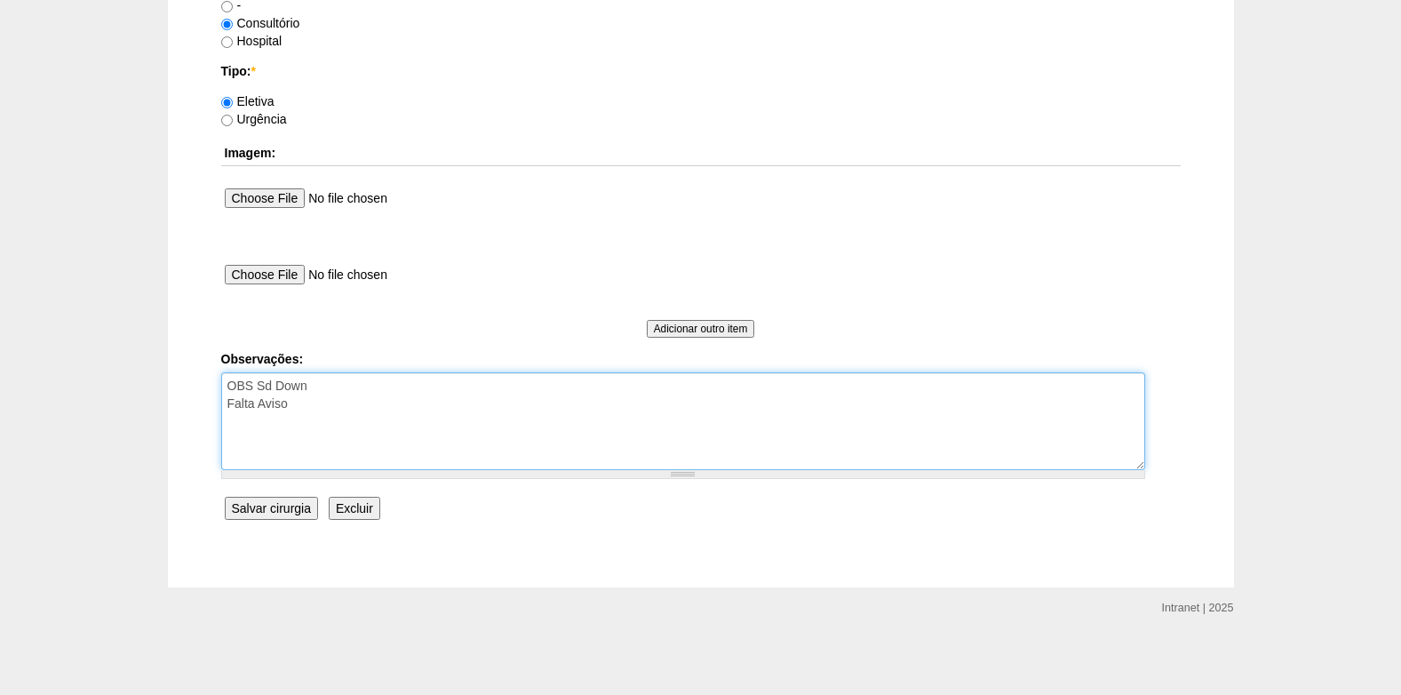
click at [321, 414] on textarea "OBS Sd Down Falta Aviso" at bounding box center [683, 421] width 924 height 98
type textarea "OBS Sd Down Falta Aviso COBRANÇA CONSULTÓRIO"
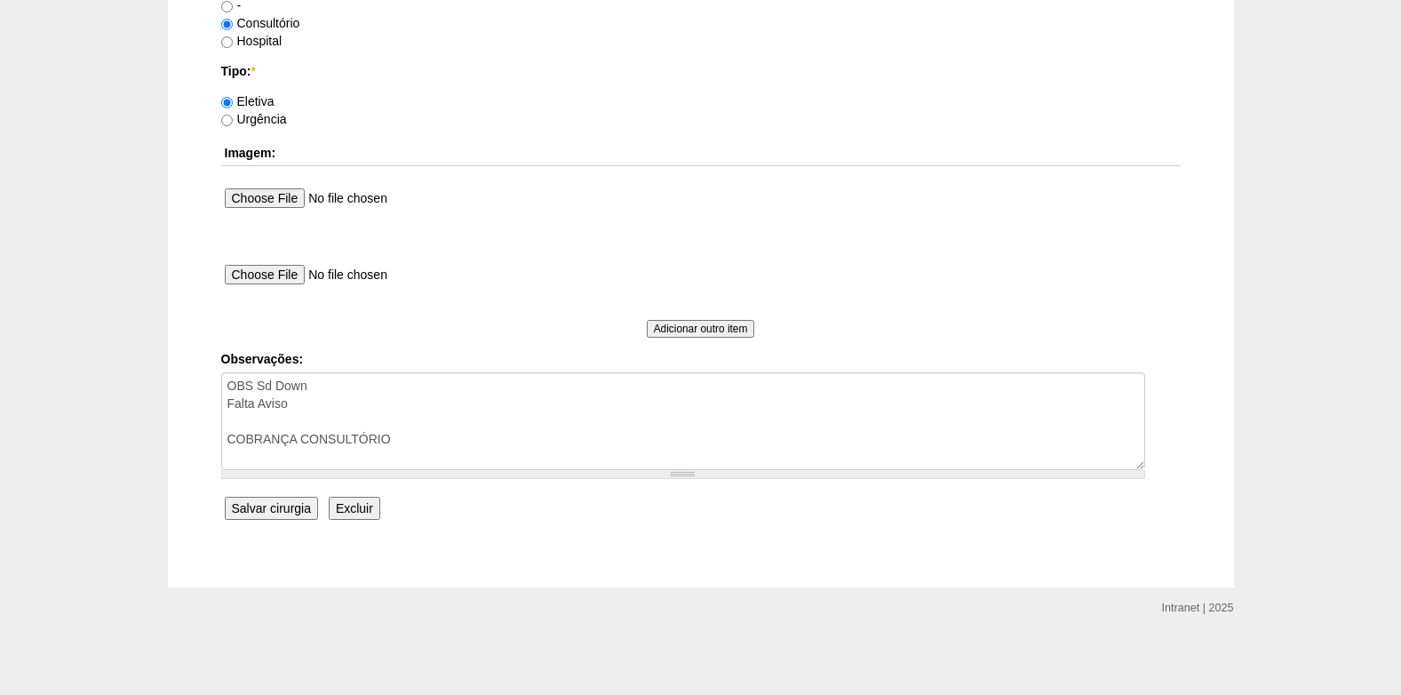
click at [283, 514] on input "Salvar cirurgia" at bounding box center [271, 508] width 93 height 23
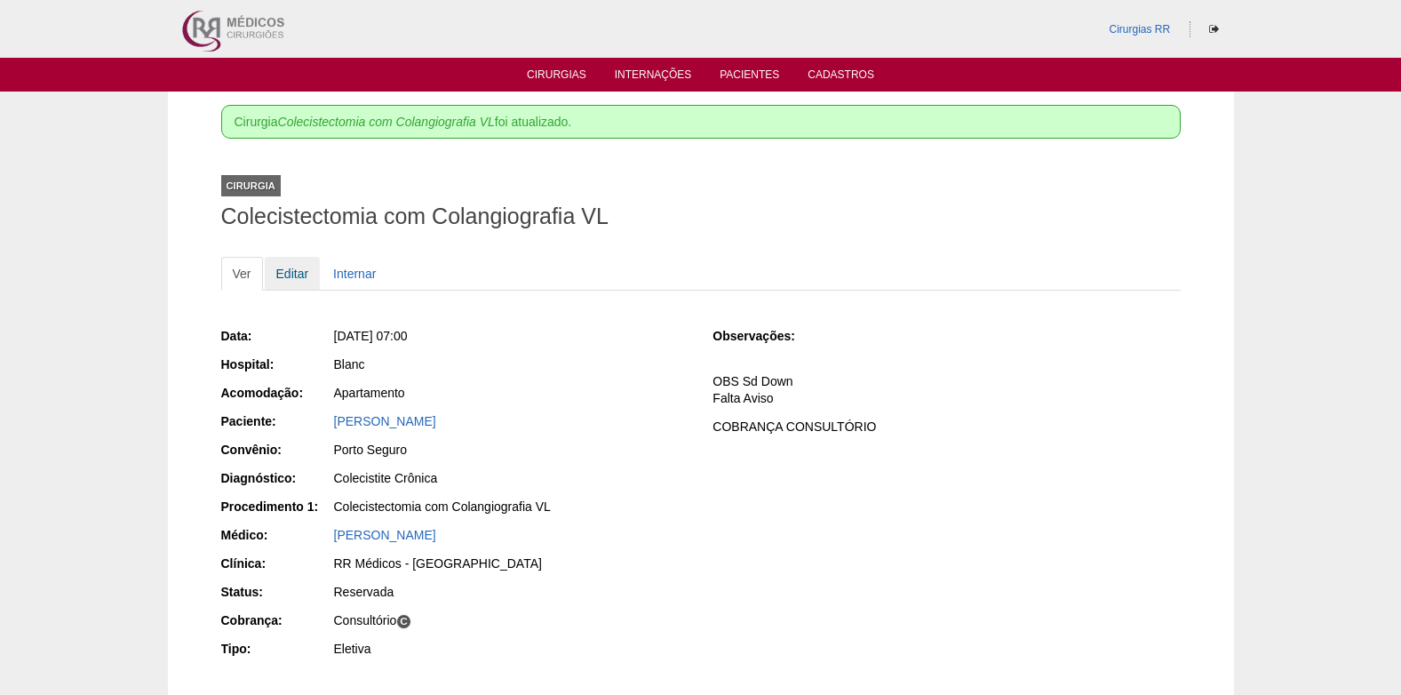
click at [306, 277] on link "Editar" at bounding box center [293, 274] width 56 height 34
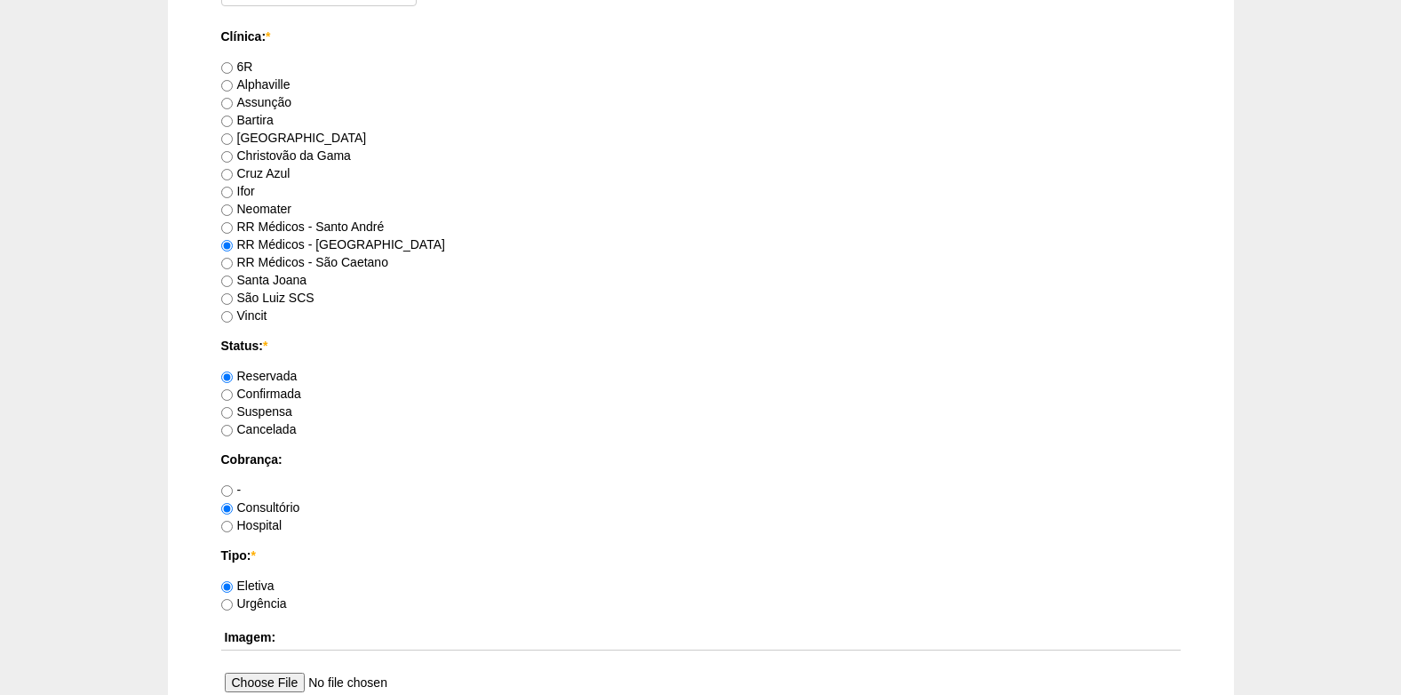
scroll to position [1155, 0]
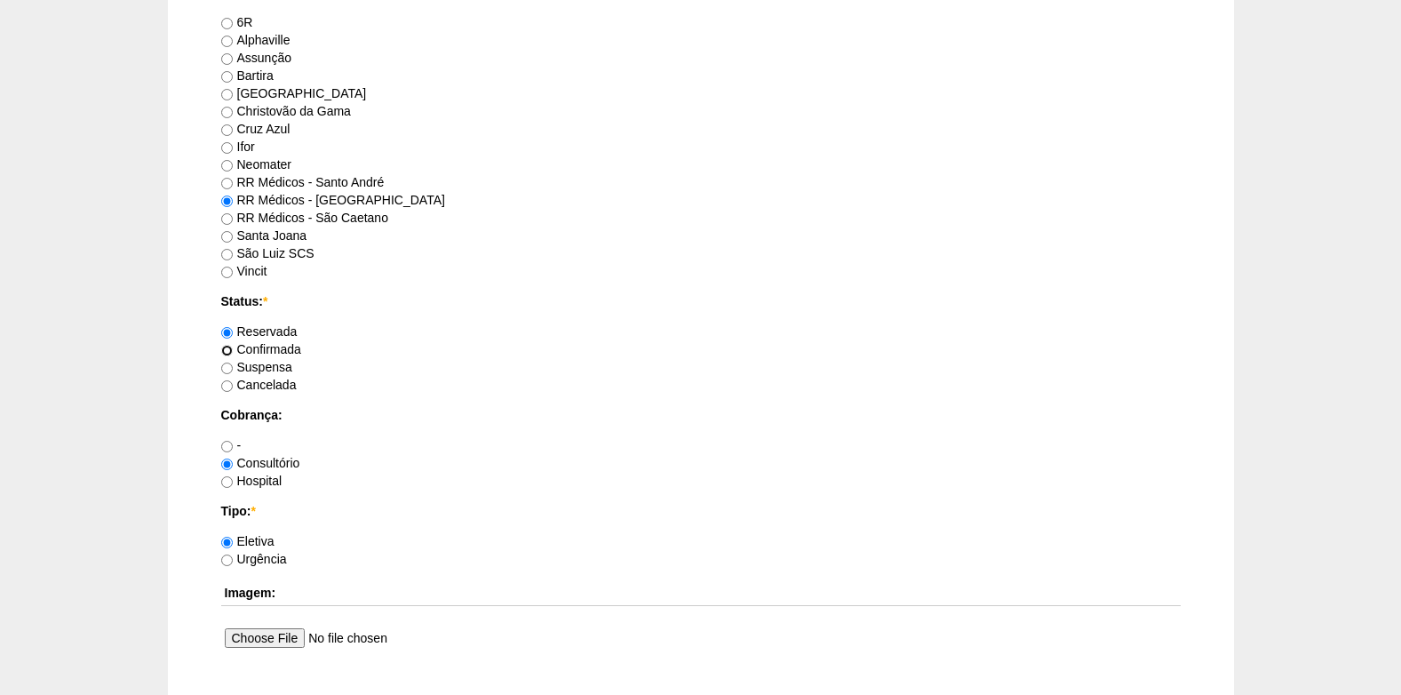
click at [221, 351] on input "Confirmada" at bounding box center [227, 351] width 12 height 12
radio input "true"
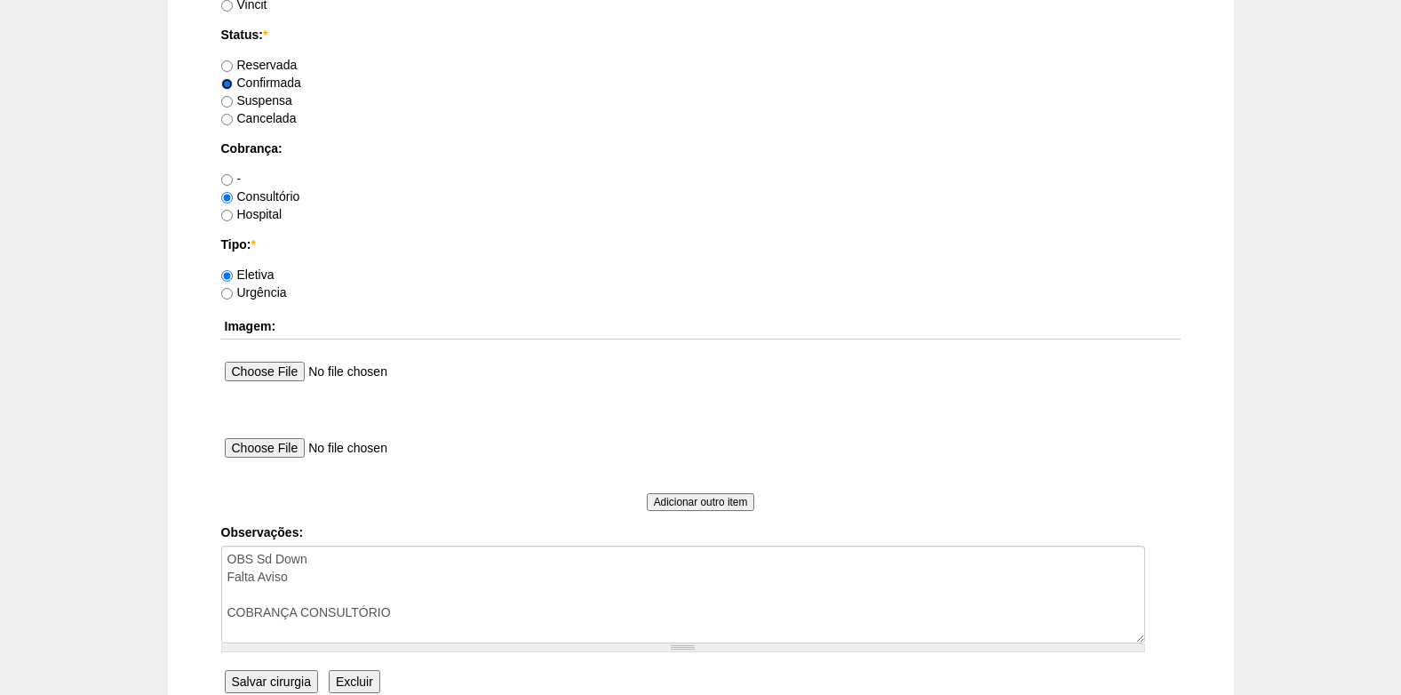
scroll to position [1595, 0]
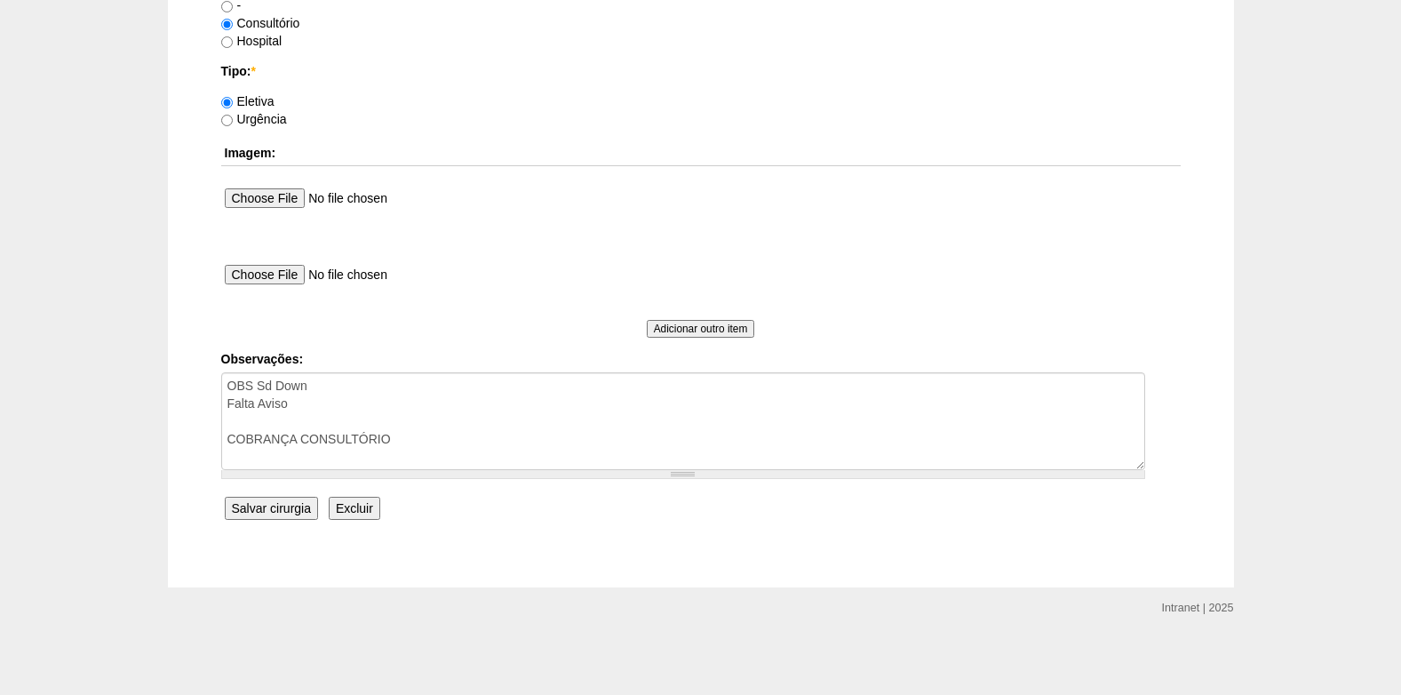
click at [280, 508] on input "Salvar cirurgia" at bounding box center [271, 508] width 93 height 23
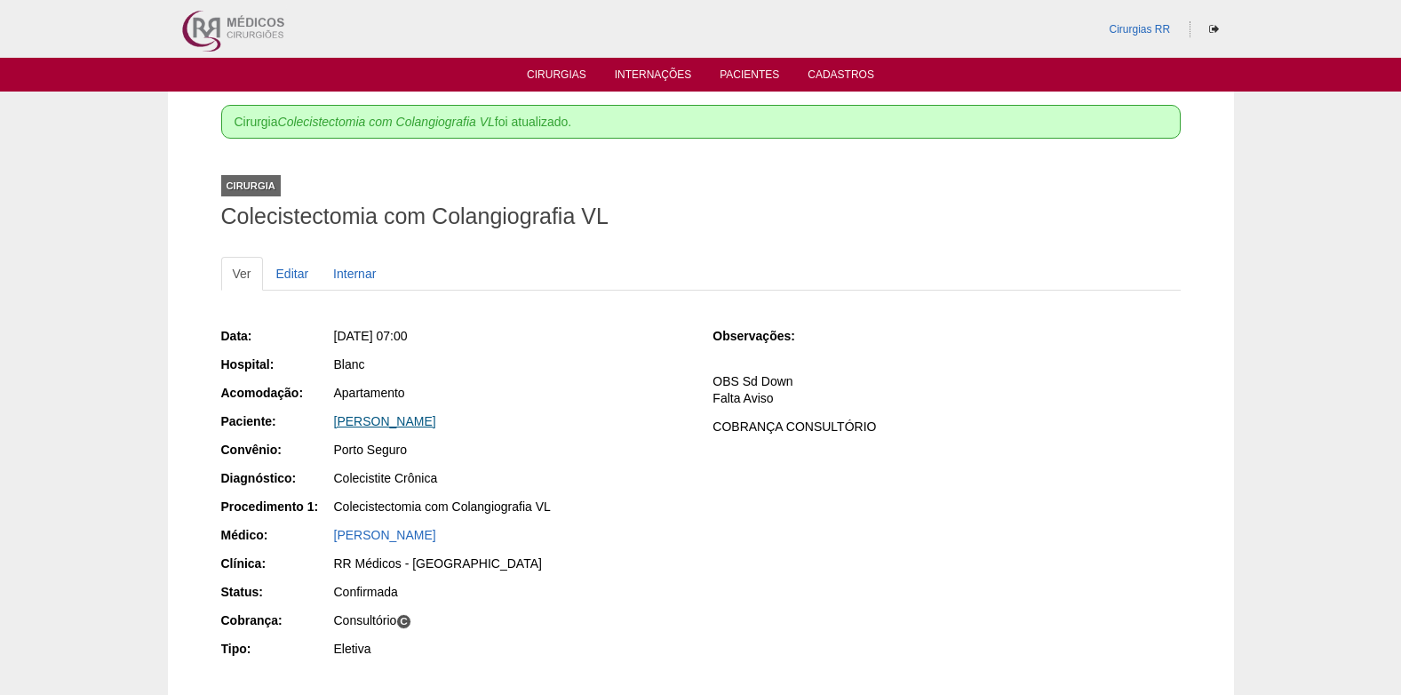
click at [367, 420] on link "[PERSON_NAME]" at bounding box center [385, 421] width 102 height 14
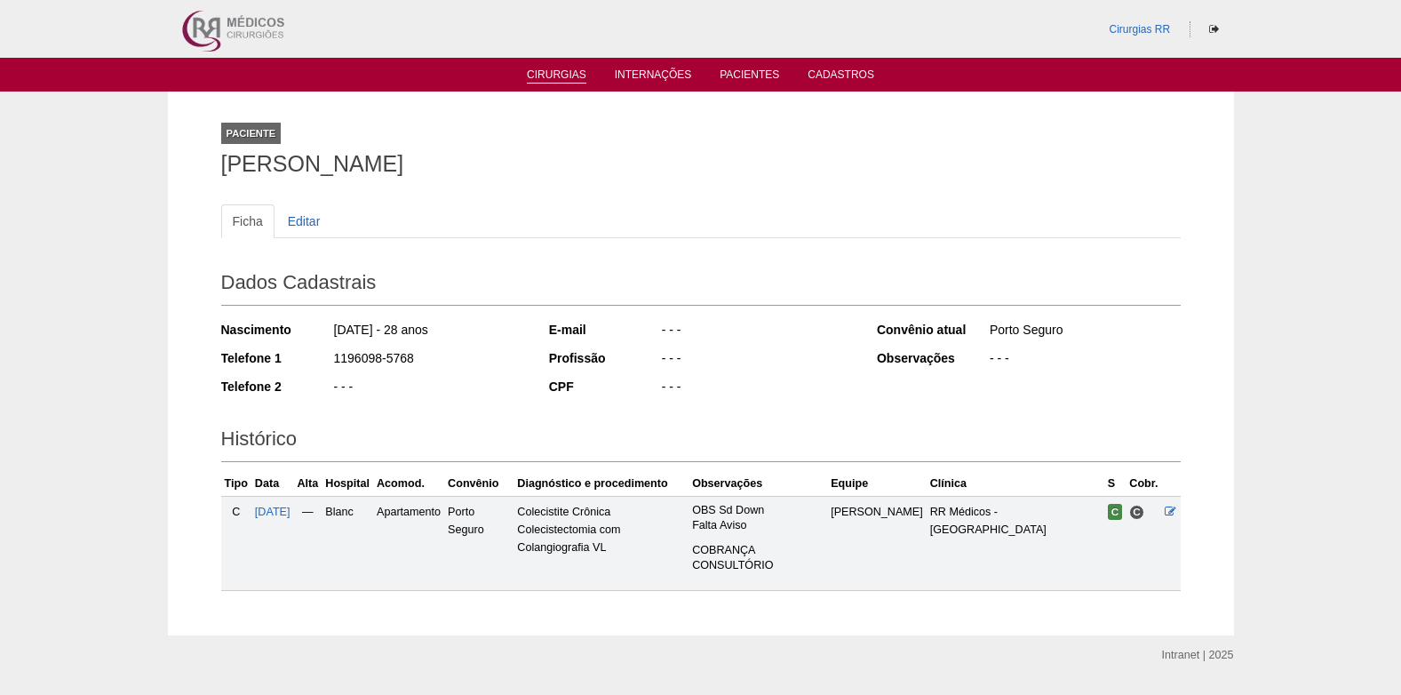
click at [549, 74] on link "Cirurgias" at bounding box center [557, 75] width 60 height 15
